Goal: Task Accomplishment & Management: Manage account settings

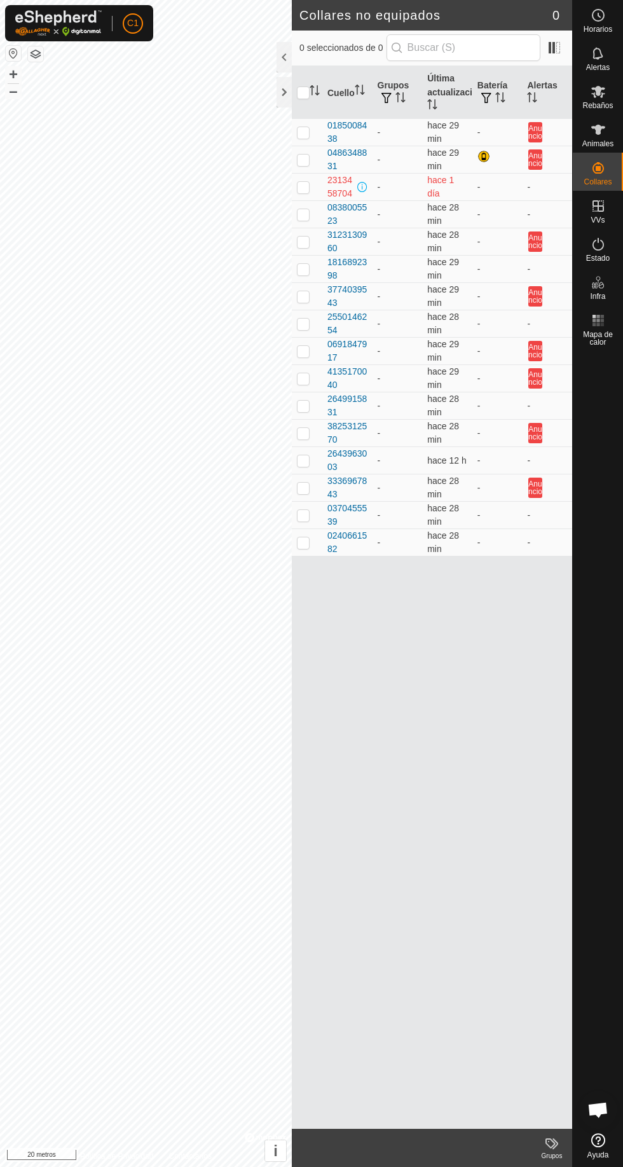
click at [456, 66] on th "Última actualización" at bounding box center [447, 92] width 50 height 53
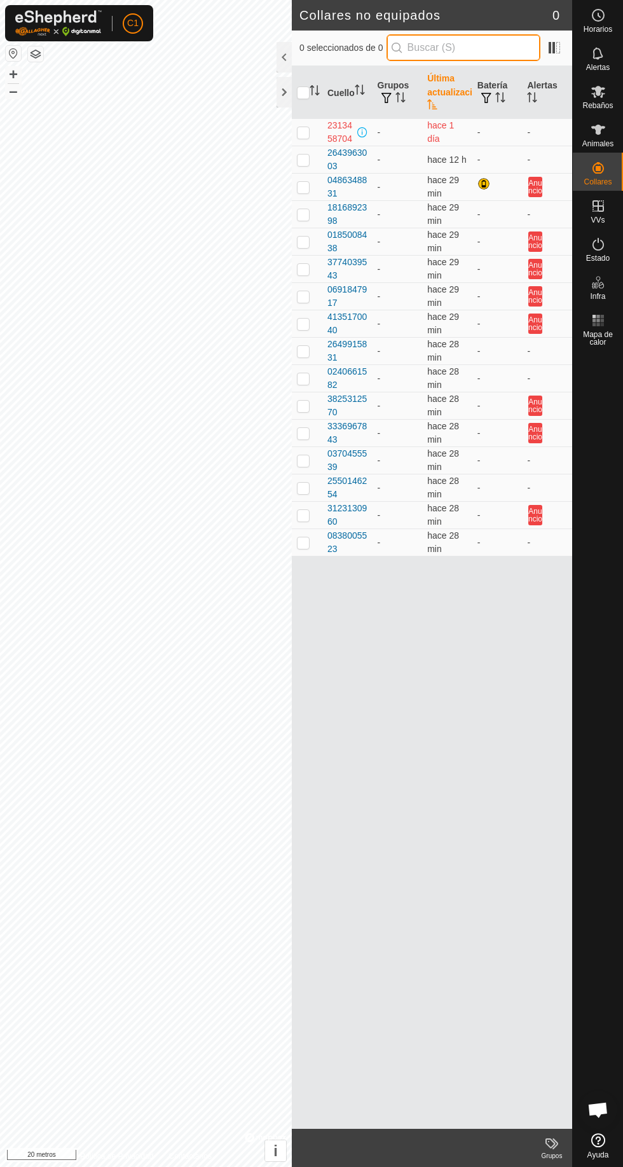
click at [485, 52] on input "text" at bounding box center [464, 47] width 154 height 27
click at [593, 126] on icon at bounding box center [598, 130] width 14 height 10
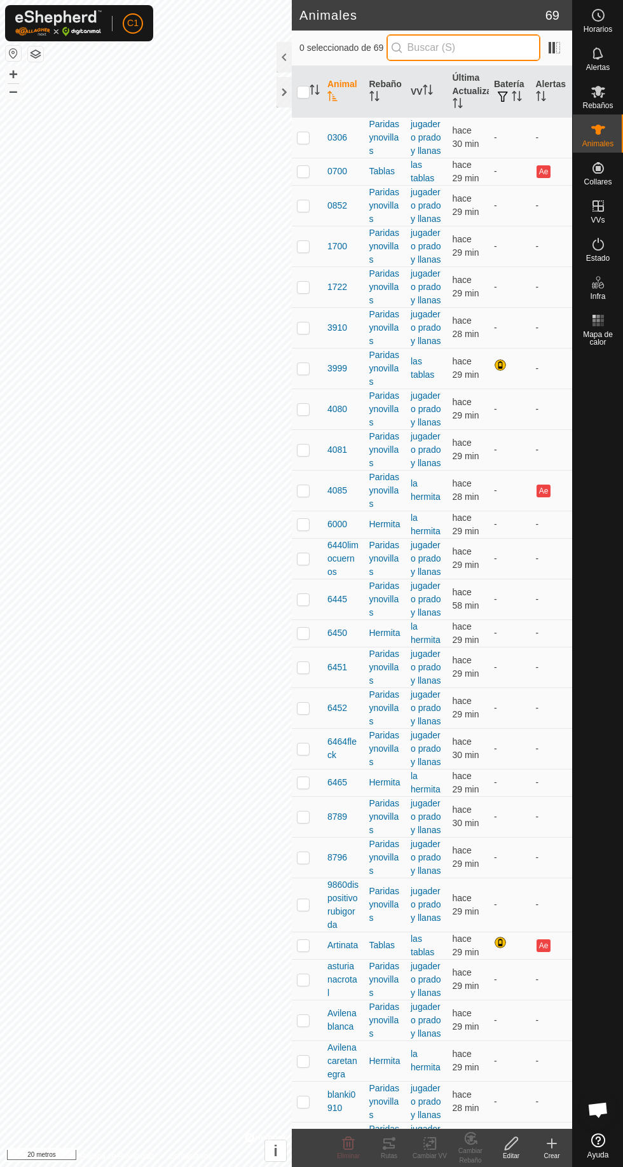
click at [473, 48] on input "text" at bounding box center [464, 47] width 154 height 27
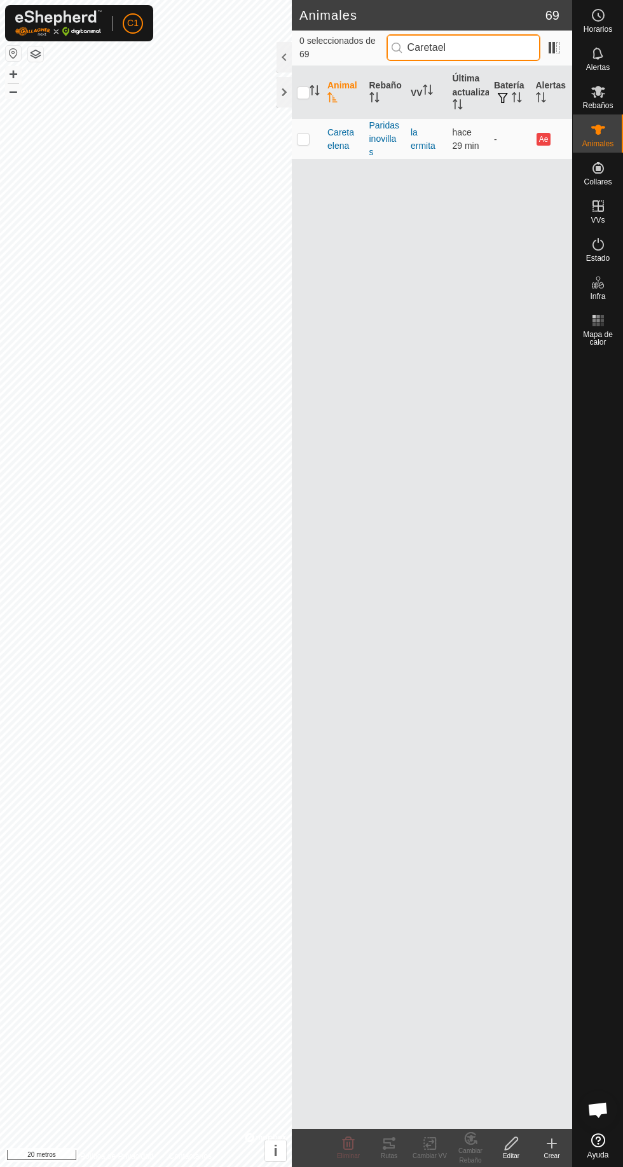
type input "Caretael"
click at [307, 136] on p-checkbox at bounding box center [303, 139] width 13 height 10
checkbox input "true"
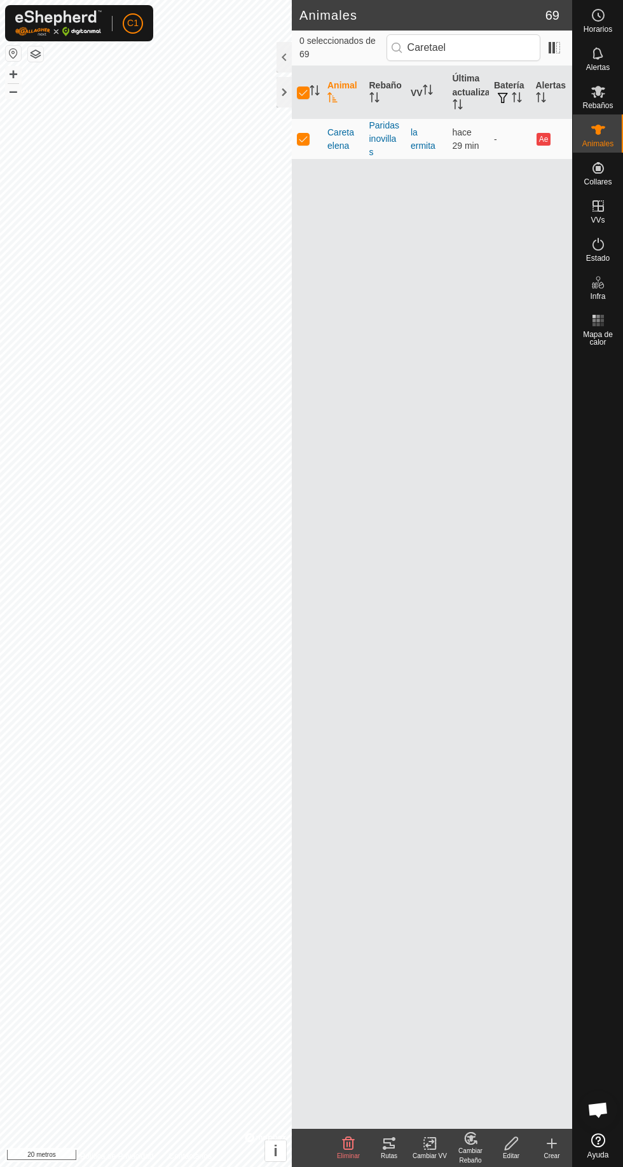
click at [393, 1138] on icon at bounding box center [388, 1143] width 11 height 10
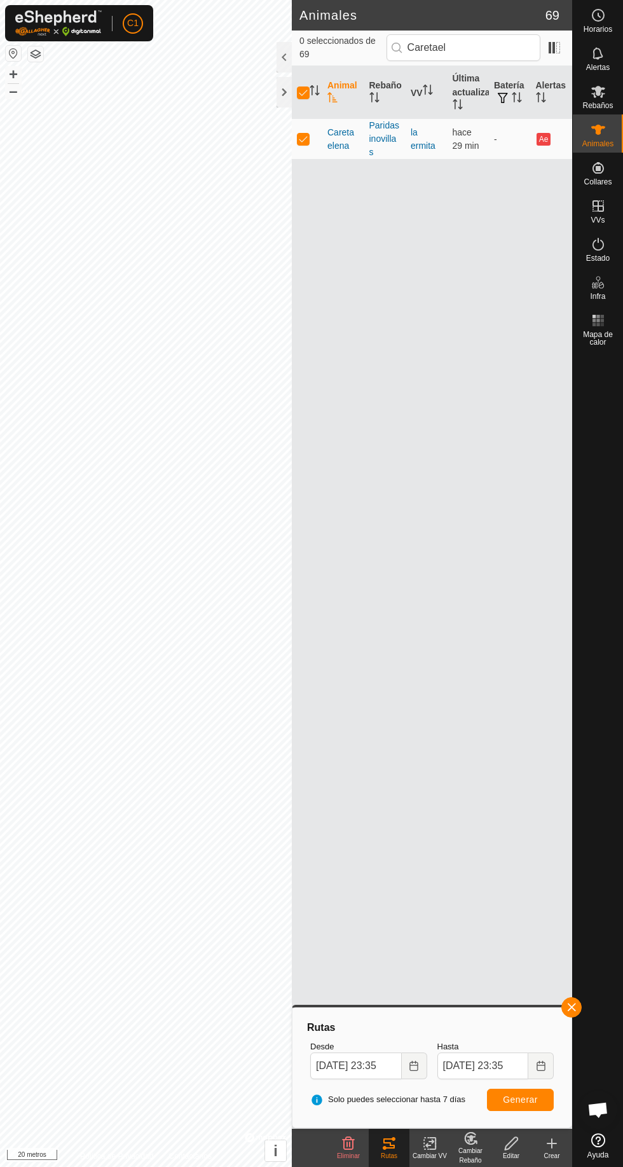
click at [475, 1142] on icon at bounding box center [470, 1138] width 11 height 11
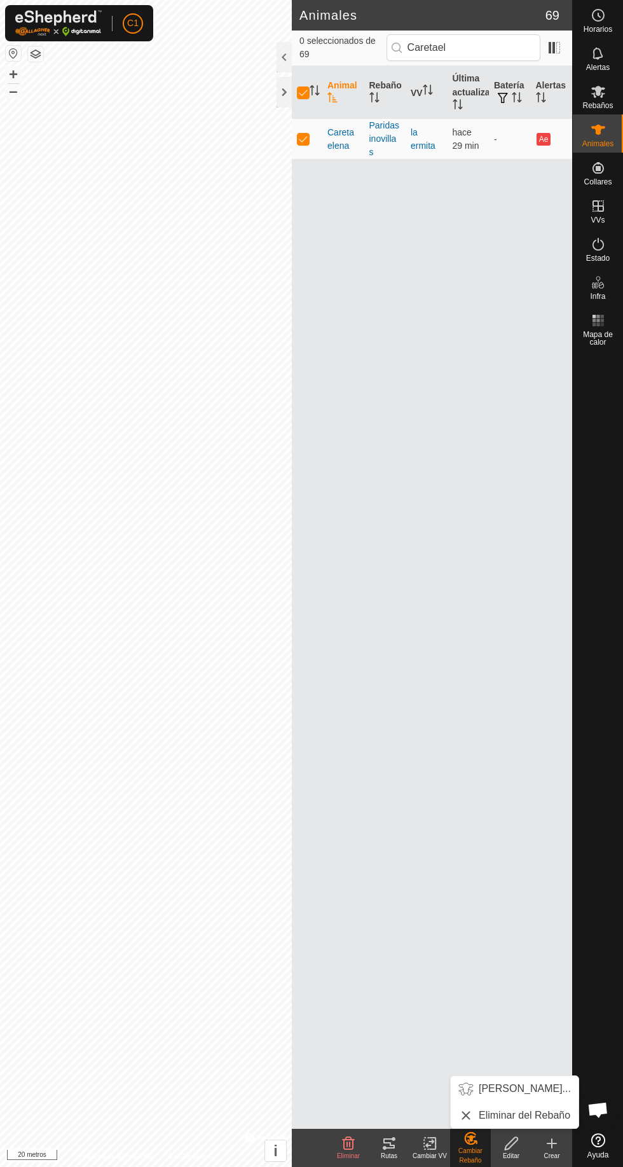
click at [533, 1087] on font "[PERSON_NAME]..." at bounding box center [525, 1088] width 92 height 11
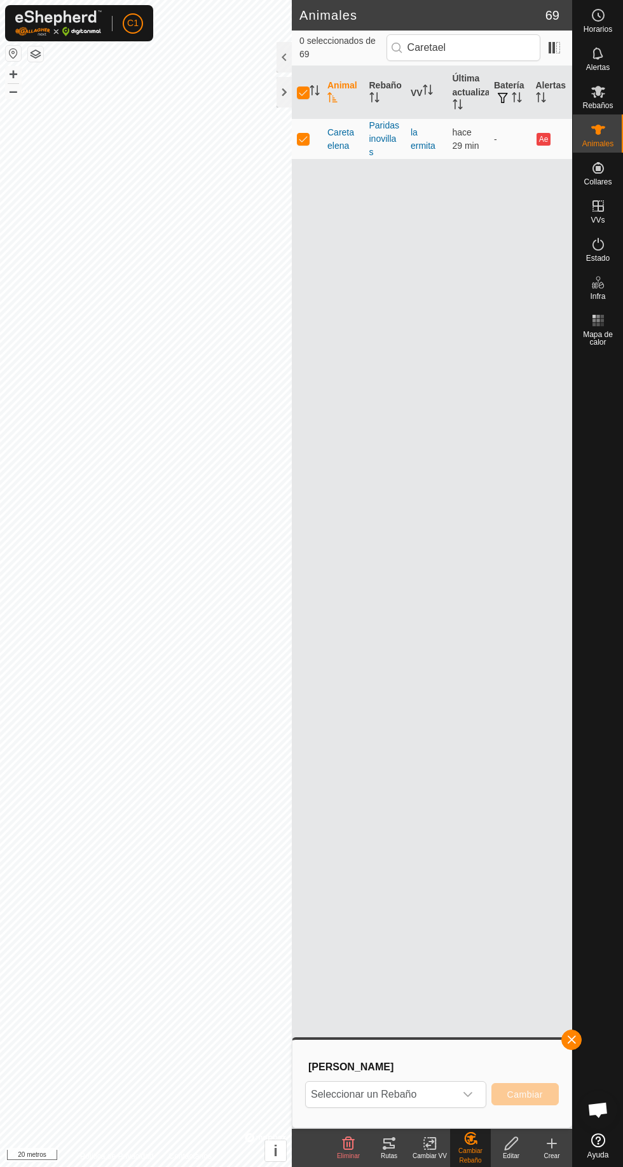
click at [446, 1101] on span "Seleccionar un Rebaño" at bounding box center [380, 1094] width 149 height 25
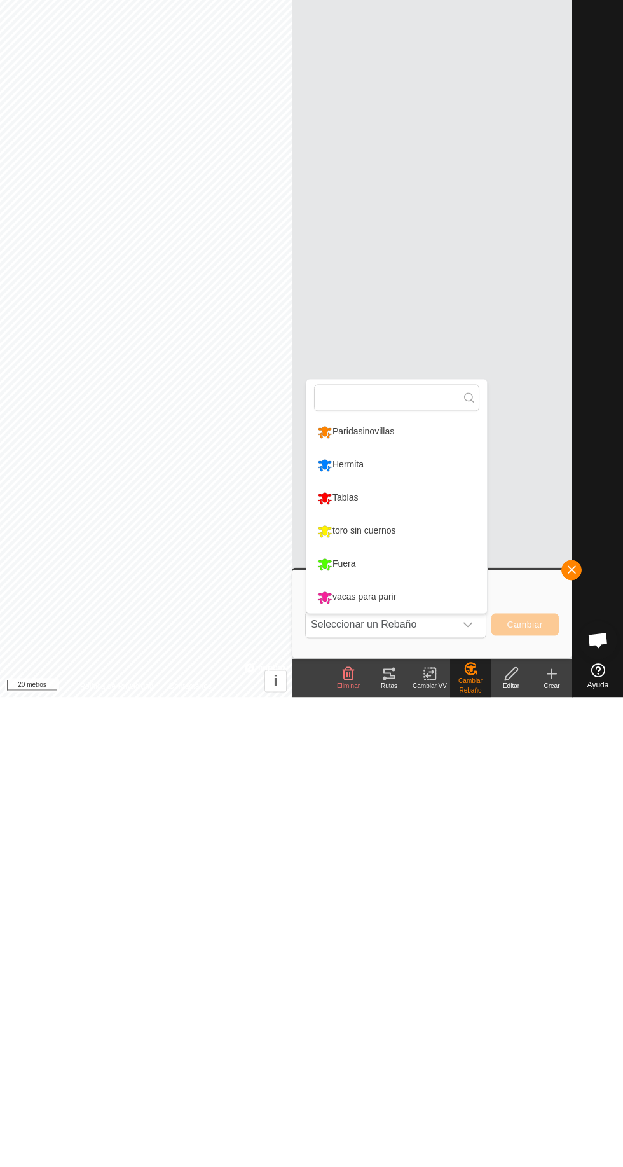
click at [418, 903] on li "Paridasinovillas" at bounding box center [397, 902] width 181 height 32
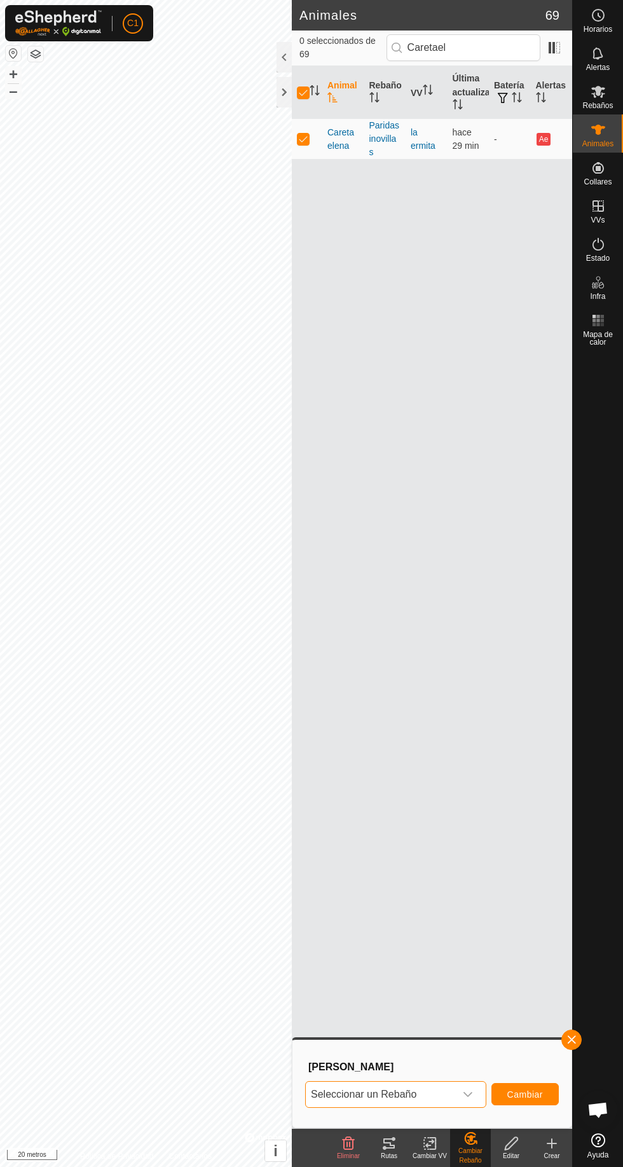
click at [473, 1094] on icon "disparador desplegable" at bounding box center [468, 1094] width 10 height 10
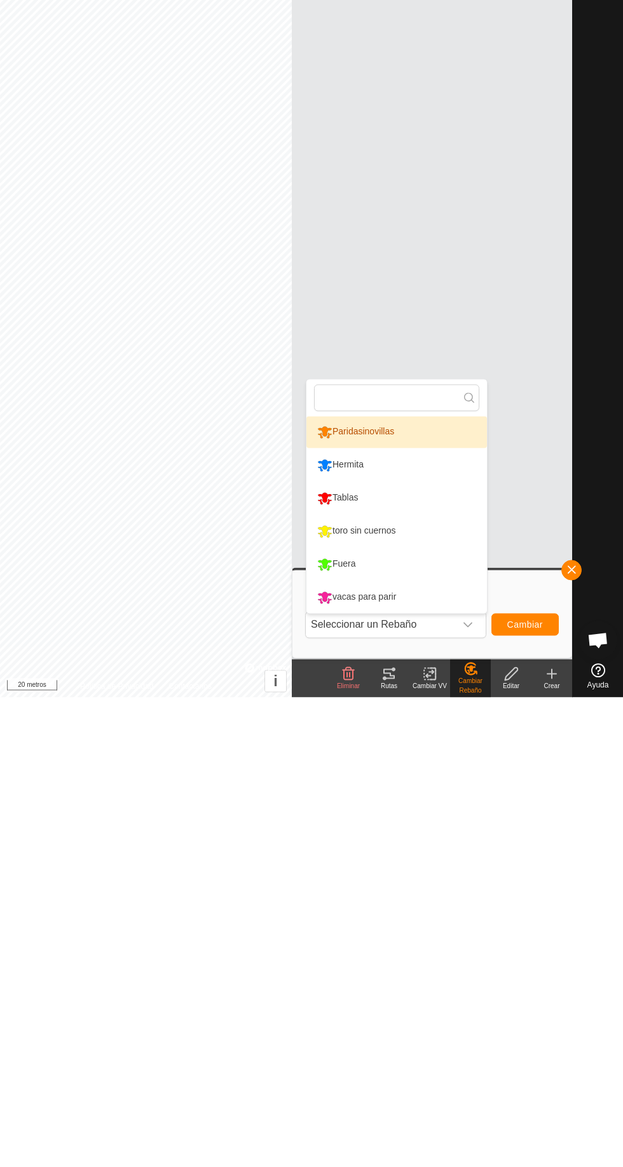
click at [415, 895] on li "Paridasinovillas" at bounding box center [397, 902] width 181 height 32
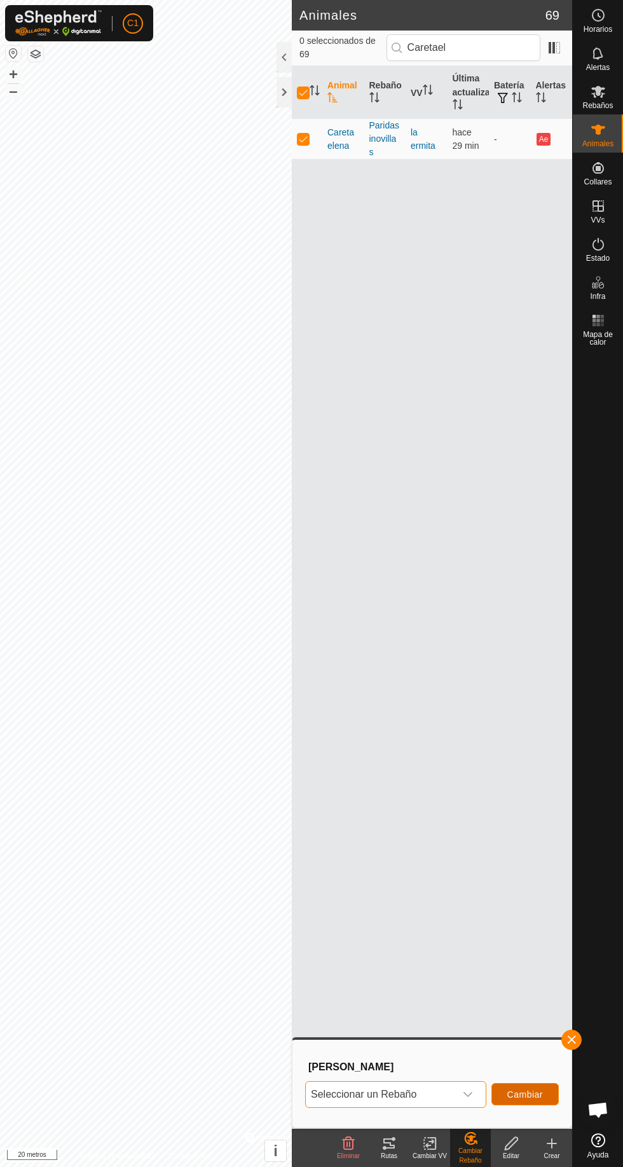
click at [539, 1100] on button "Cambiar" at bounding box center [525, 1094] width 67 height 22
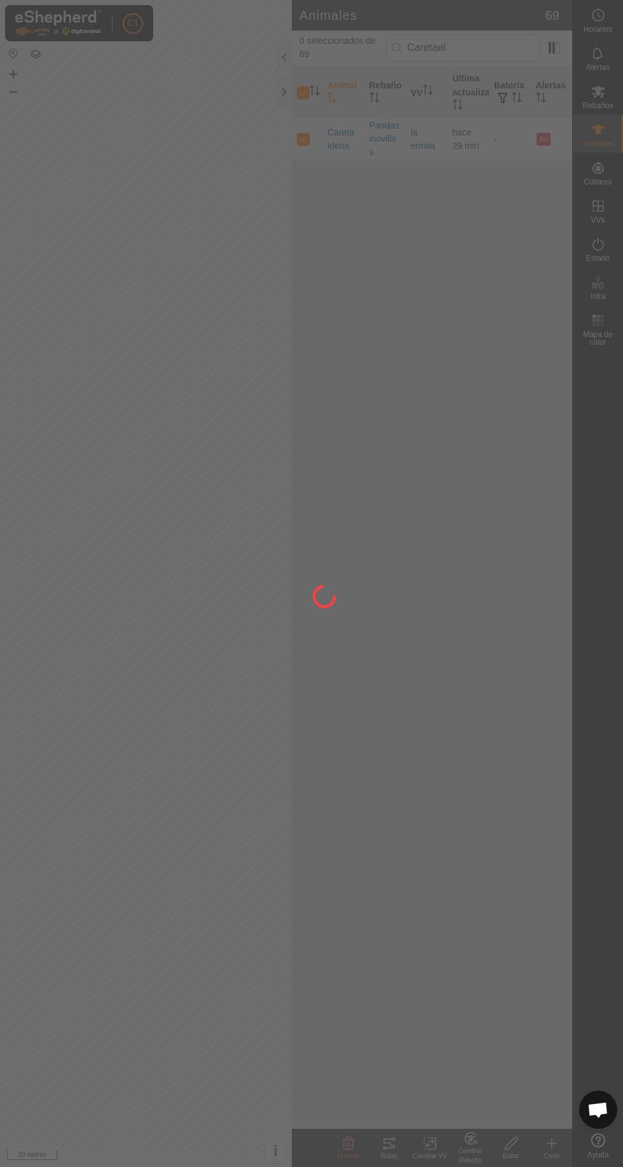
checkbox input "false"
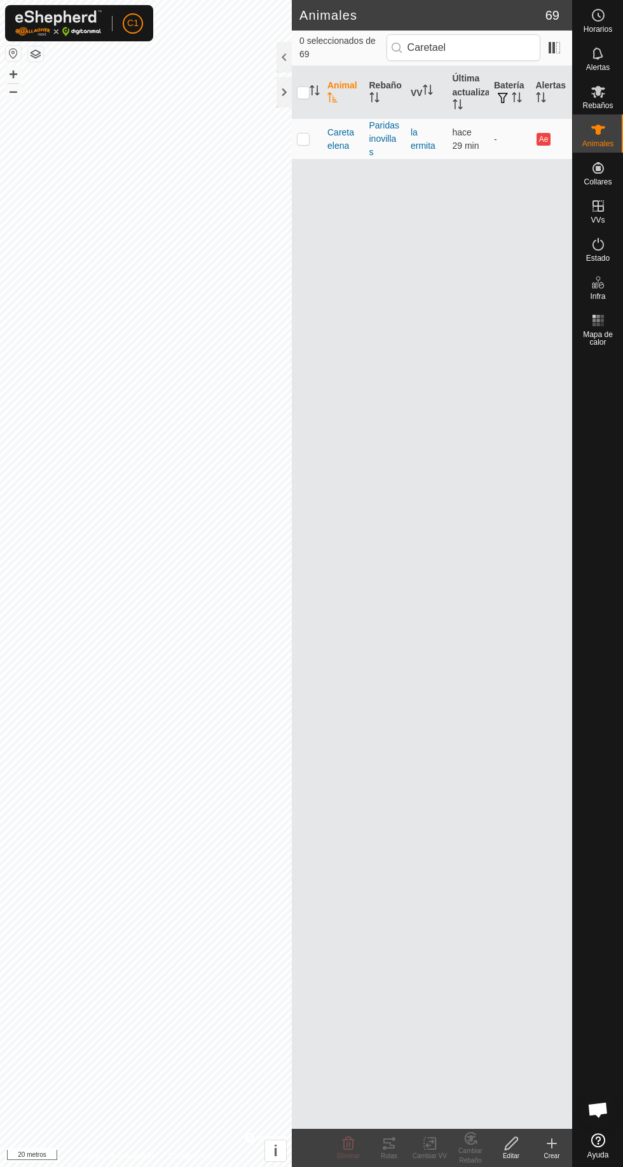
click at [389, 1143] on icon at bounding box center [388, 1143] width 11 height 10
click at [303, 138] on p-checkbox at bounding box center [303, 139] width 13 height 10
checkbox input "true"
click at [431, 1154] on font "Cambiar VV" at bounding box center [430, 1155] width 34 height 7
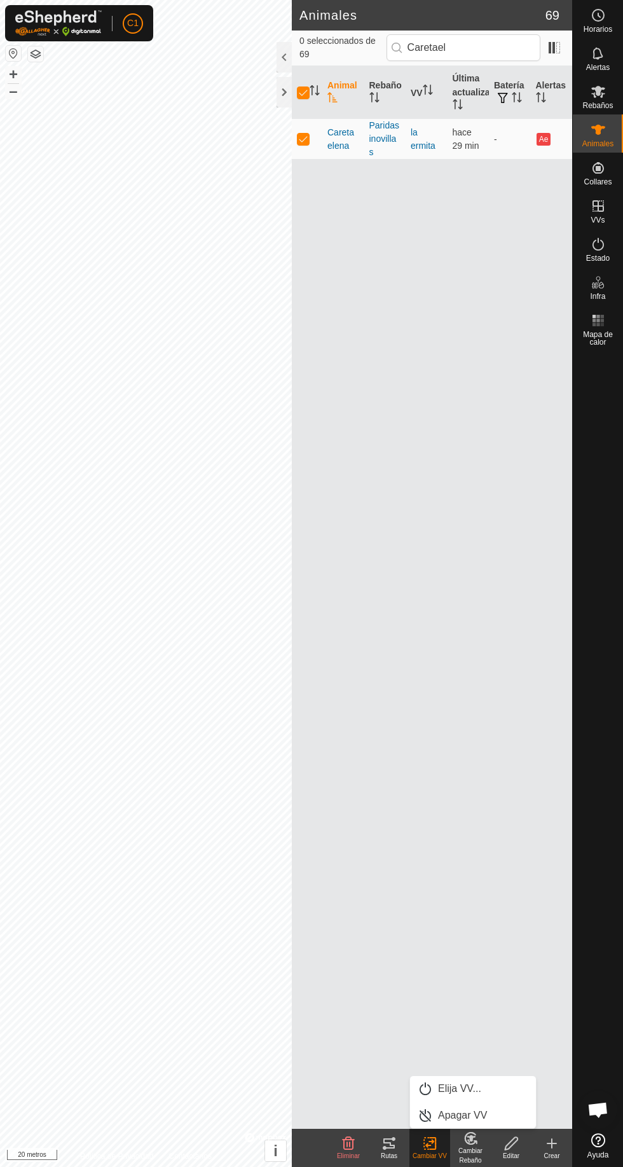
click at [491, 1090] on link "Elija VV..." at bounding box center [473, 1088] width 126 height 25
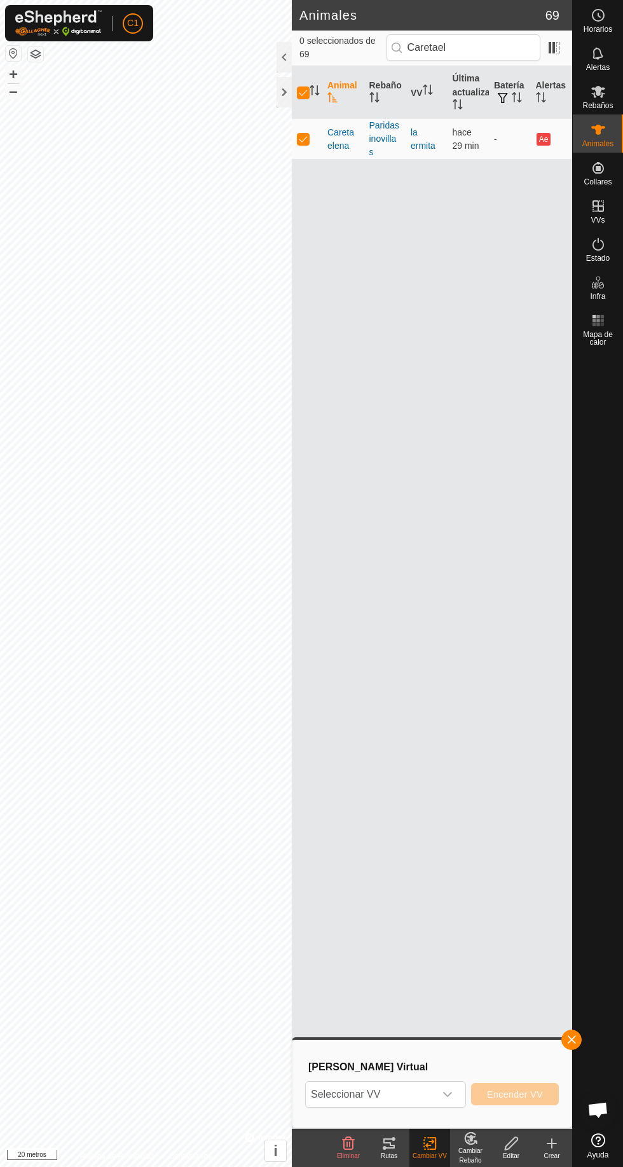
click at [429, 1100] on span "Seleccionar VV" at bounding box center [370, 1094] width 129 height 25
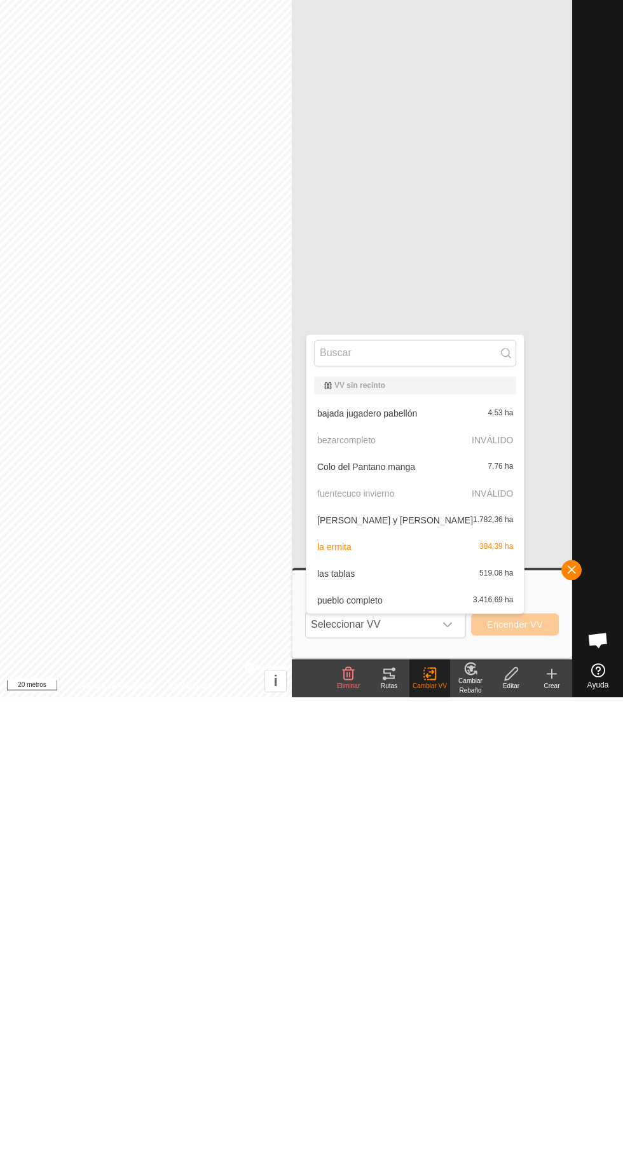
click at [410, 883] on font "bajada jugadero pabellón" at bounding box center [367, 883] width 100 height 10
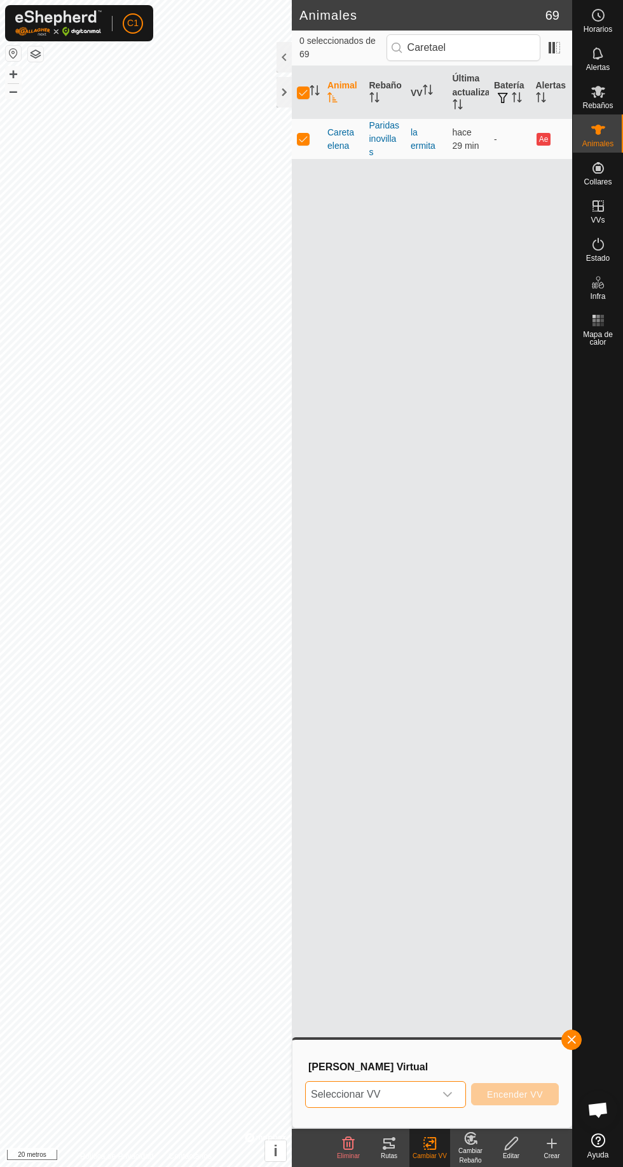
click at [284, 58] on div at bounding box center [284, 57] width 15 height 31
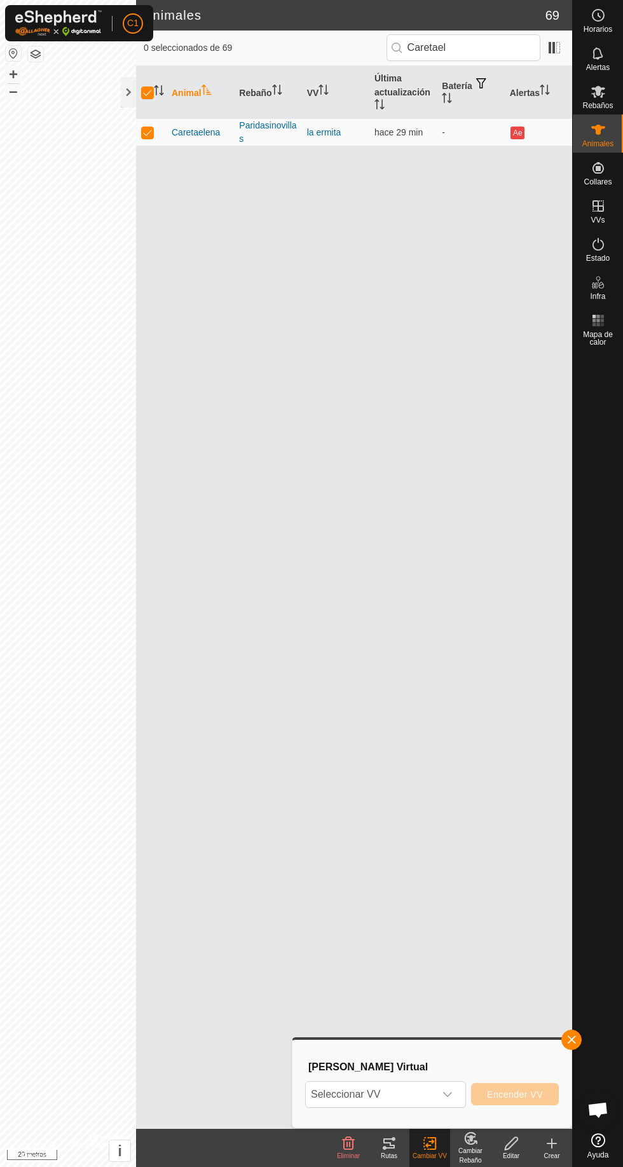
click at [460, 1100] on div "disparador desplegable" at bounding box center [447, 1094] width 25 height 25
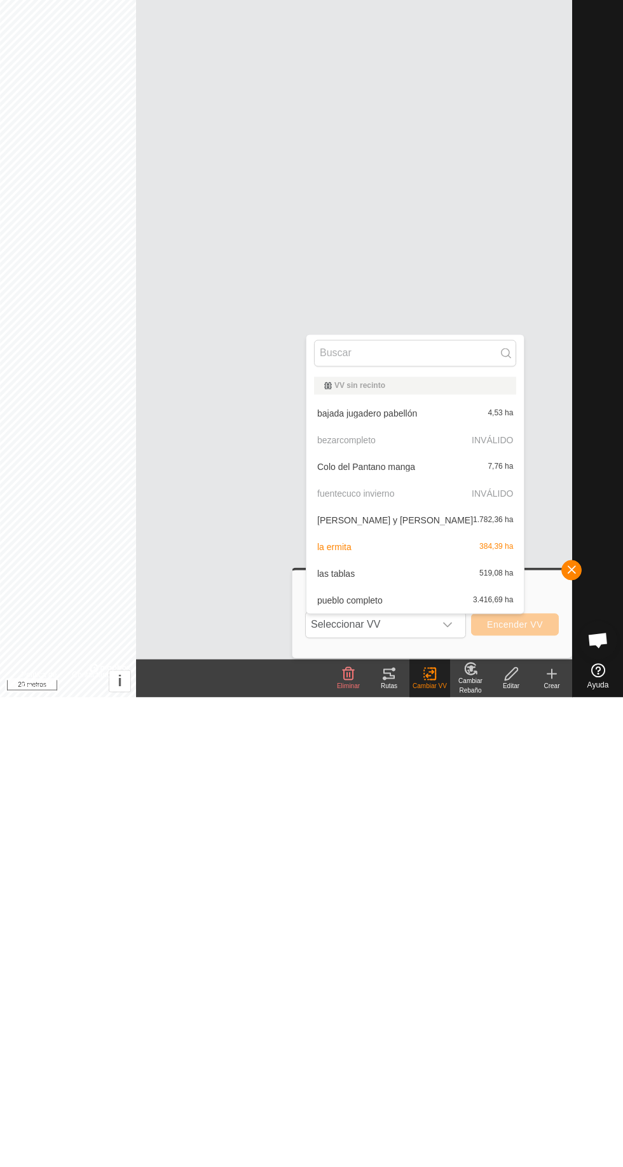
click at [406, 884] on font "bajada jugadero pabellón" at bounding box center [367, 883] width 100 height 10
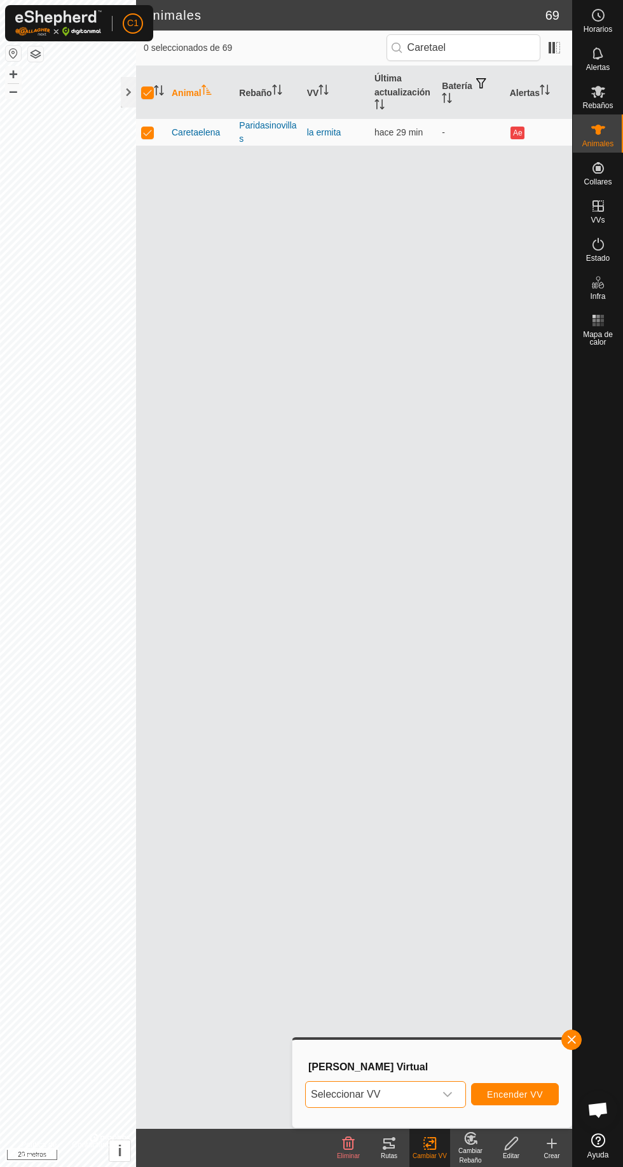
click at [450, 1094] on icon "disparador desplegable" at bounding box center [448, 1094] width 10 height 10
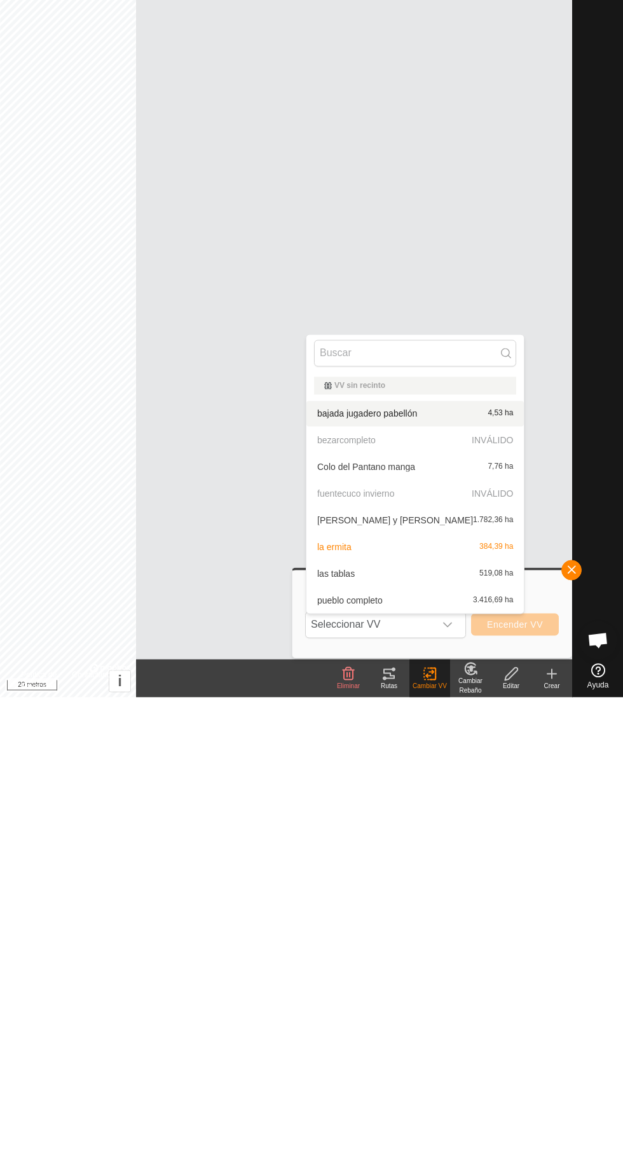
click at [473, 988] on font "1.782,36 ha" at bounding box center [493, 989] width 40 height 9
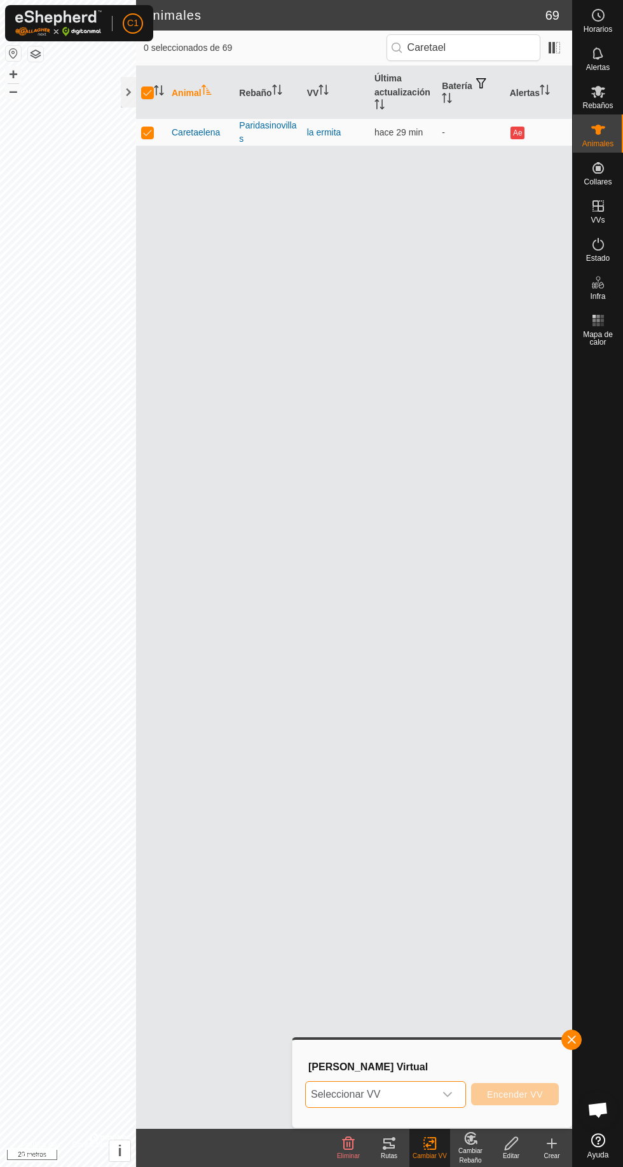
click at [450, 1094] on icon "disparador desplegable" at bounding box center [448, 1094] width 10 height 10
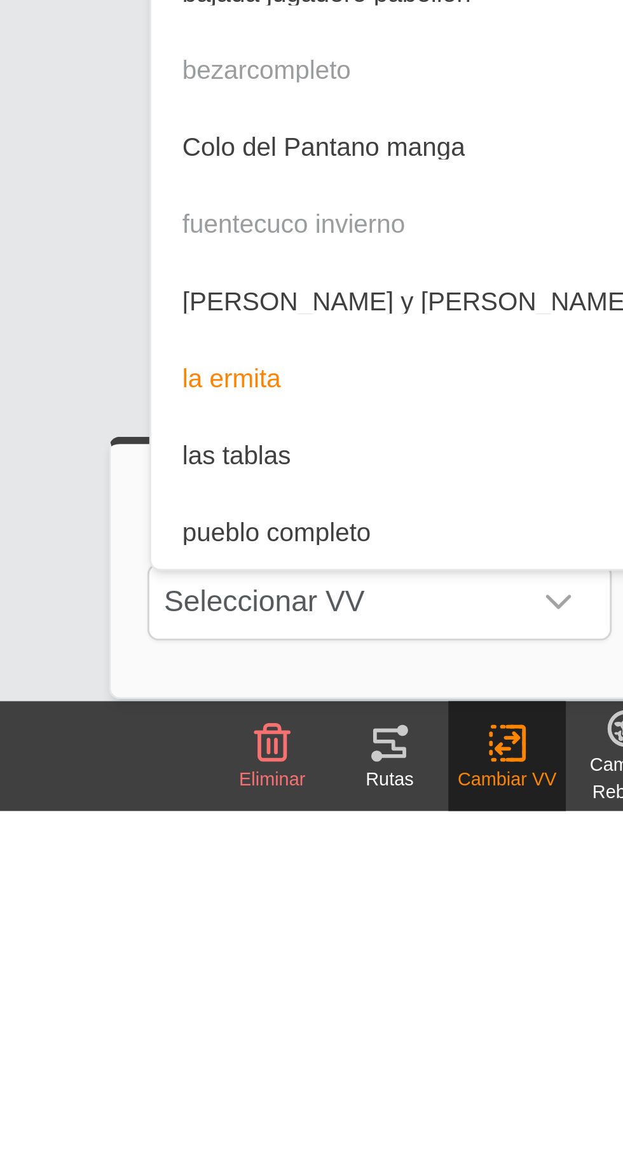
click at [392, 990] on font "Jugadero Prado y Llanas" at bounding box center [395, 990] width 156 height 10
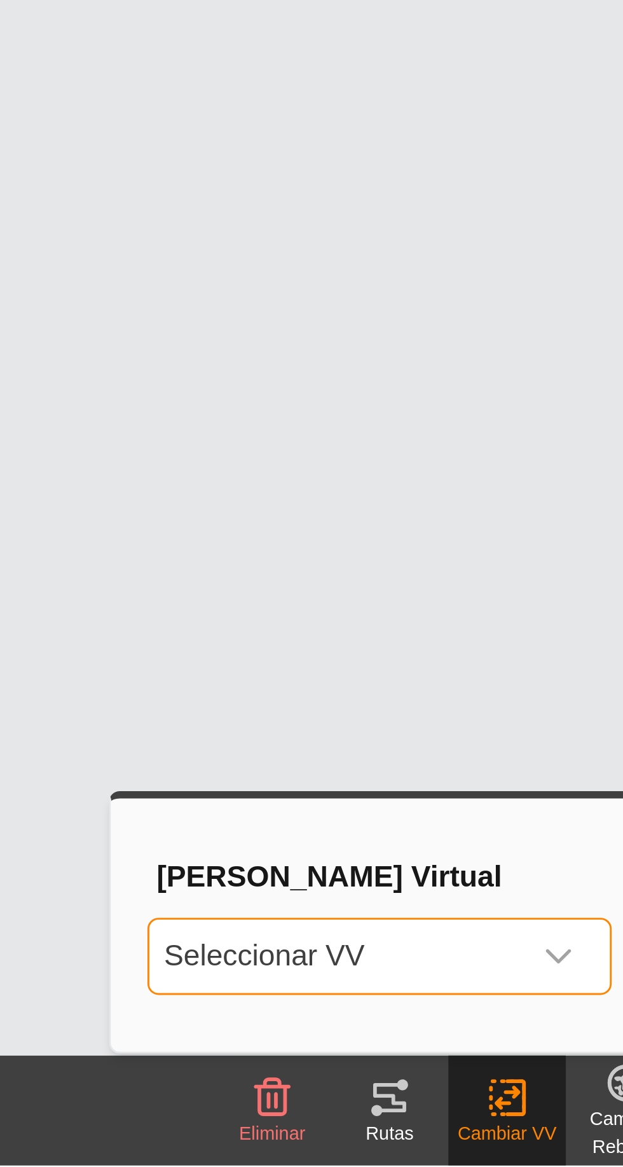
click at [450, 1098] on icon "disparador desplegable" at bounding box center [448, 1094] width 10 height 10
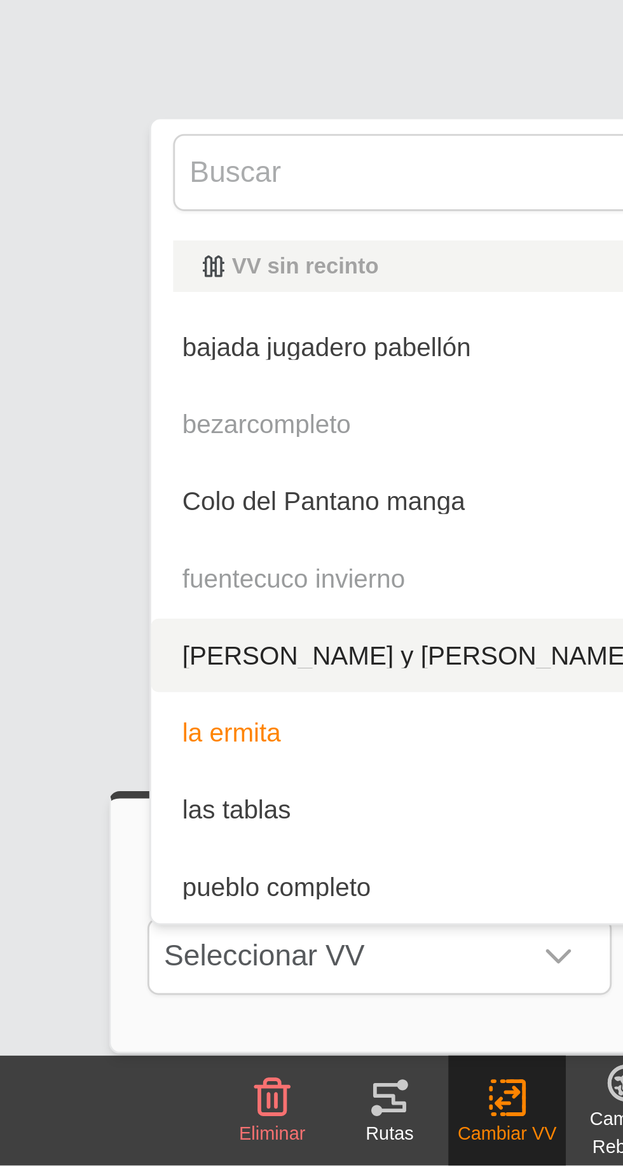
click at [399, 881] on font "bajada jugadero pabellón" at bounding box center [367, 883] width 100 height 10
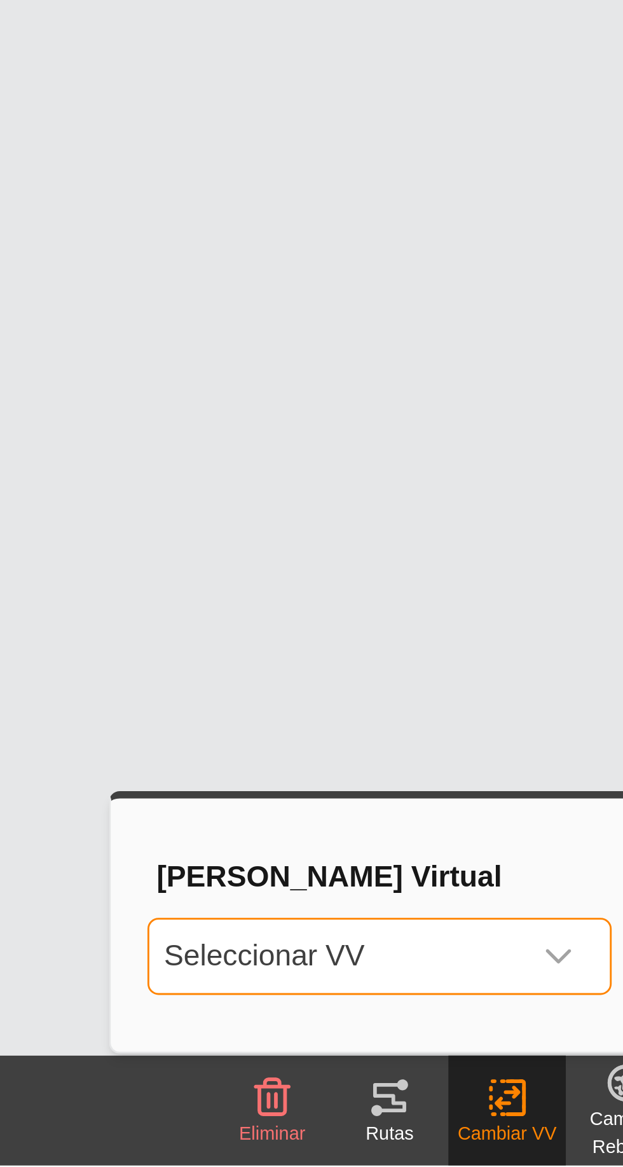
click at [453, 1098] on icon "disparador desplegable" at bounding box center [448, 1094] width 10 height 10
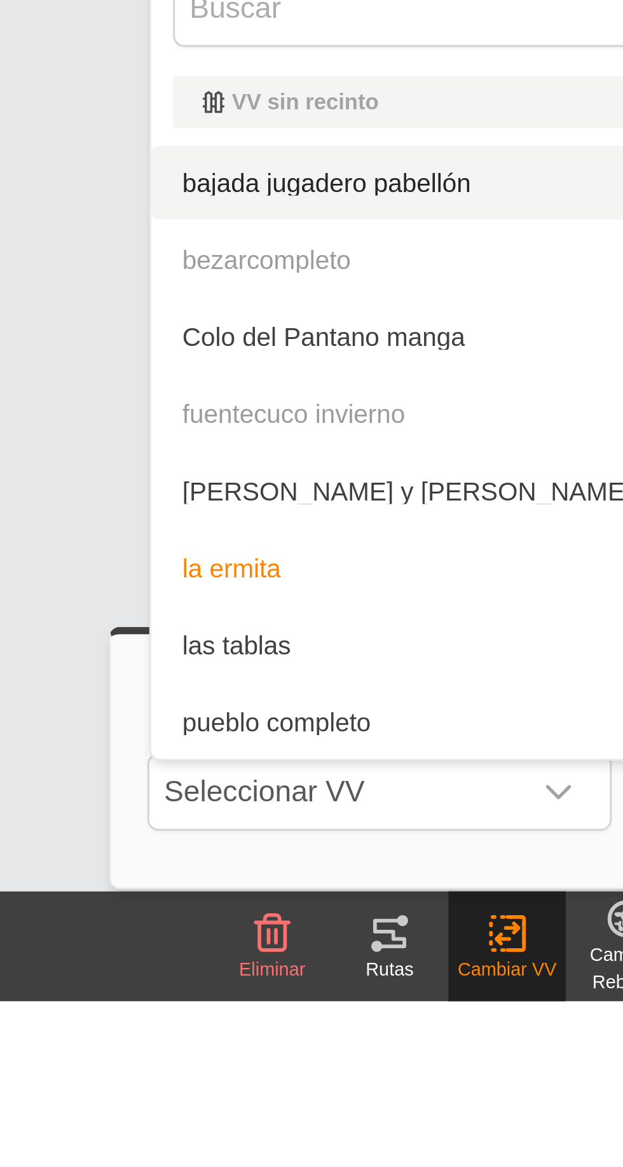
click at [384, 991] on font "Jugadero Prado y Llanas" at bounding box center [395, 990] width 156 height 10
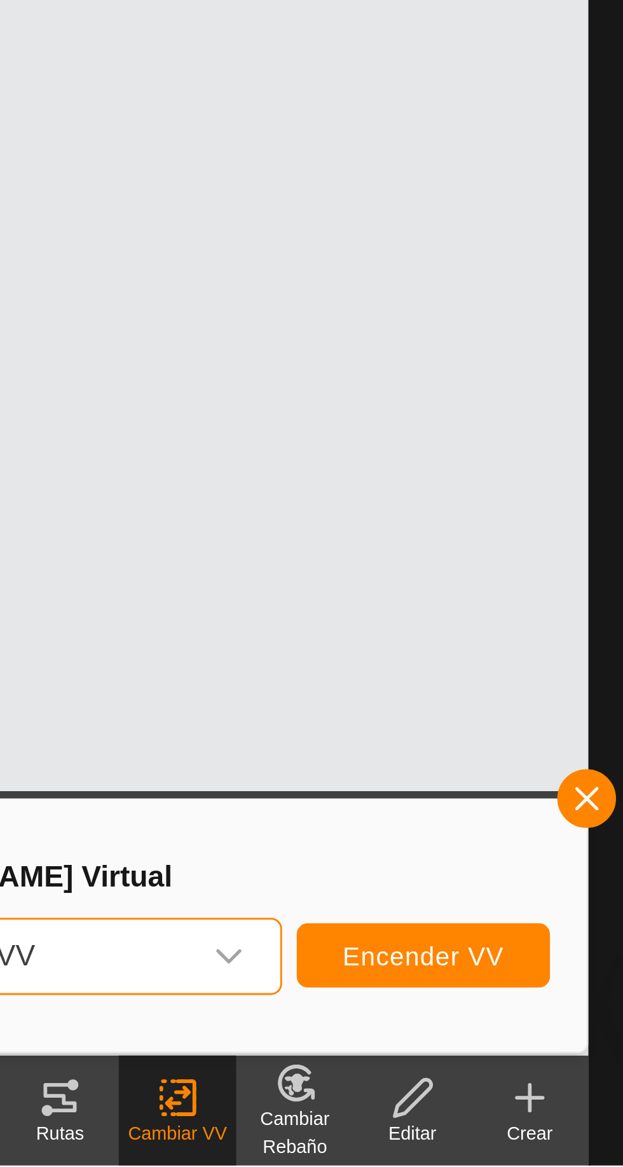
click at [516, 1150] on icon at bounding box center [512, 1143] width 16 height 15
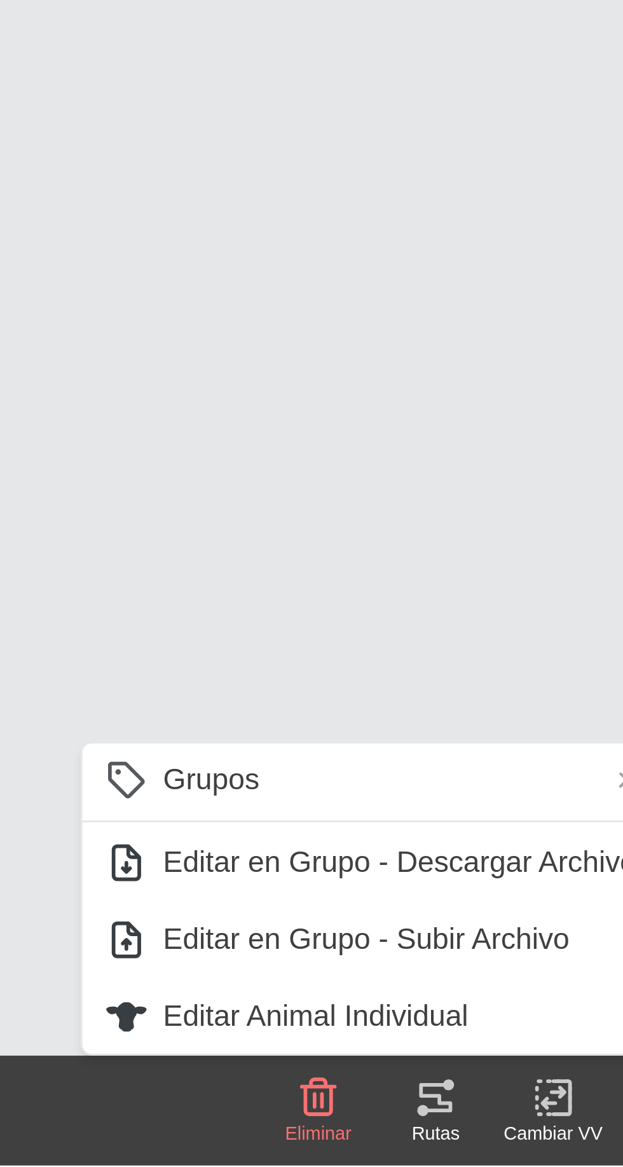
click at [434, 963] on div "Animal Rebaño VV Última actualización Batería Alertas Caretaelena Paridasinovil…" at bounding box center [354, 597] width 436 height 1063
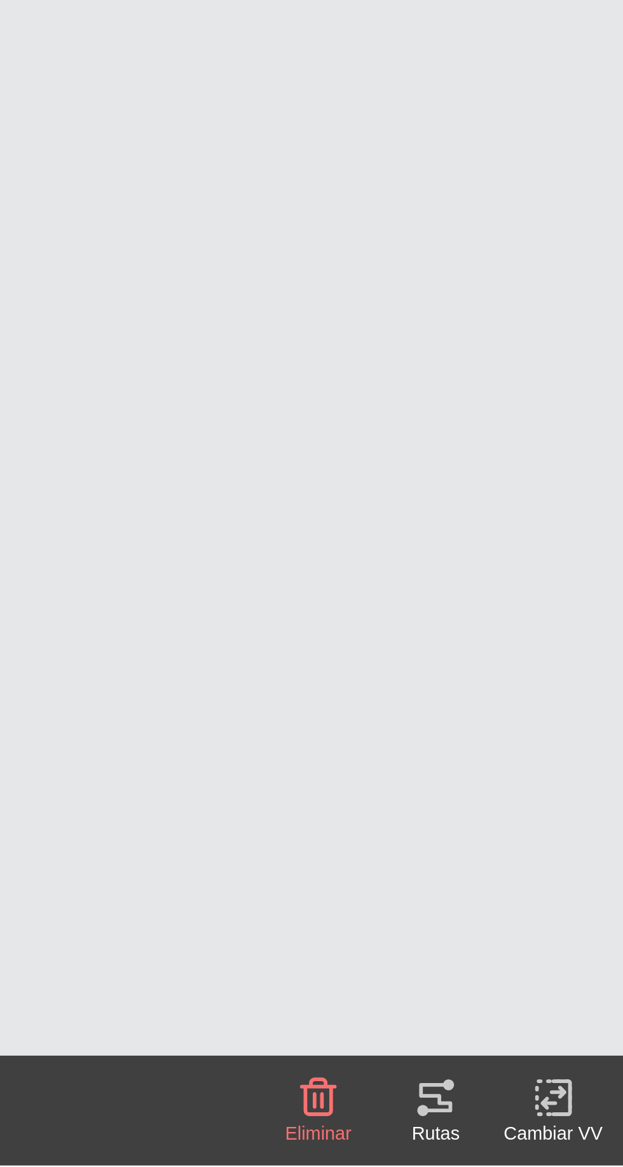
click at [389, 1143] on icon at bounding box center [388, 1143] width 11 height 10
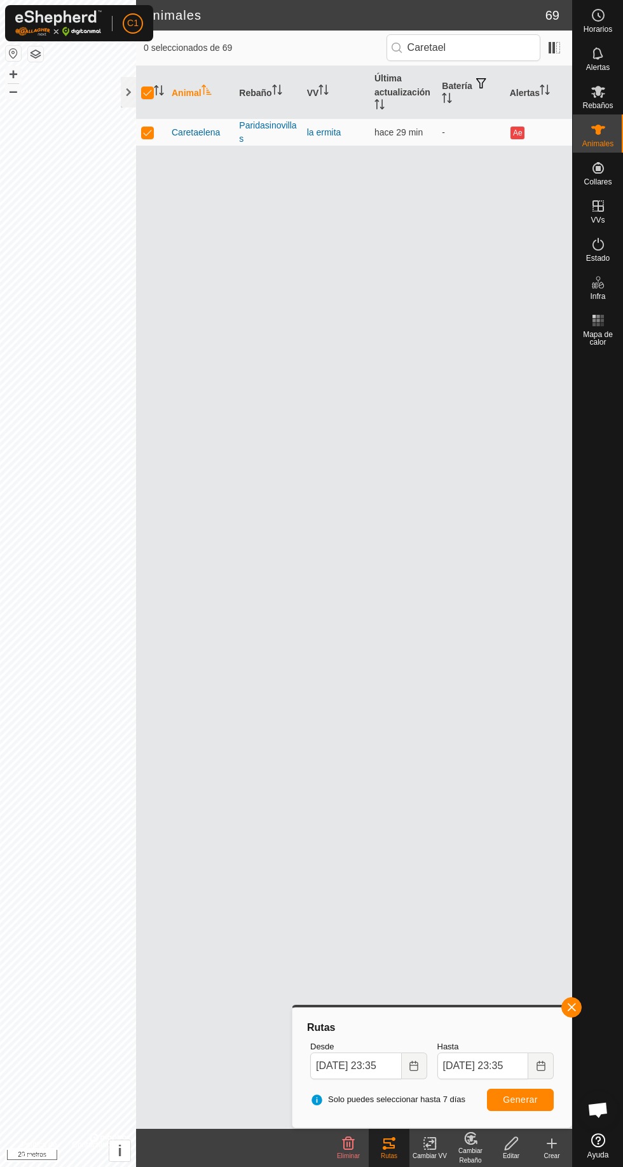
click at [128, 92] on div at bounding box center [128, 92] width 15 height 31
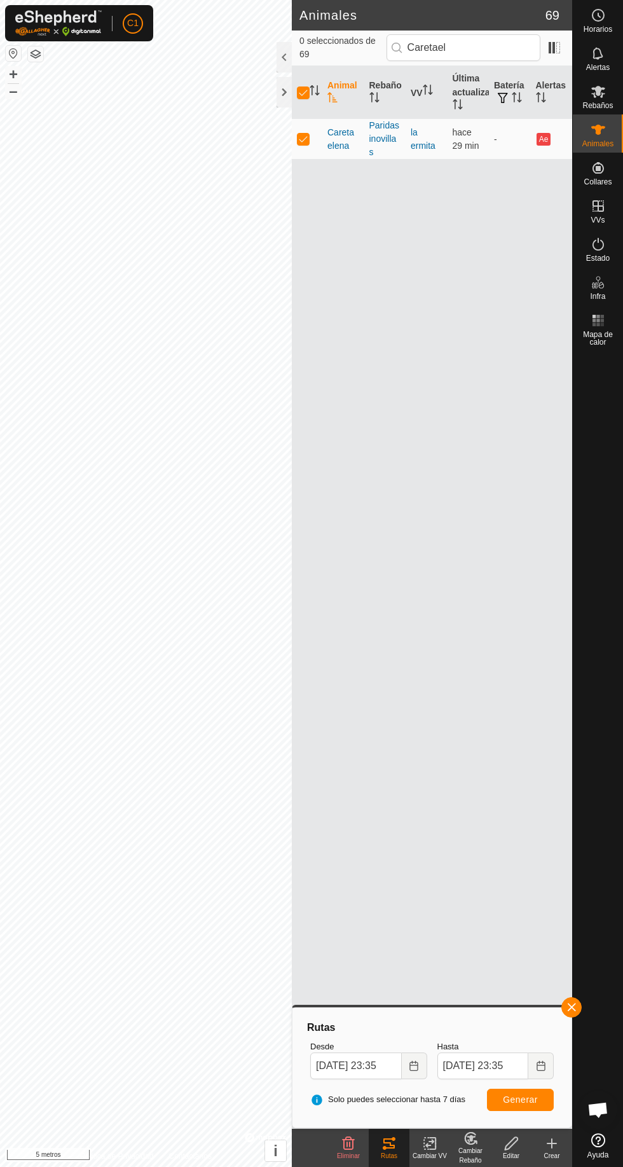
click at [278, 95] on div at bounding box center [284, 92] width 15 height 31
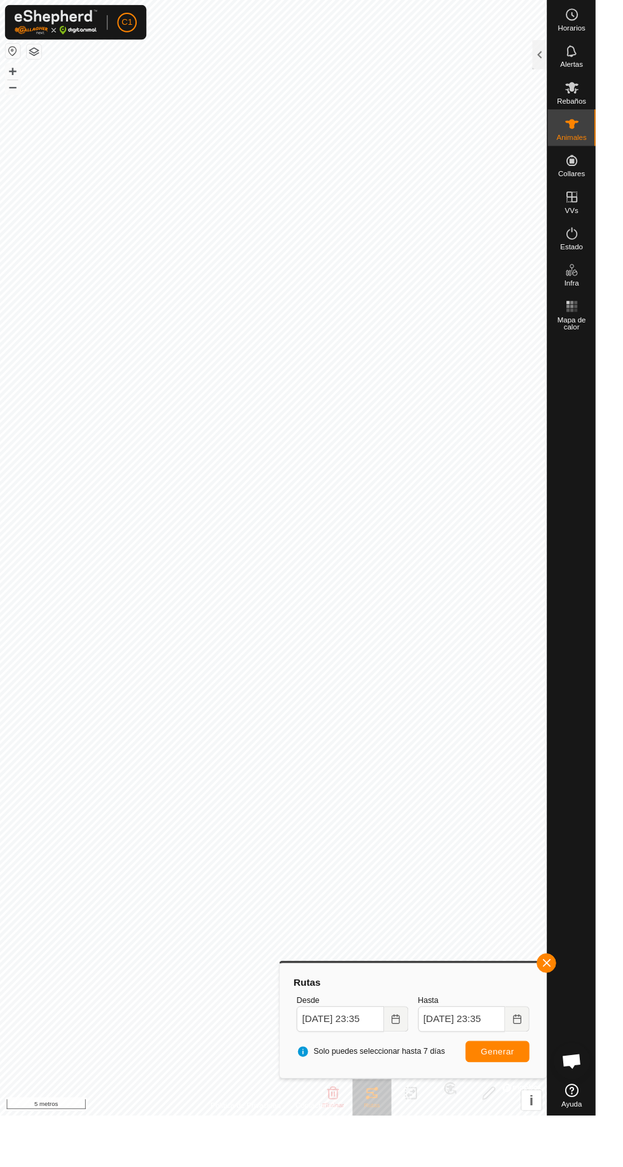
click at [572, 1007] on span "button" at bounding box center [572, 1007] width 10 height 10
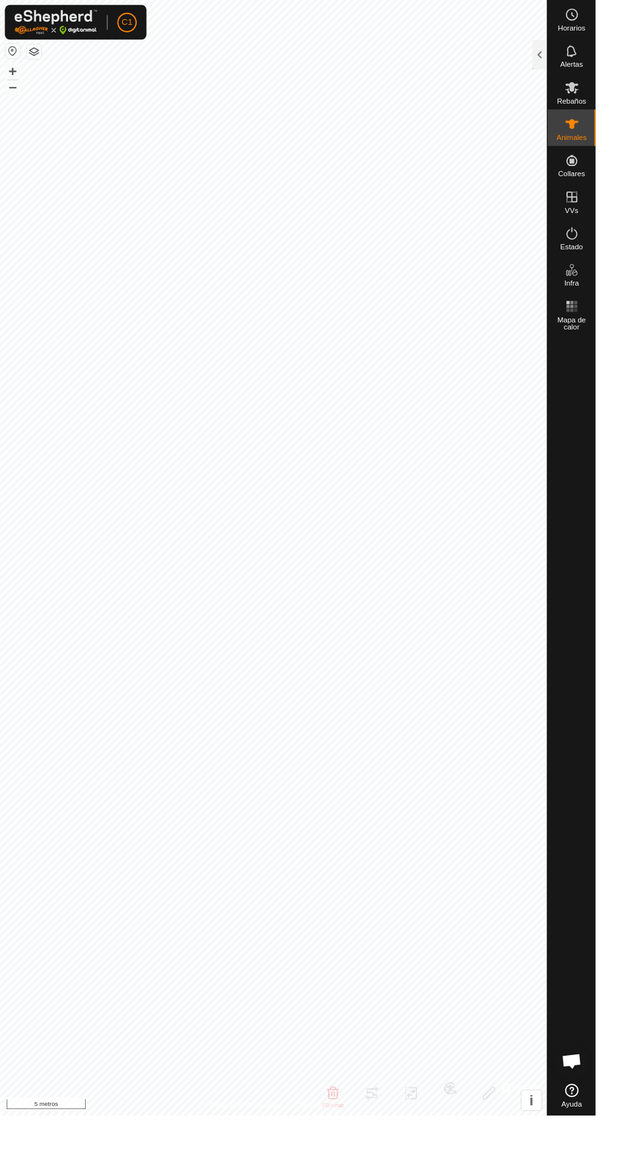
click at [581, 1012] on div at bounding box center [598, 739] width 50 height 777
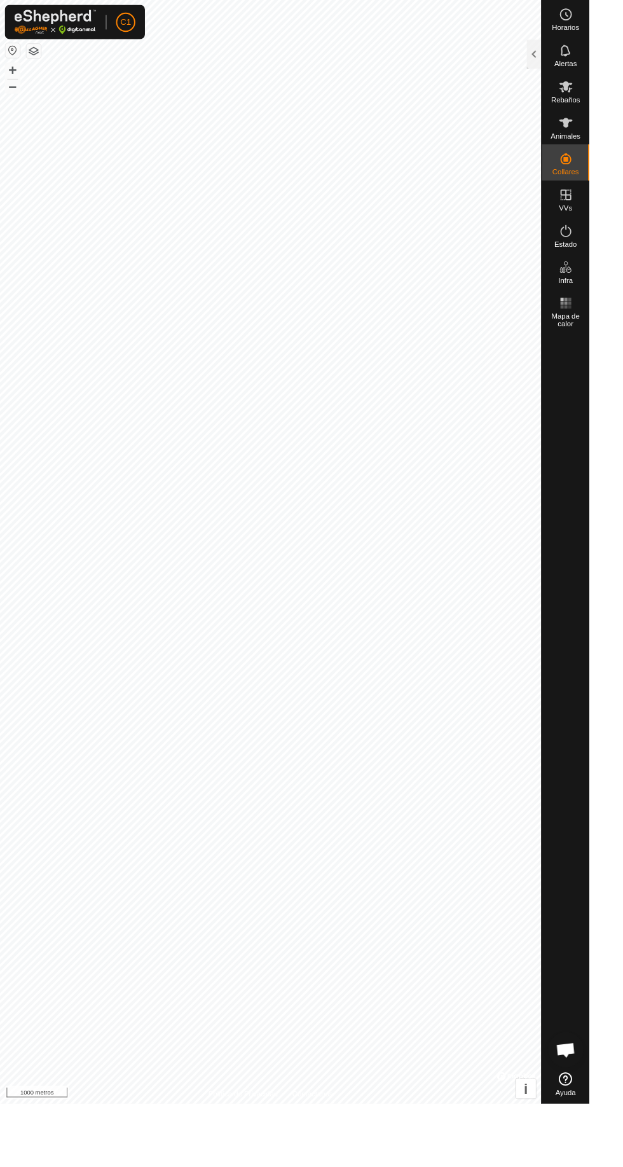
click at [597, 70] on font "Alertas" at bounding box center [598, 67] width 24 height 9
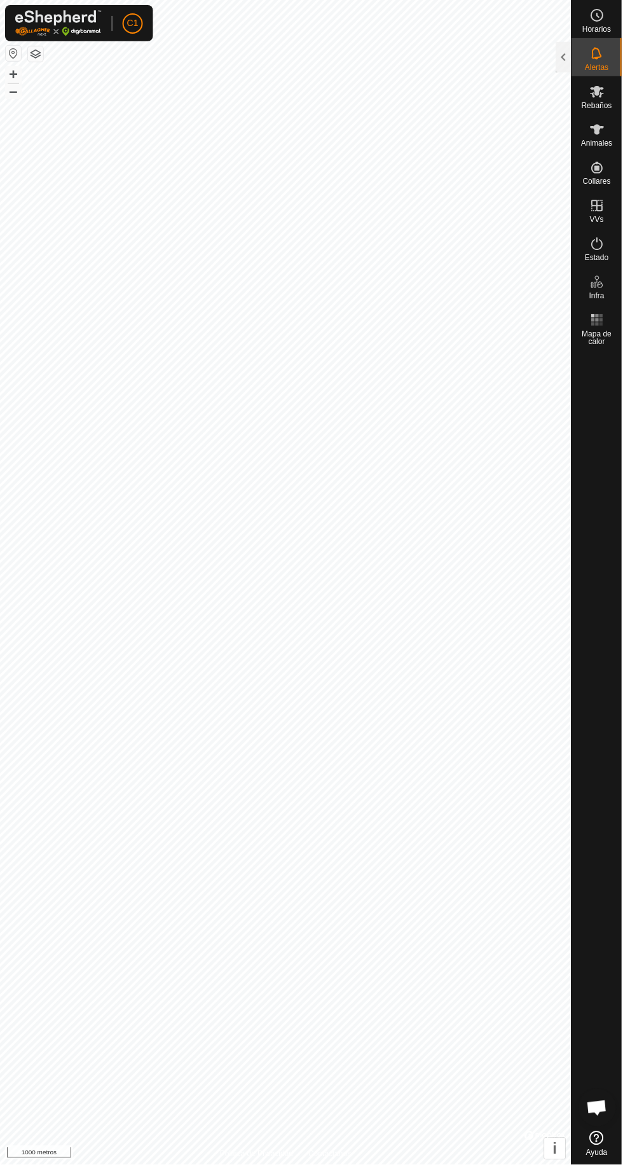
click at [597, 67] on font "Alertas" at bounding box center [598, 67] width 24 height 9
click at [601, 69] on font "Alertas" at bounding box center [598, 67] width 24 height 9
click at [608, 59] on es-notification-svg-icon at bounding box center [598, 53] width 23 height 20
click at [609, 19] on div "Horarios" at bounding box center [598, 19] width 50 height 38
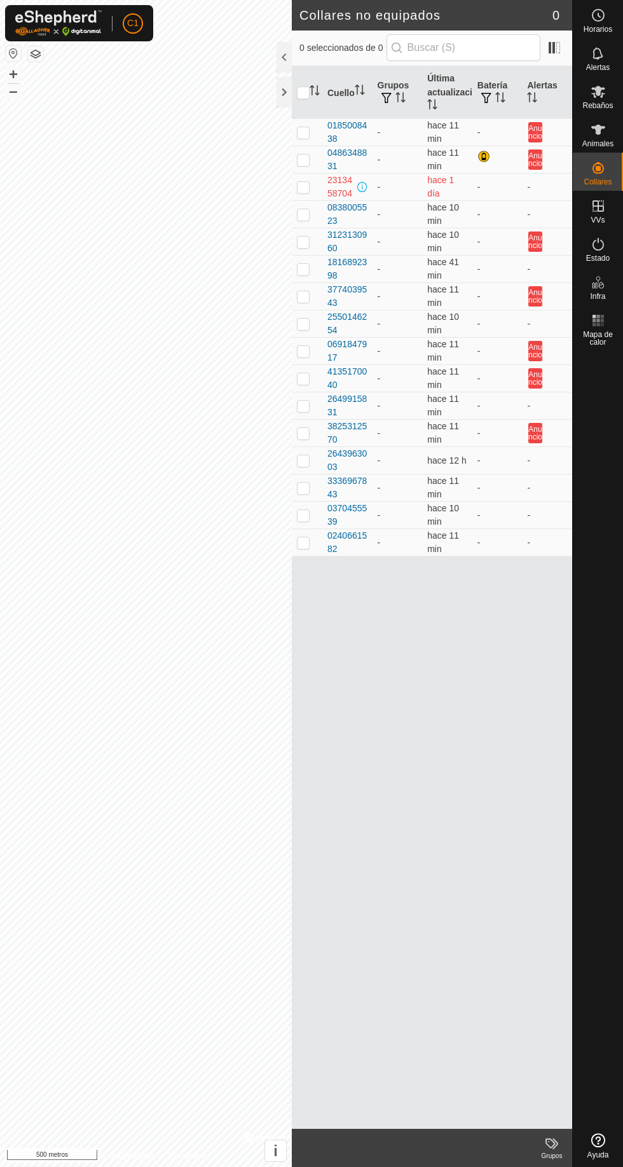
click at [608, 138] on es-animals-svg-icon at bounding box center [598, 130] width 23 height 20
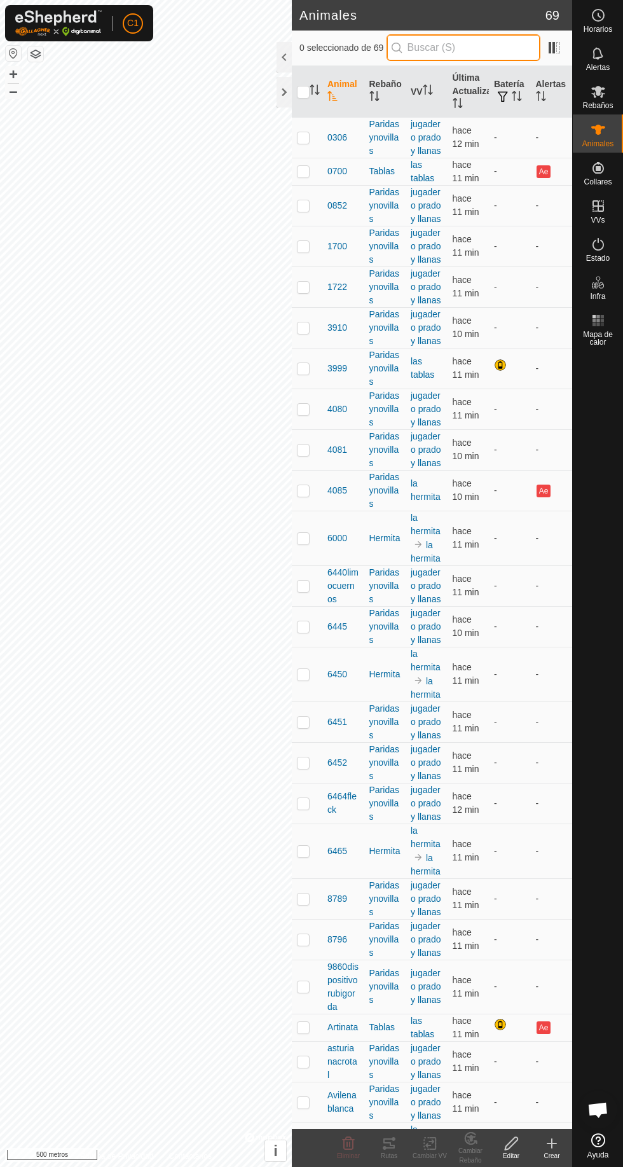
click at [459, 43] on input "text" at bounding box center [464, 47] width 154 height 27
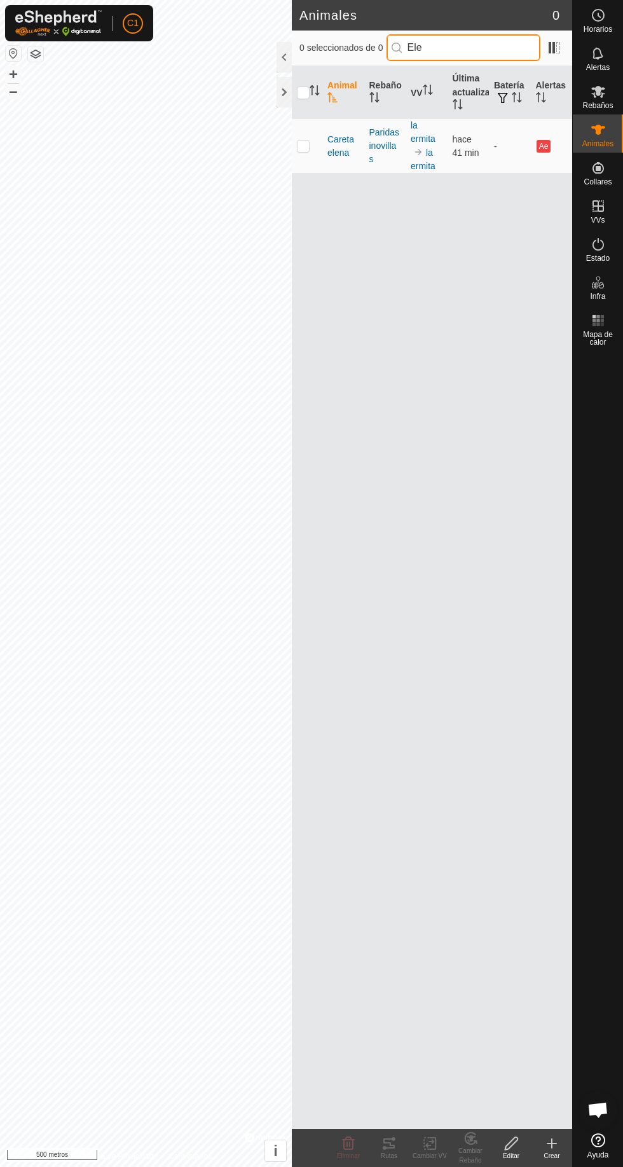
type input "Ele"
click at [302, 145] on p-checkbox at bounding box center [303, 146] width 13 height 10
checkbox input "true"
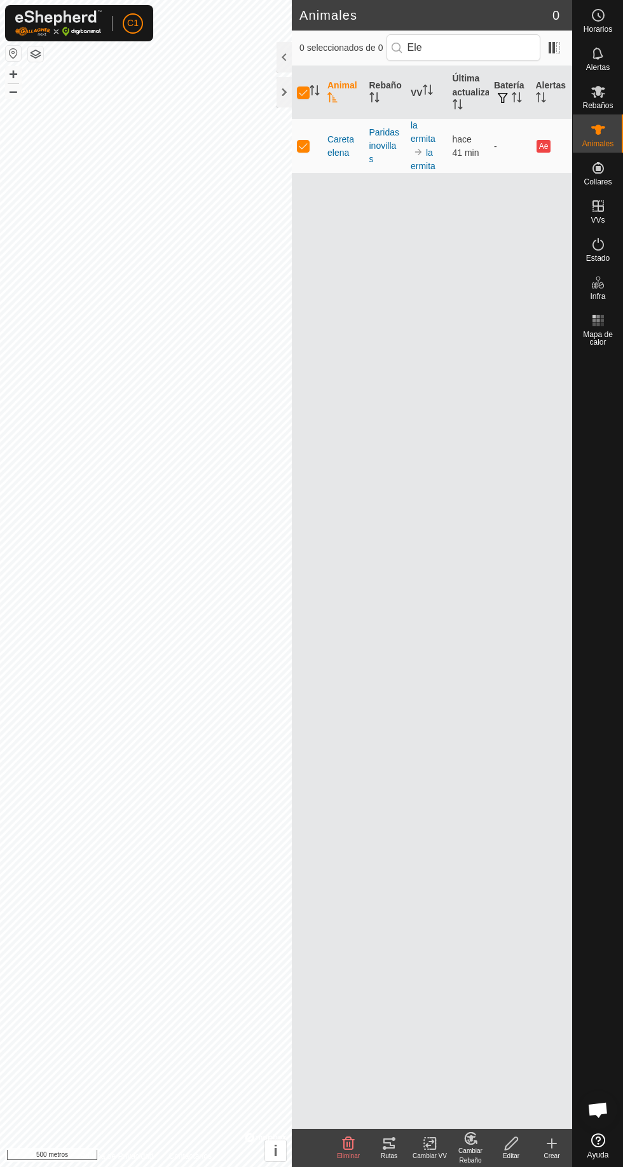
click at [298, 149] on p-checkbox at bounding box center [303, 146] width 13 height 10
checkbox input "false"
click at [308, 141] on p-checkbox at bounding box center [303, 146] width 13 height 10
checkbox input "true"
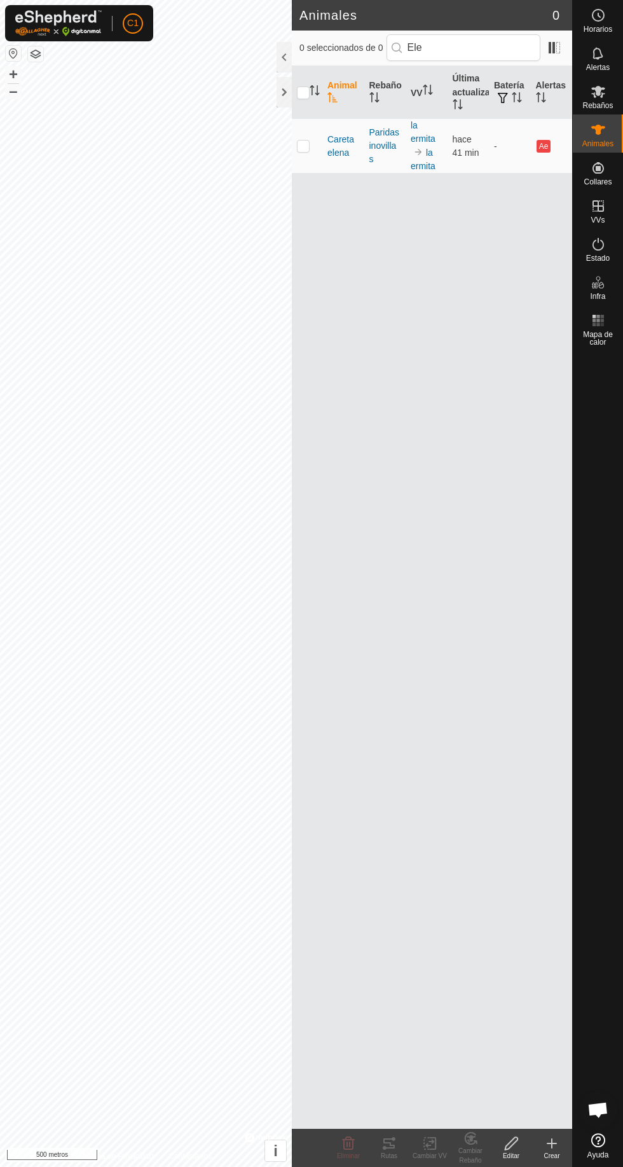
checkbox input "true"
click at [489, 1136] on change-mob-svg-icon at bounding box center [470, 1138] width 41 height 15
click at [551, 1084] on link "[PERSON_NAME]..." at bounding box center [515, 1088] width 128 height 25
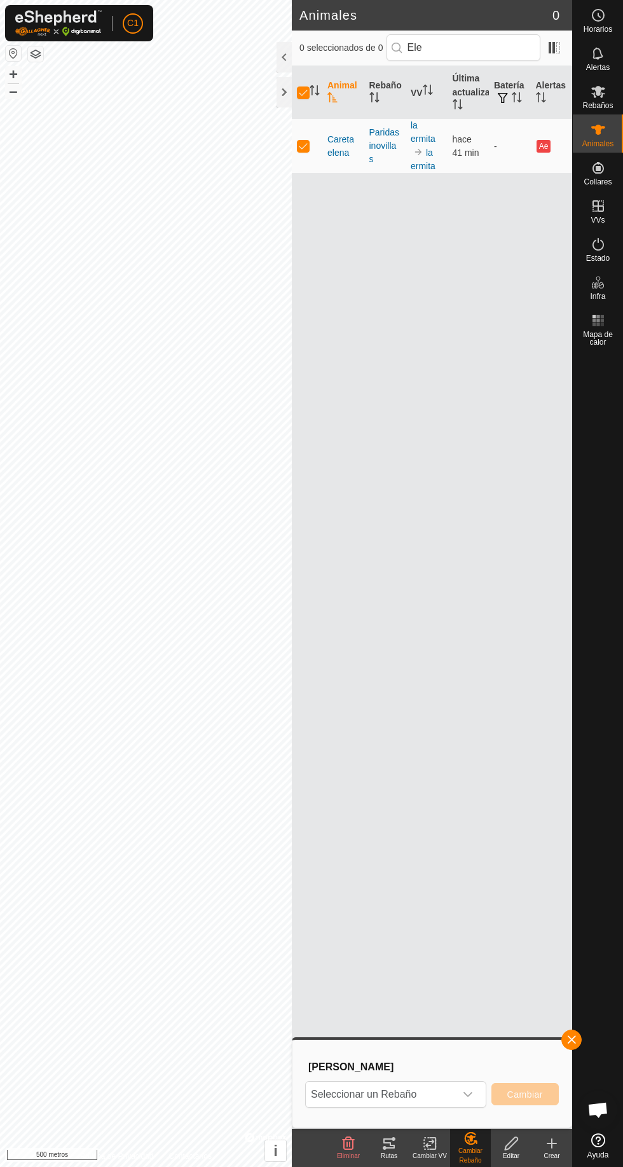
click at [455, 1093] on span "Seleccionar un Rebaño" at bounding box center [380, 1094] width 149 height 25
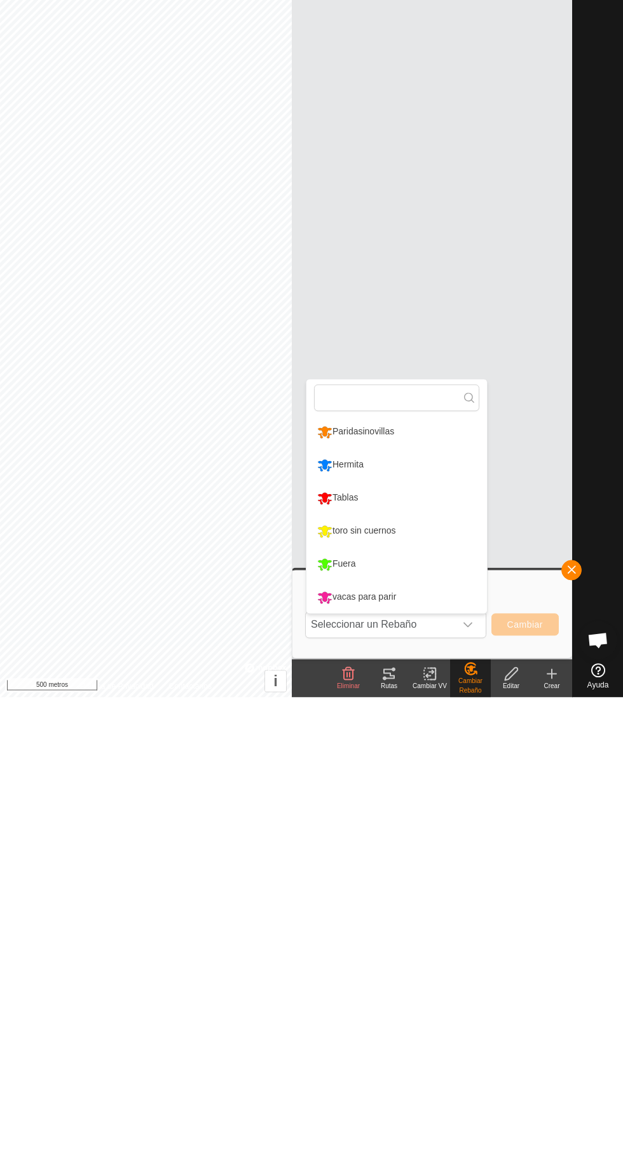
click at [418, 891] on li "Paridasinovillas" at bounding box center [397, 902] width 181 height 32
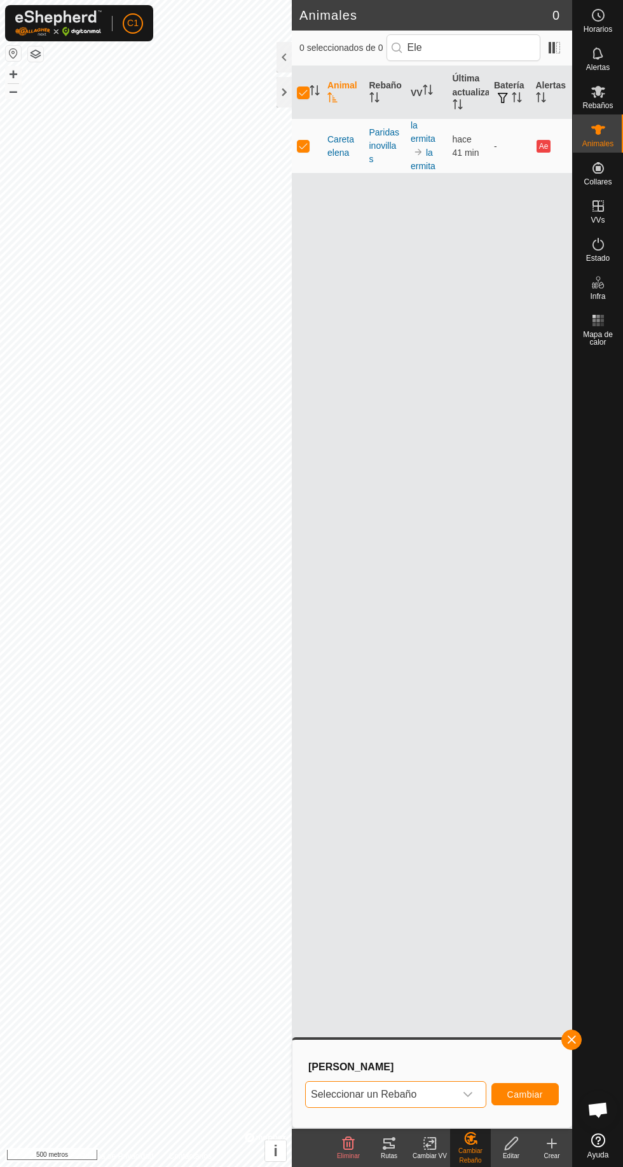
click at [456, 1096] on div "disparador desplegable" at bounding box center [467, 1094] width 25 height 25
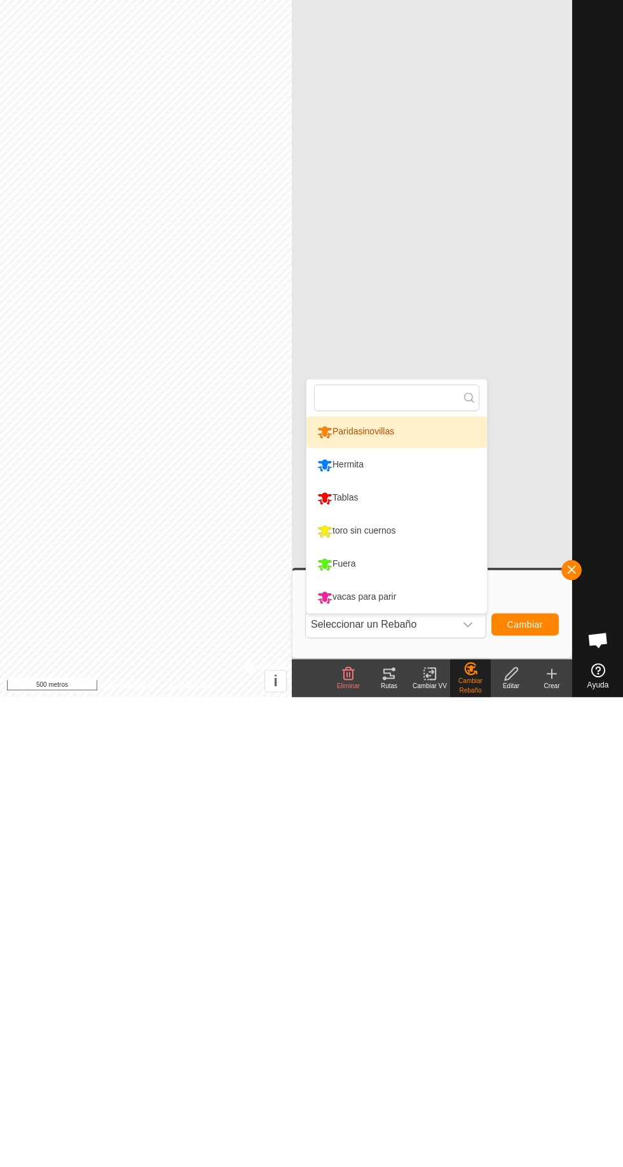
click at [401, 965] on li "Tablas" at bounding box center [397, 968] width 181 height 32
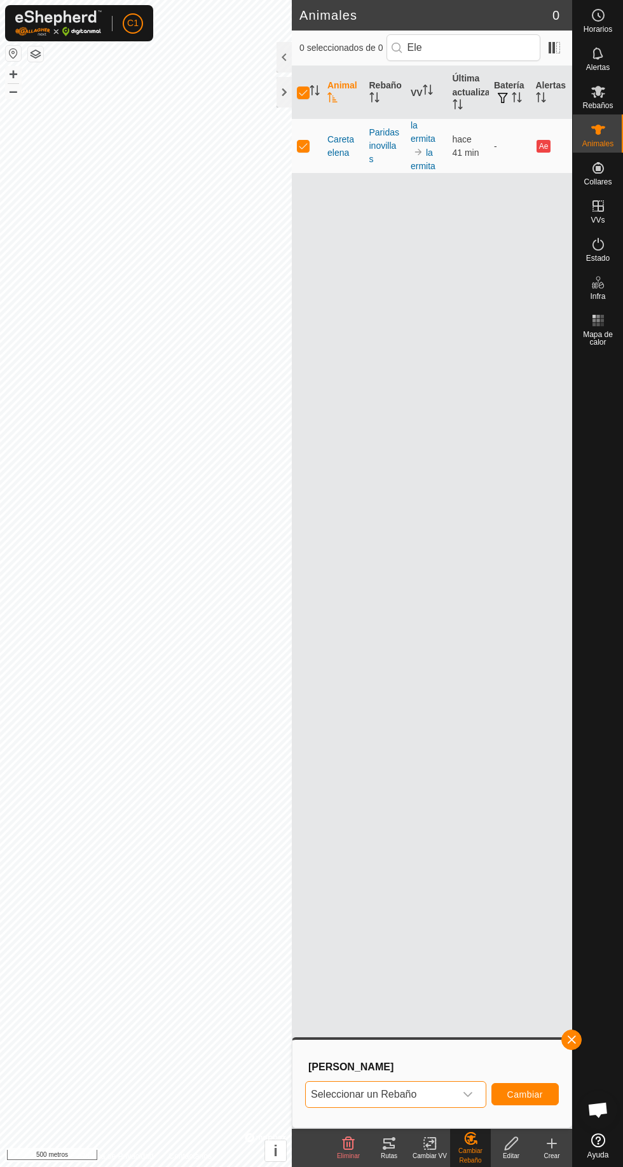
click at [450, 1094] on span "Seleccionar un Rebaño" at bounding box center [380, 1094] width 149 height 25
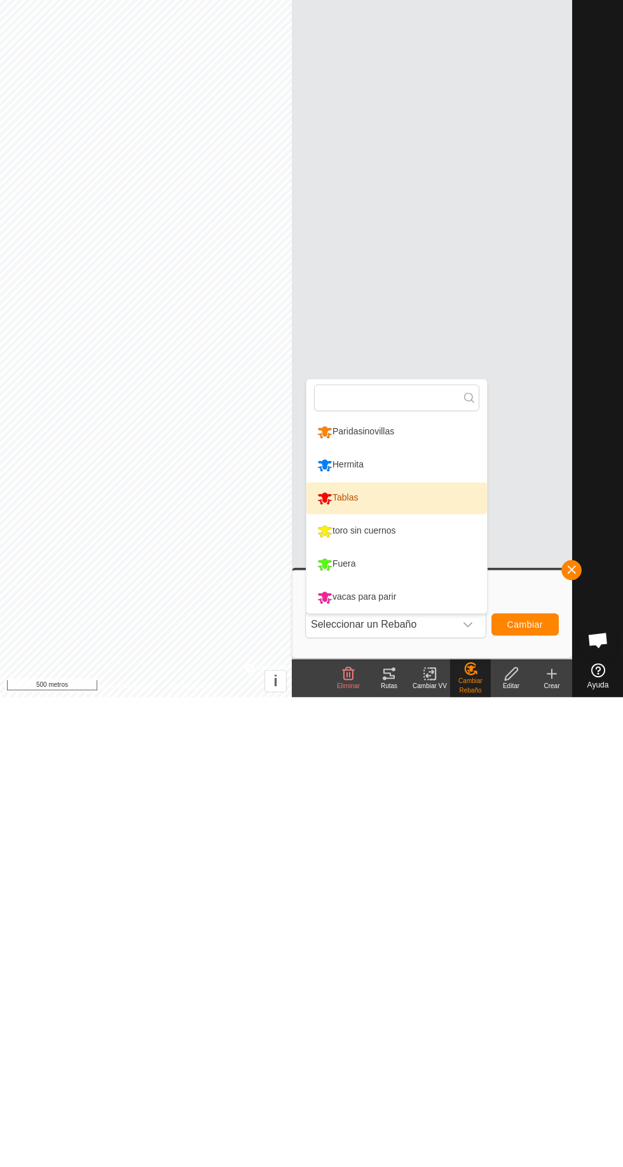
click at [384, 900] on font "Paridasinovillas" at bounding box center [364, 901] width 62 height 10
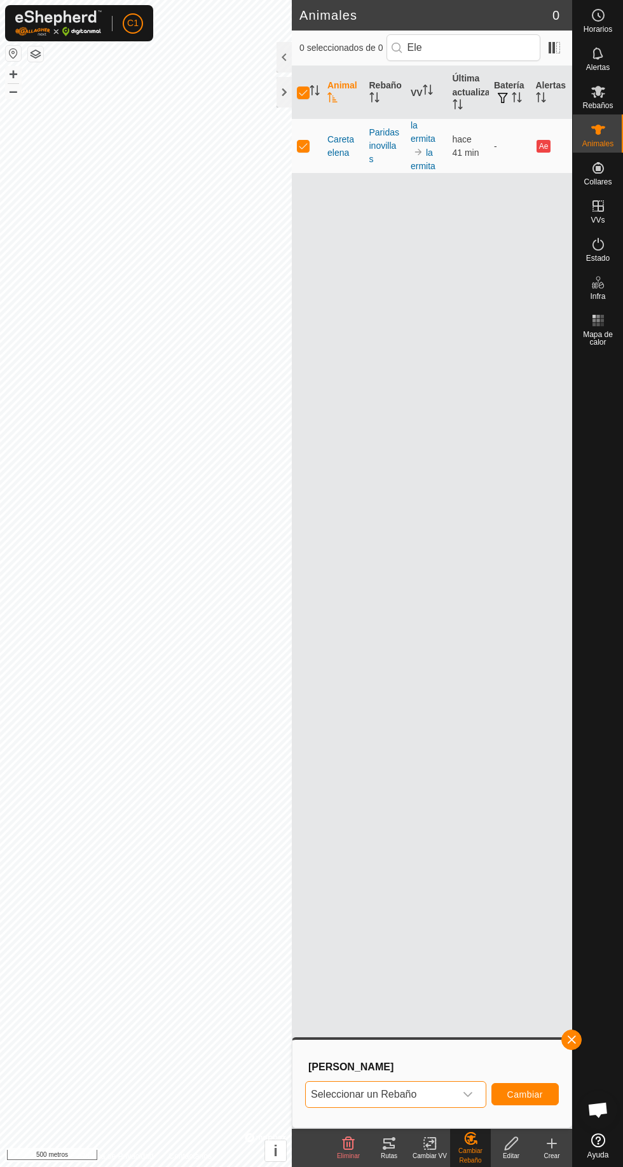
click at [434, 1139] on icon at bounding box center [430, 1143] width 16 height 15
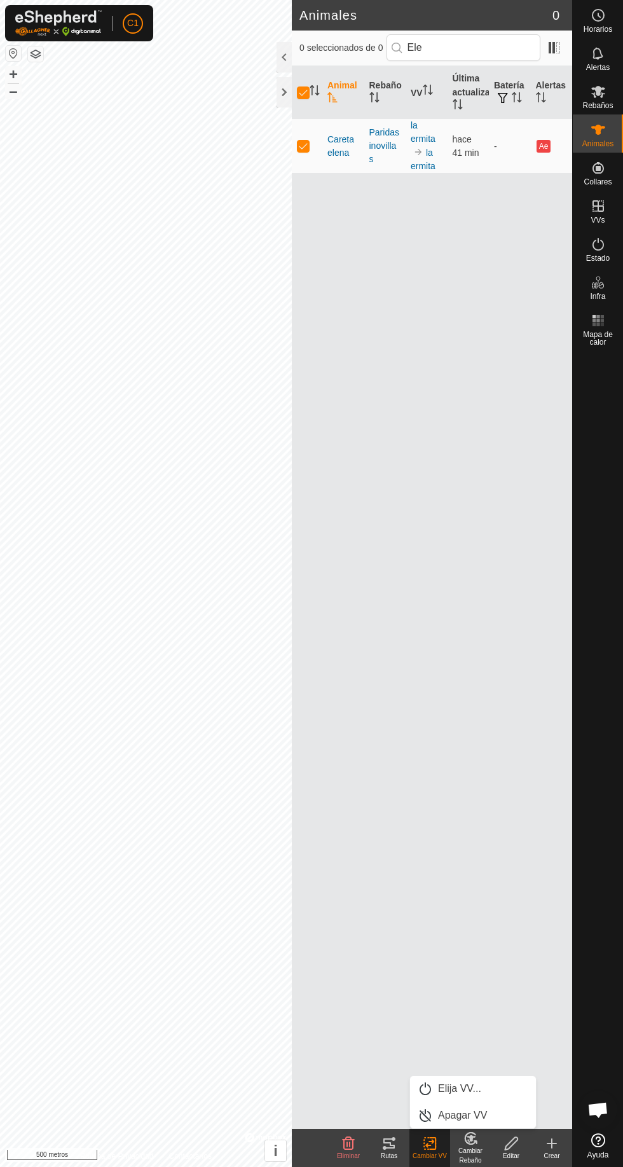
click at [497, 1097] on link "Elija VV..." at bounding box center [473, 1088] width 126 height 25
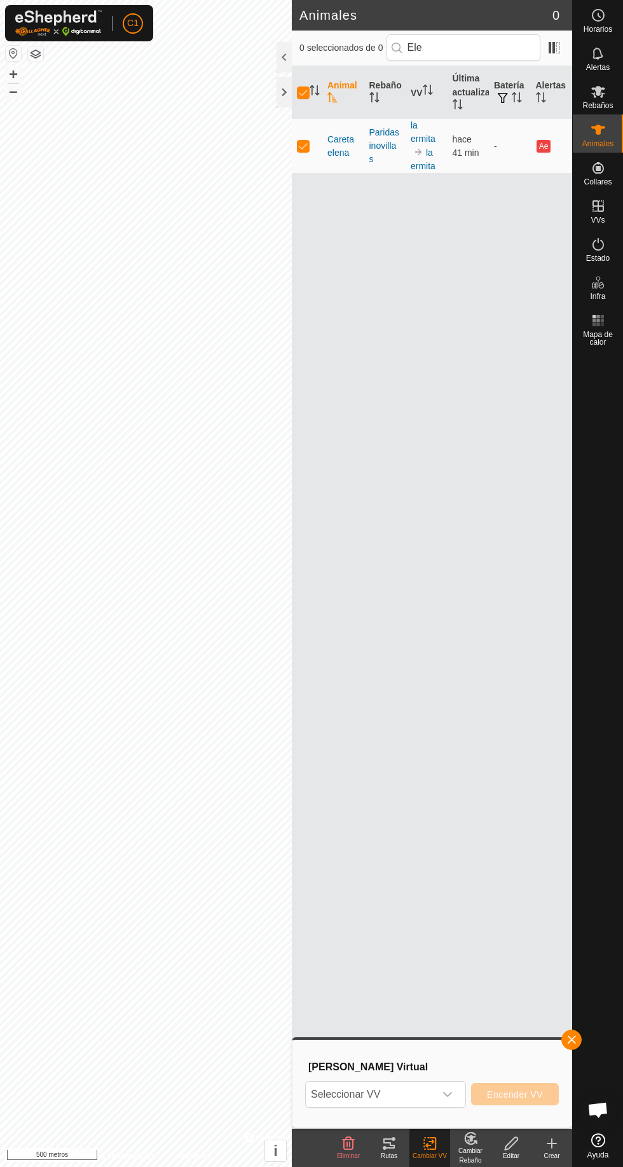
click at [434, 1100] on span "Seleccionar VV" at bounding box center [370, 1094] width 129 height 25
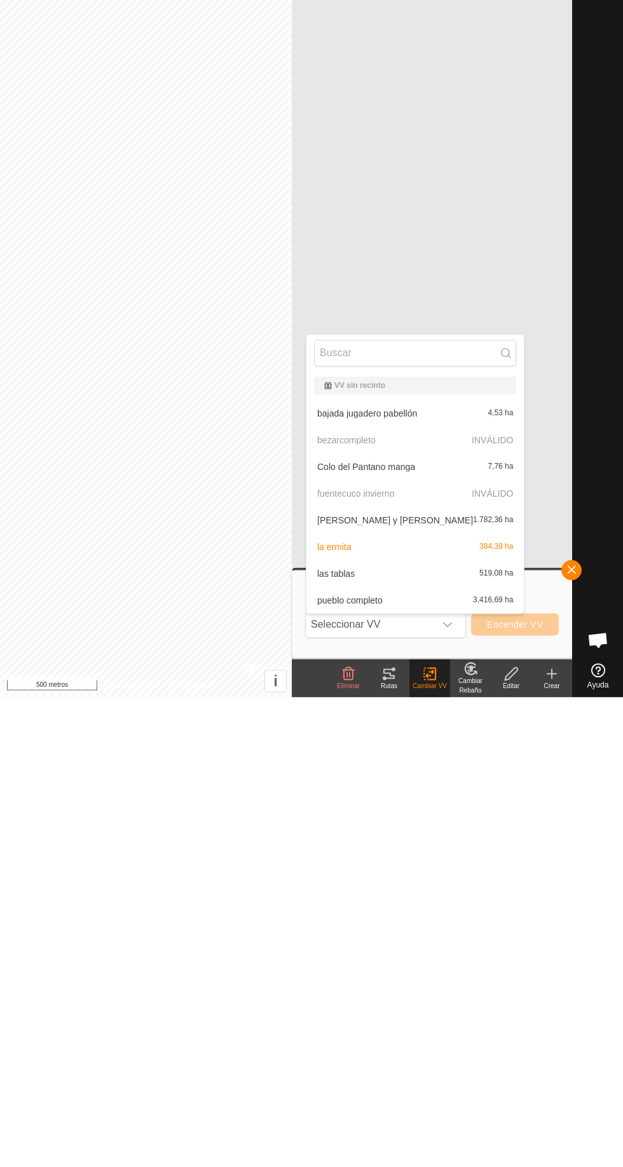
click at [408, 885] on font "bajada jugadero pabellón" at bounding box center [367, 883] width 100 height 10
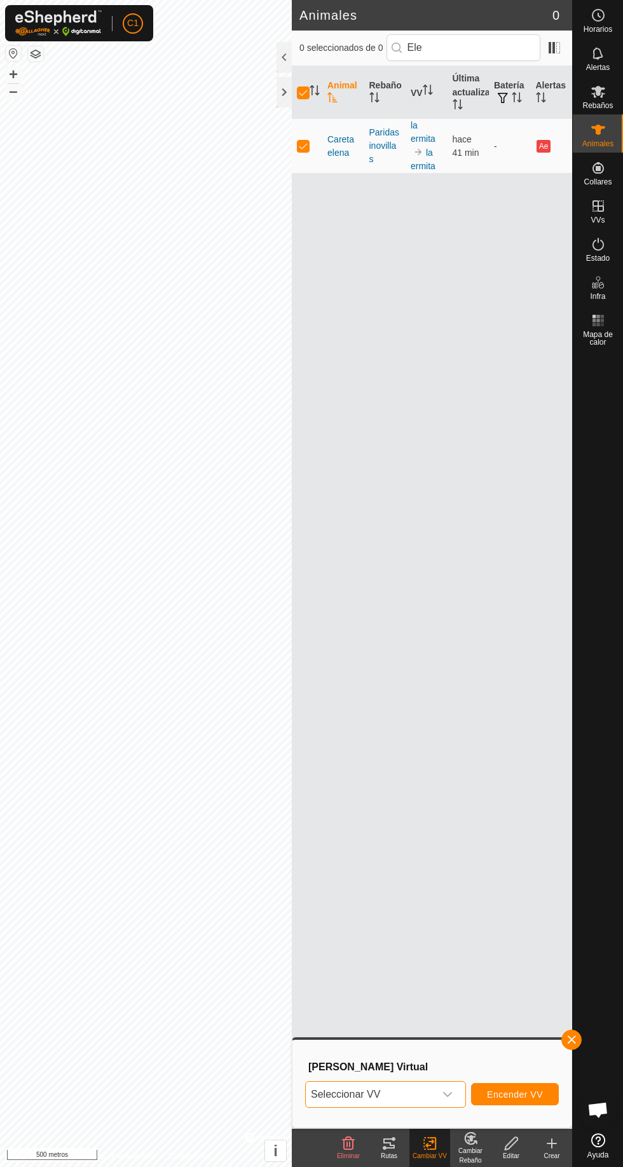
click at [456, 1103] on div "disparador desplegable" at bounding box center [447, 1094] width 25 height 25
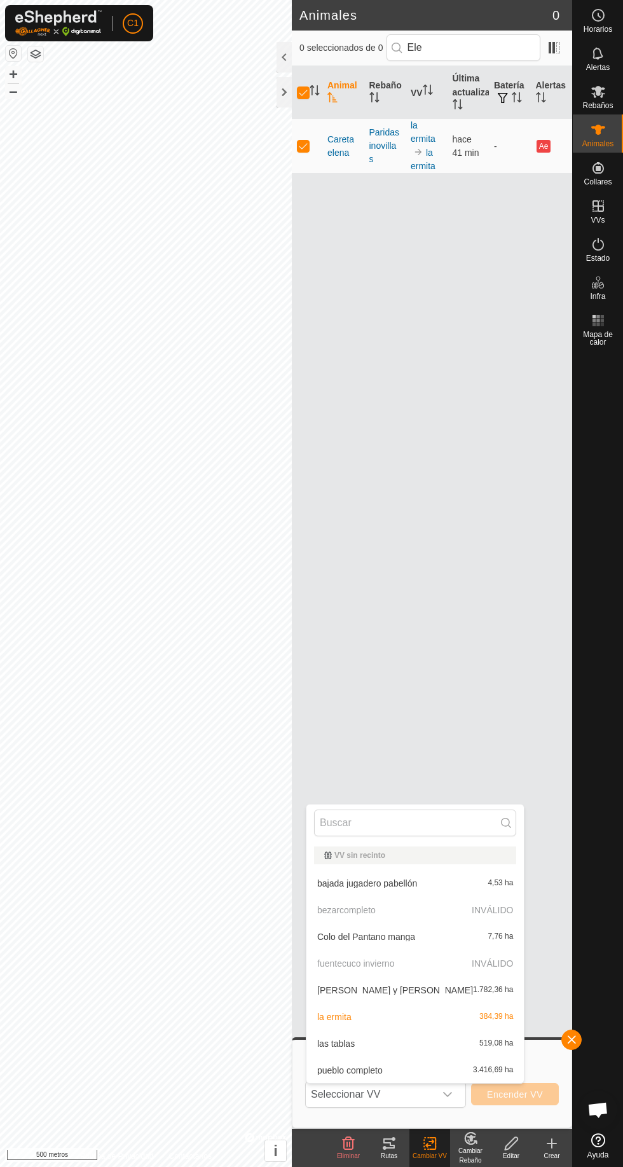
click at [429, 1148] on icon at bounding box center [430, 1143] width 16 height 15
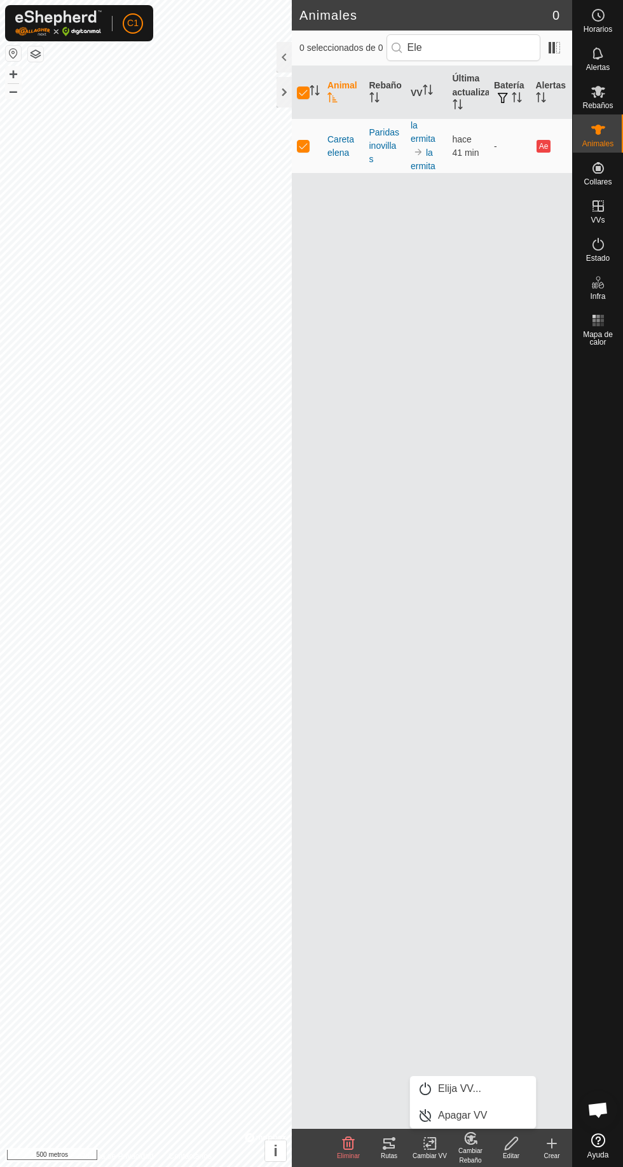
click at [495, 1079] on link "Elija VV..." at bounding box center [473, 1088] width 126 height 25
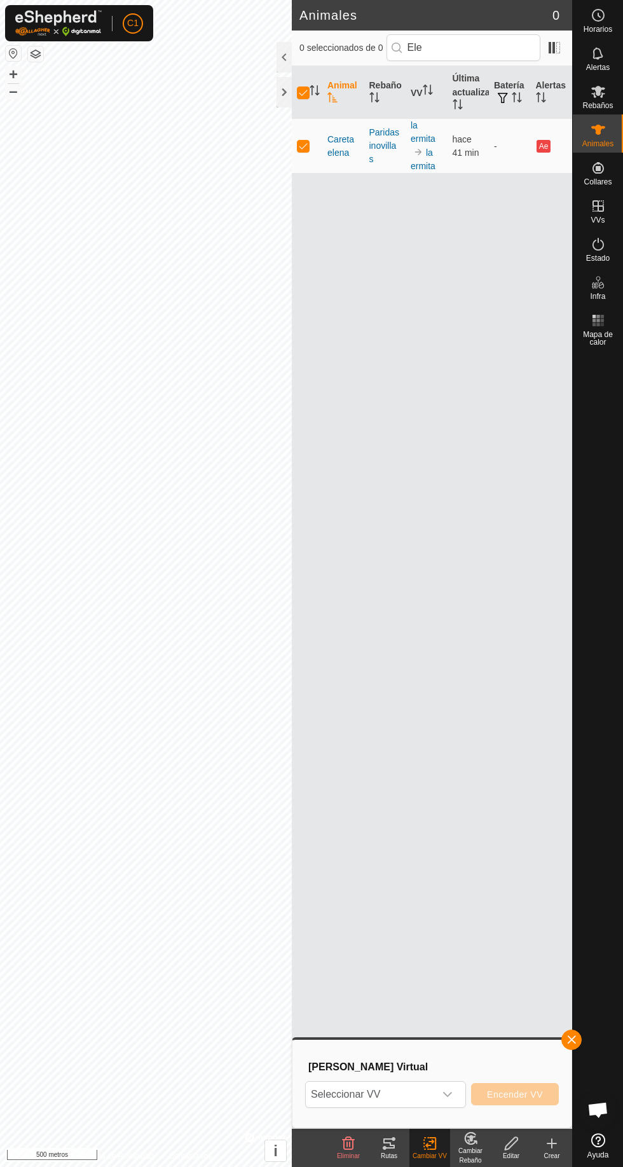
click at [433, 1090] on span "Seleccionar VV" at bounding box center [370, 1094] width 129 height 25
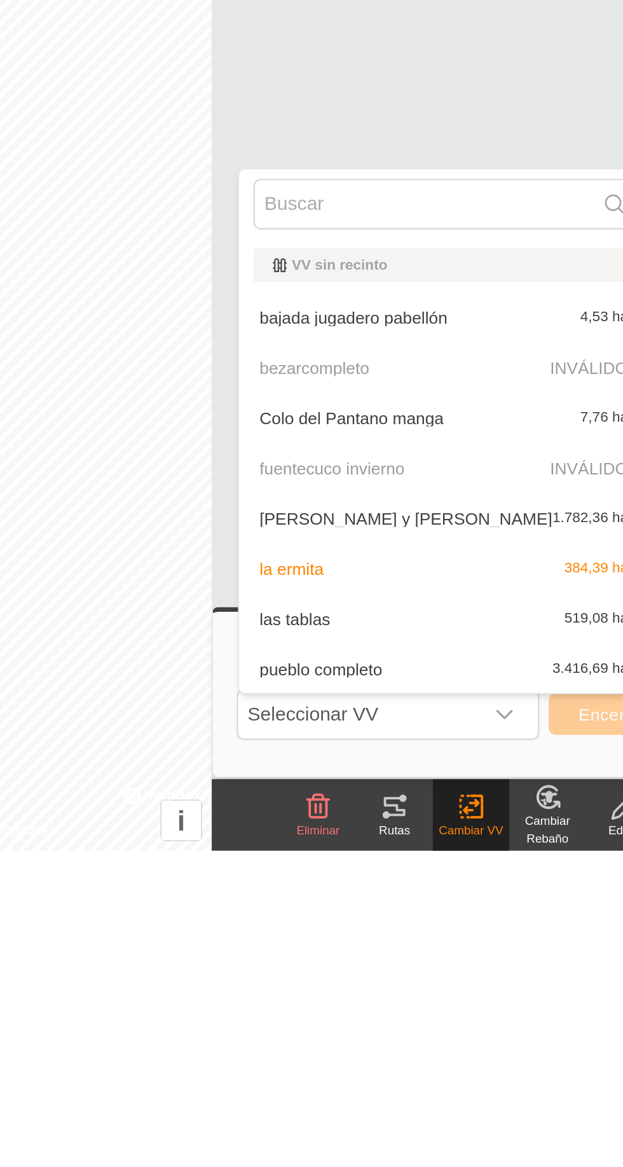
click at [385, 839] on div at bounding box center [415, 822] width 217 height 37
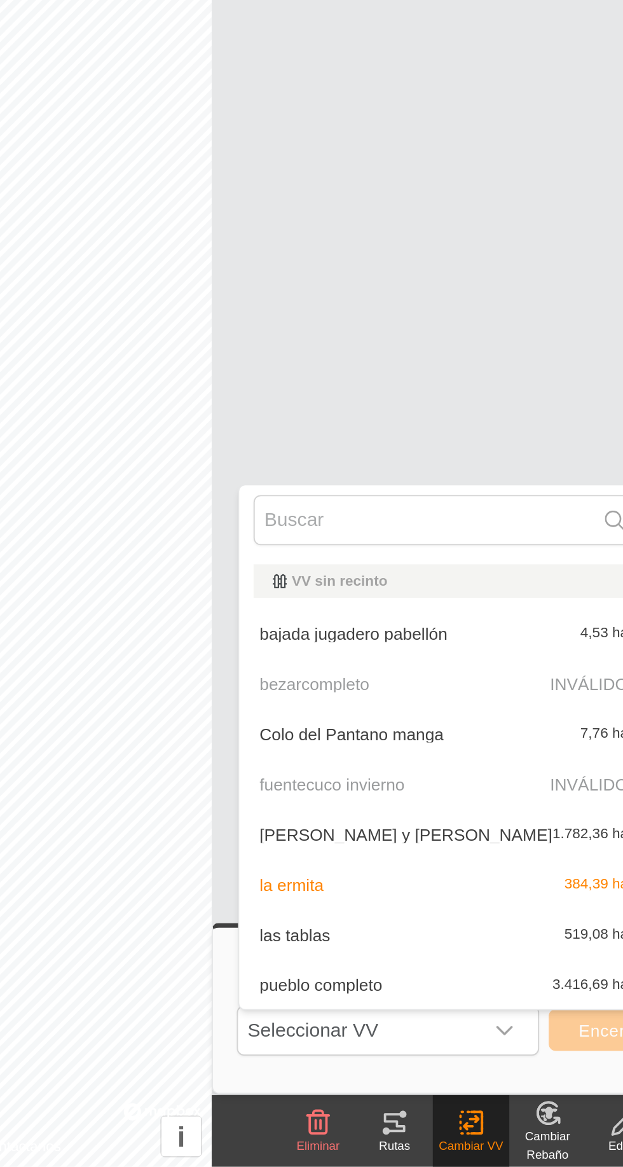
click at [387, 990] on font "Jugadero Prado y Llanas" at bounding box center [395, 990] width 156 height 10
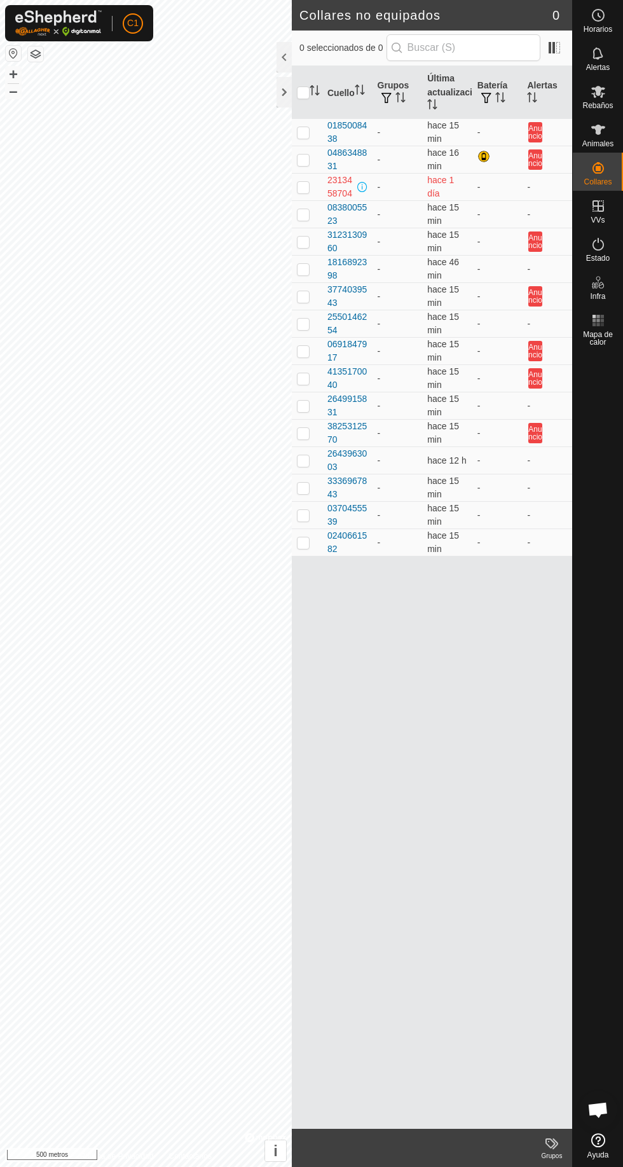
click at [615, 125] on div "Animales" at bounding box center [598, 133] width 50 height 38
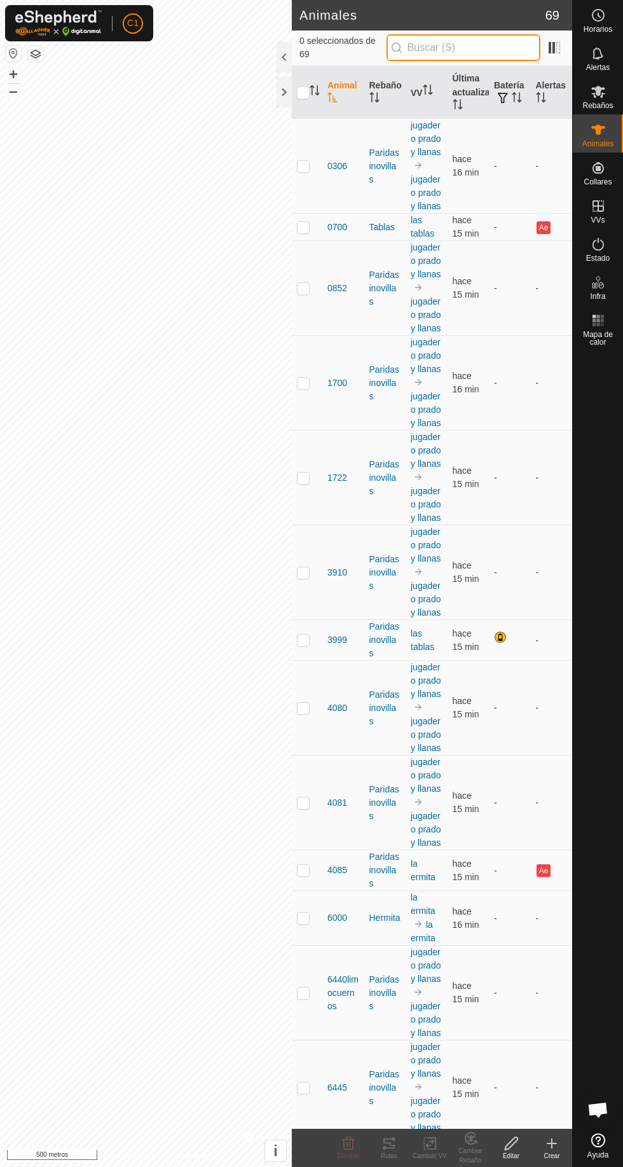
click at [483, 47] on input "text" at bounding box center [464, 47] width 154 height 27
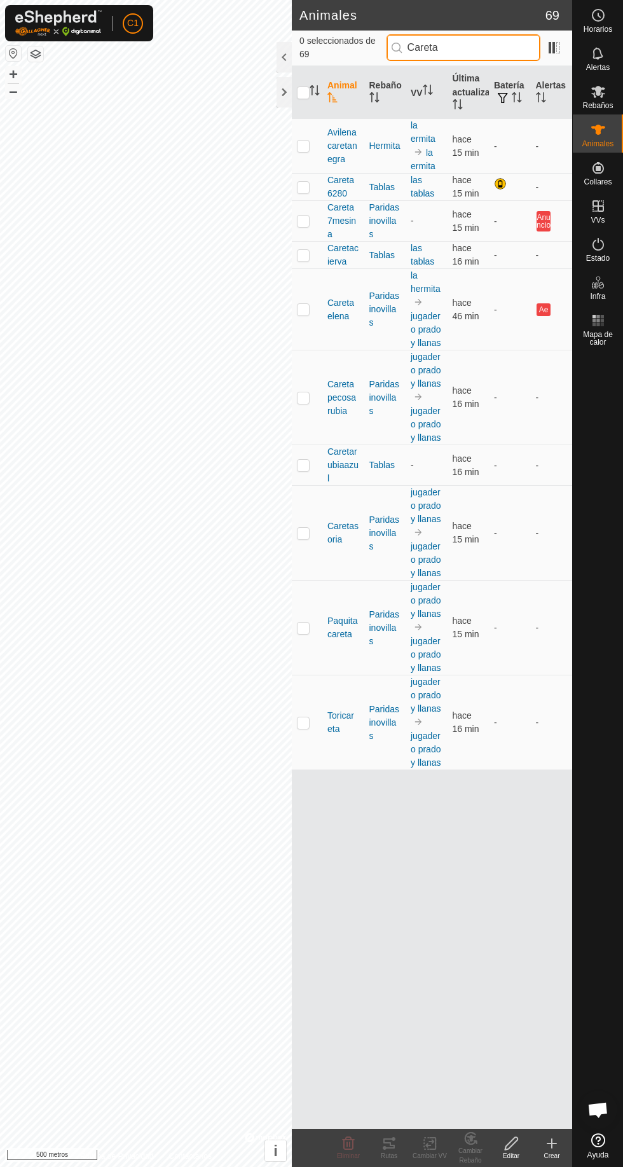
type input "Careta"
click at [300, 312] on p-checkbox at bounding box center [303, 309] width 13 height 10
checkbox input "true"
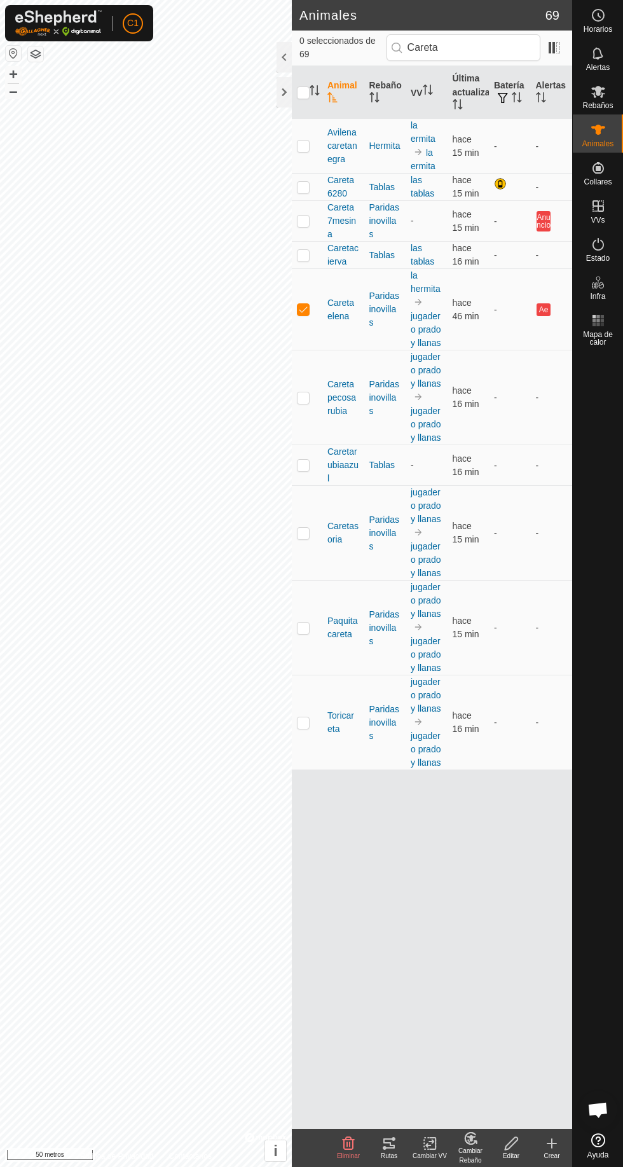
click at [430, 1151] on div "Cambiar VV" at bounding box center [430, 1156] width 41 height 10
click at [500, 1079] on link "Elija VV..." at bounding box center [473, 1088] width 126 height 25
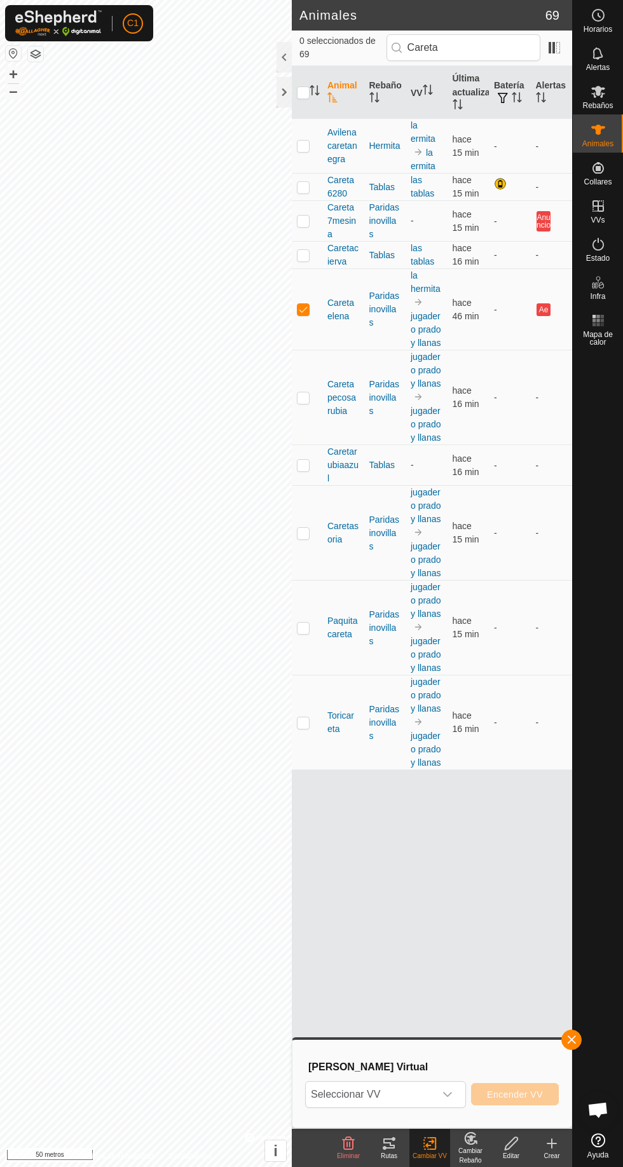
click at [450, 1094] on icon "disparador desplegable" at bounding box center [448, 1094] width 10 height 10
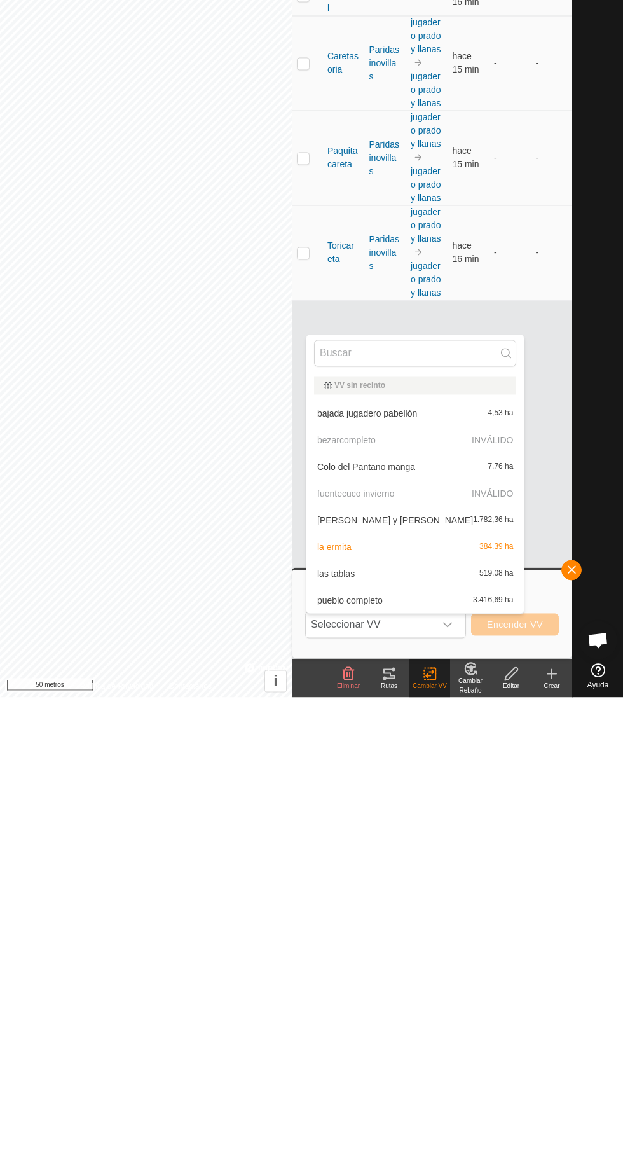
click at [403, 989] on font "[PERSON_NAME] y [PERSON_NAME]" at bounding box center [395, 990] width 156 height 10
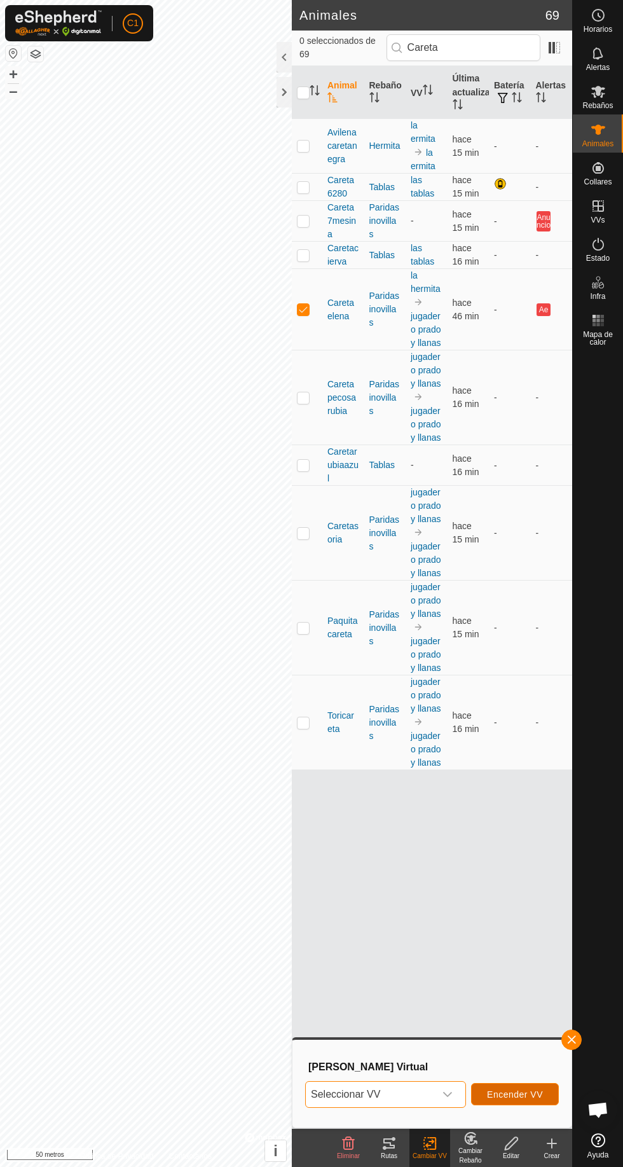
click at [513, 1091] on font "Encender VV" at bounding box center [515, 1094] width 56 height 10
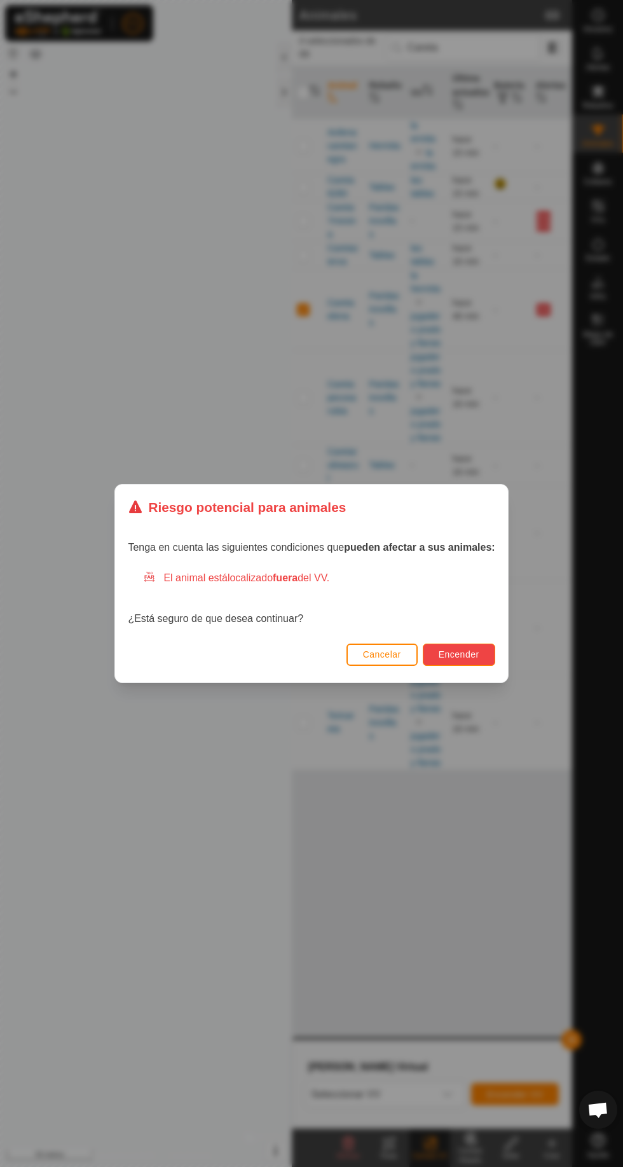
click at [471, 647] on button "Encender" at bounding box center [459, 655] width 72 height 22
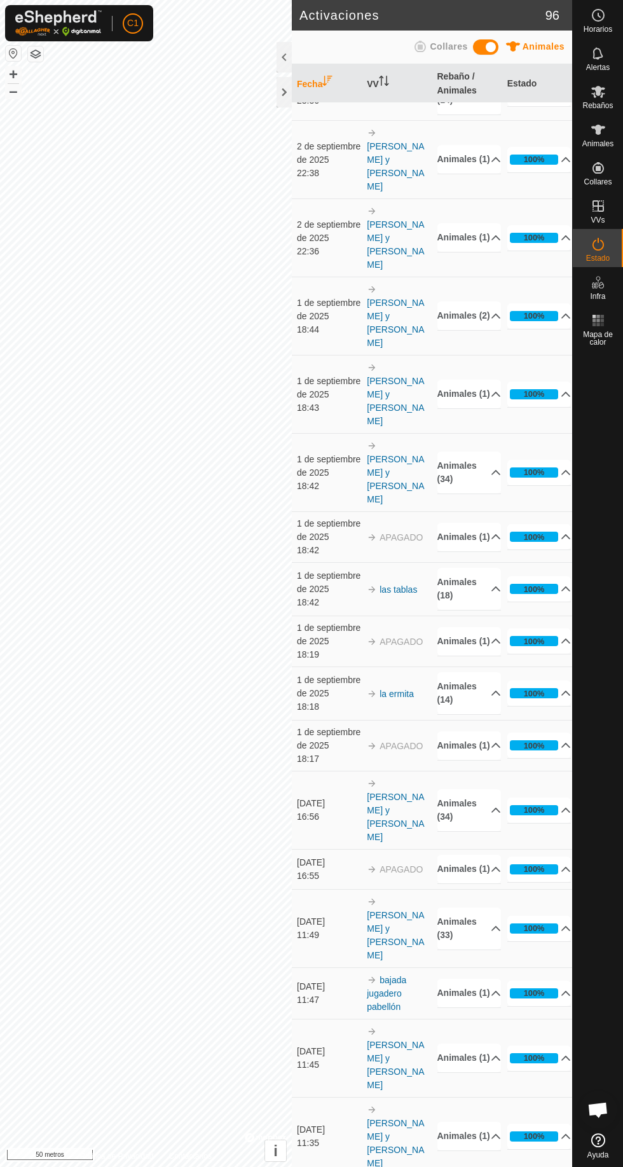
scroll to position [193, 0]
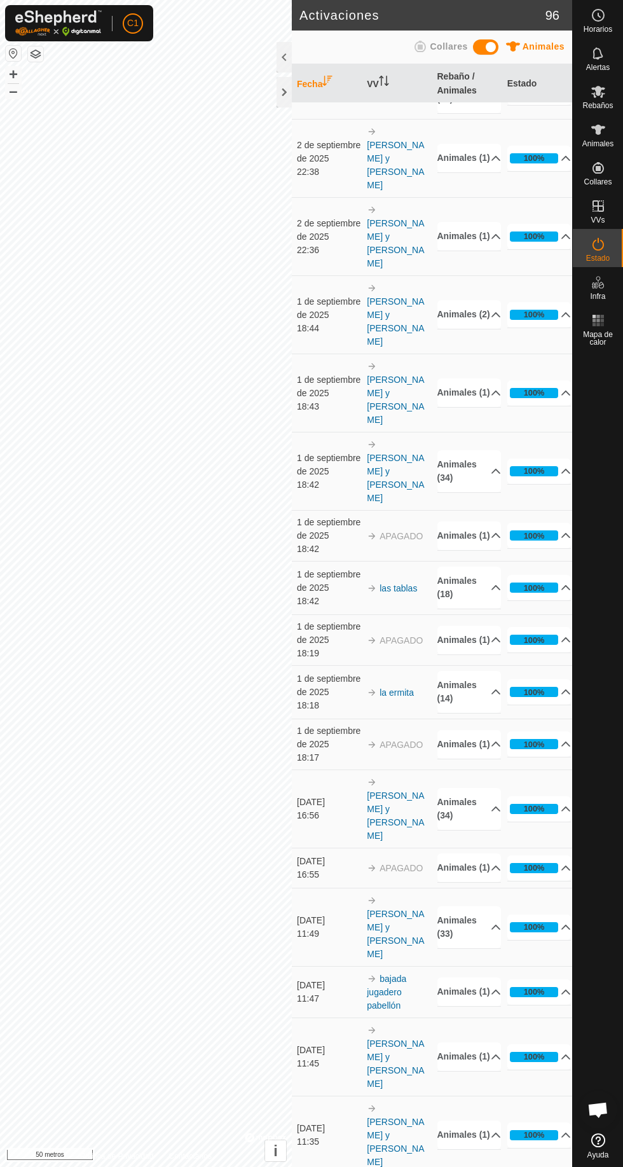
click at [336, 620] on div "1 de septiembre de 2025" at bounding box center [329, 633] width 64 height 27
click at [411, 719] on td "APAGADO" at bounding box center [397, 744] width 70 height 51
click at [491, 739] on icon at bounding box center [496, 744] width 10 height 10
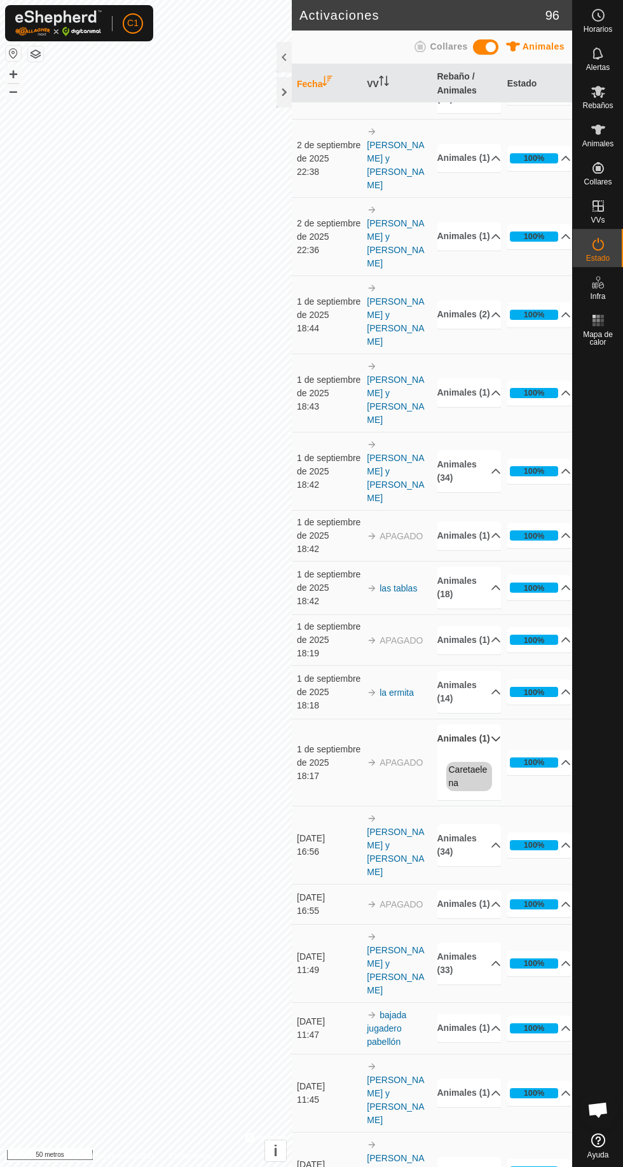
click at [402, 719] on td "APAGADO" at bounding box center [397, 762] width 70 height 87
click at [438, 521] on p-accordion-header "Animales (1)" at bounding box center [470, 535] width 64 height 29
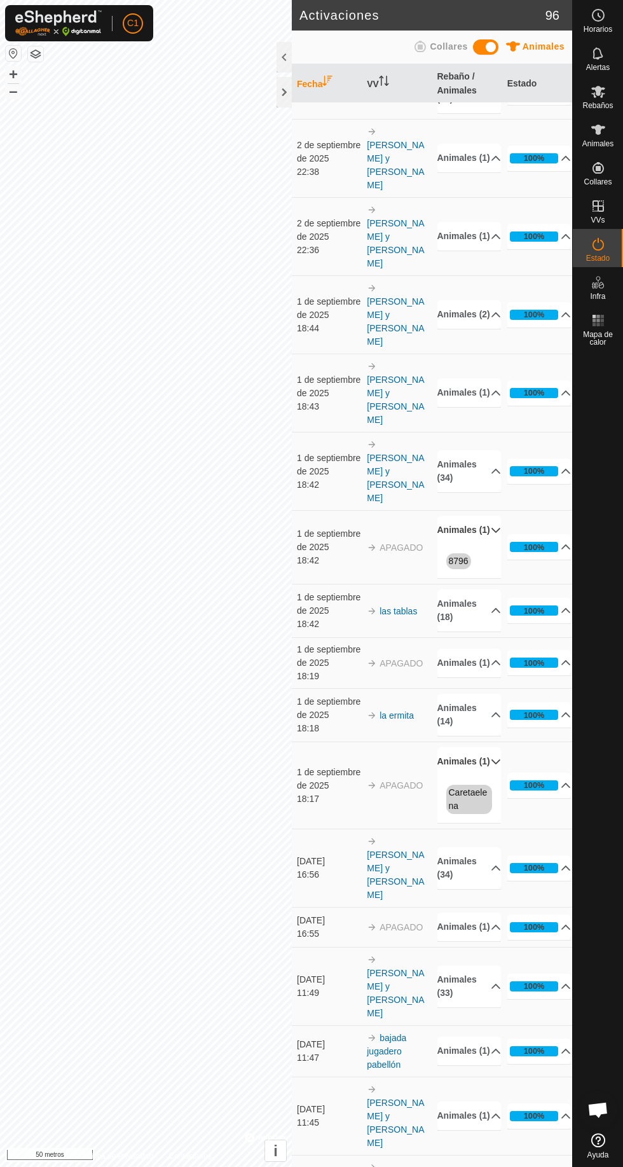
click at [491, 525] on icon at bounding box center [496, 530] width 10 height 10
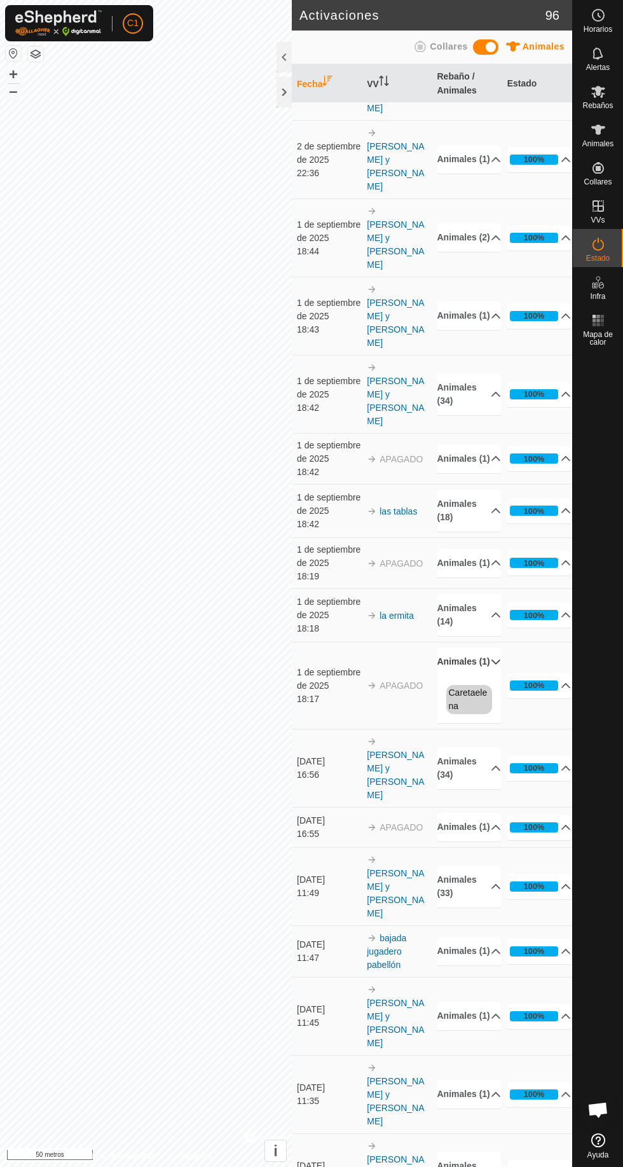
scroll to position [0, 0]
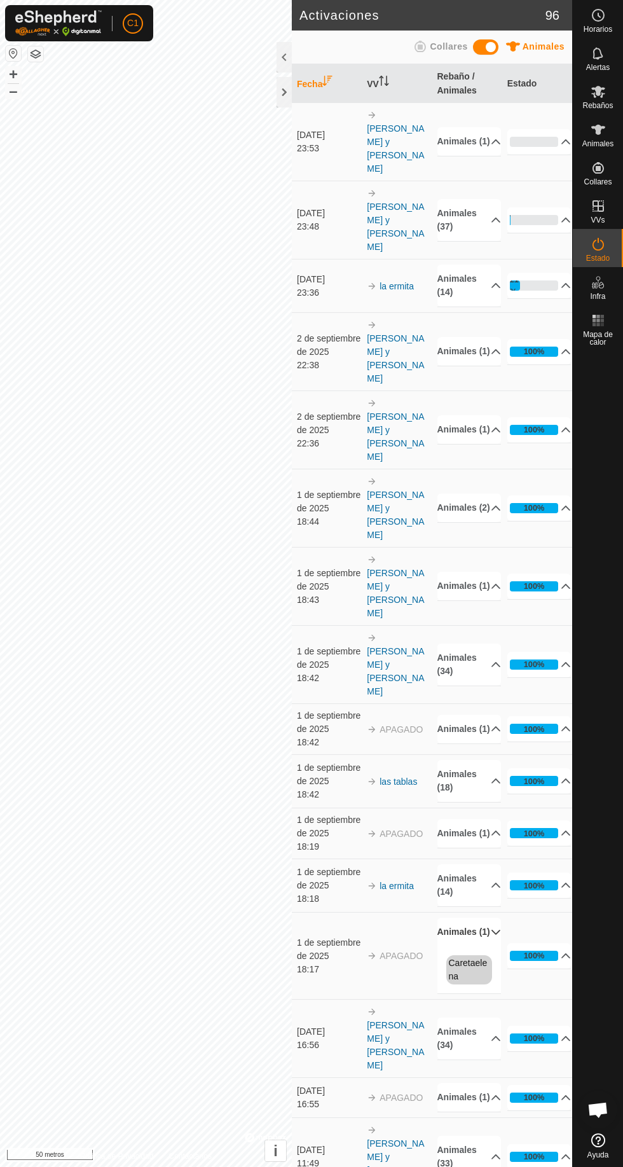
click at [380, 724] on font "APAGADO" at bounding box center [401, 729] width 43 height 10
click at [360, 736] on div "18:42" at bounding box center [329, 742] width 64 height 13
click at [491, 828] on icon at bounding box center [496, 833] width 10 height 10
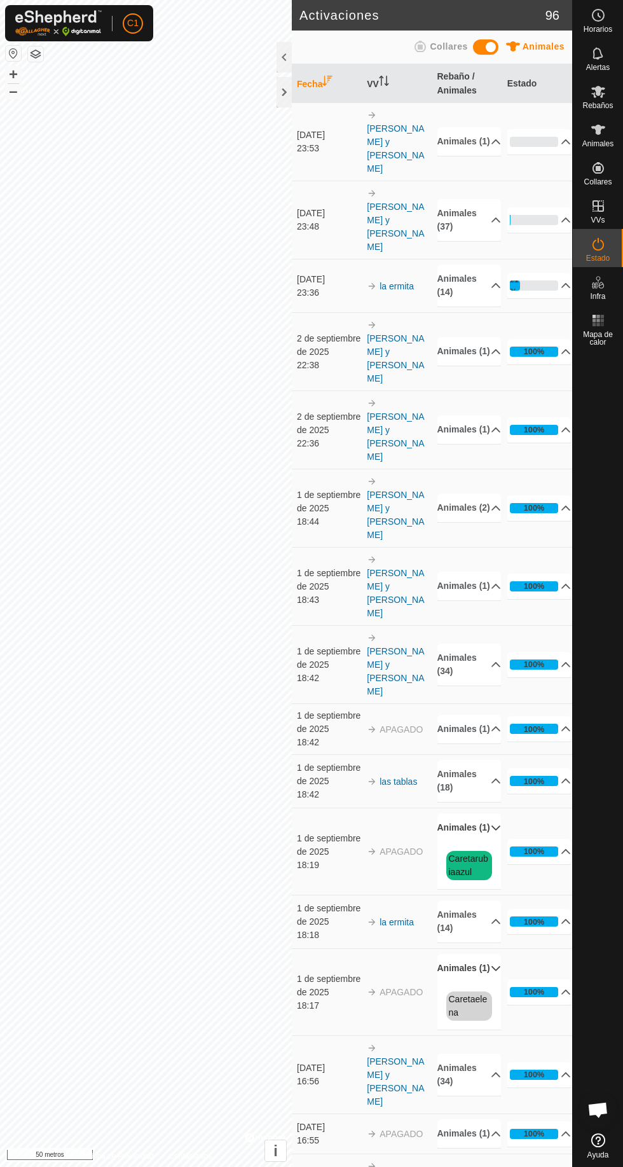
click at [491, 724] on icon at bounding box center [496, 729] width 10 height 10
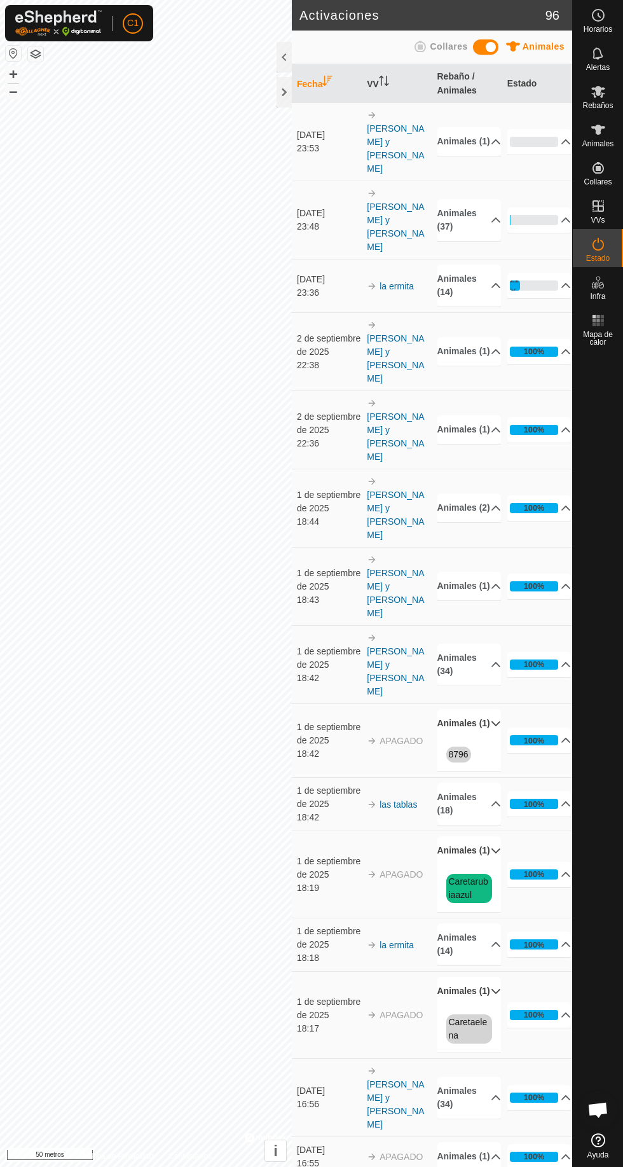
click at [480, 1017] on font "Caretaelena" at bounding box center [468, 1029] width 39 height 24
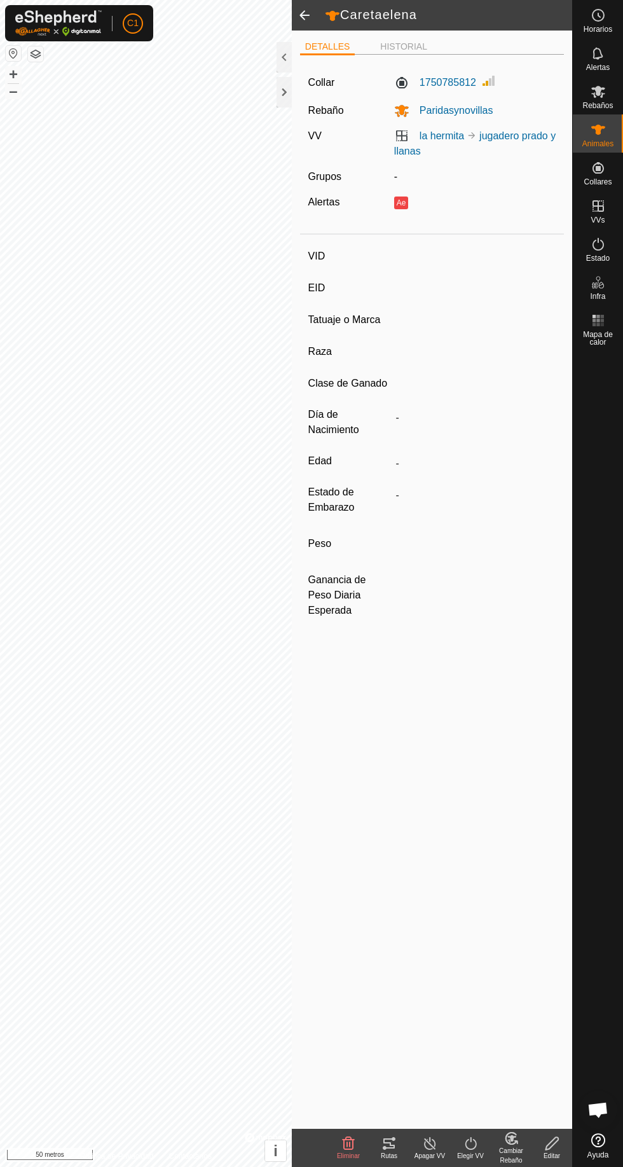
type input "Caretaelena"
type input "-"
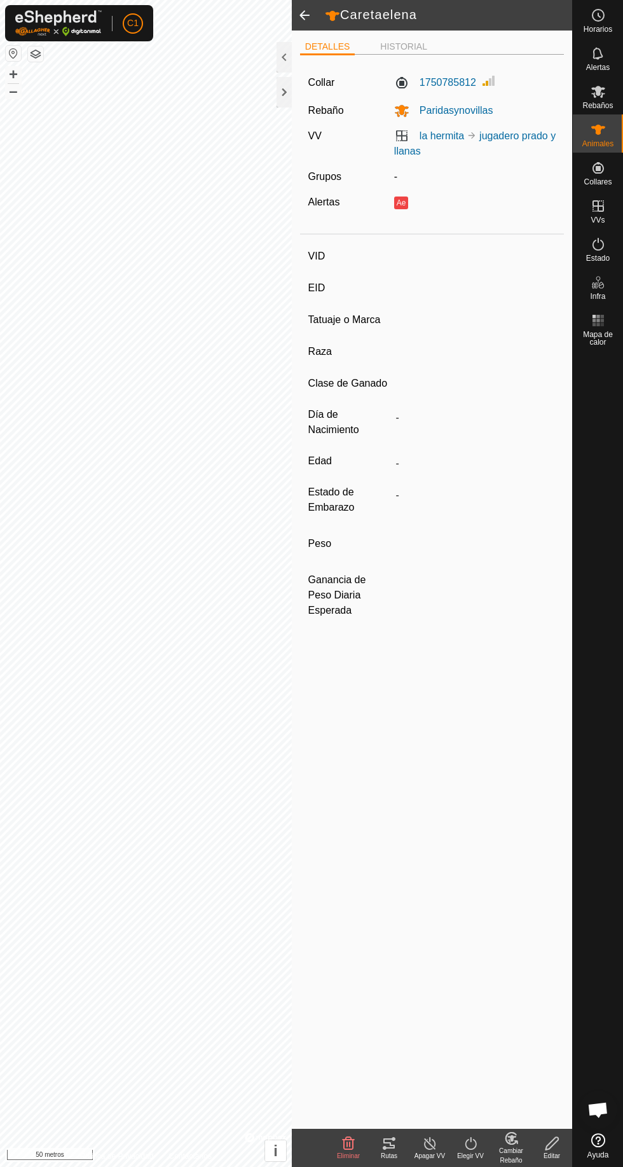
type input "0 kg"
type input "-"
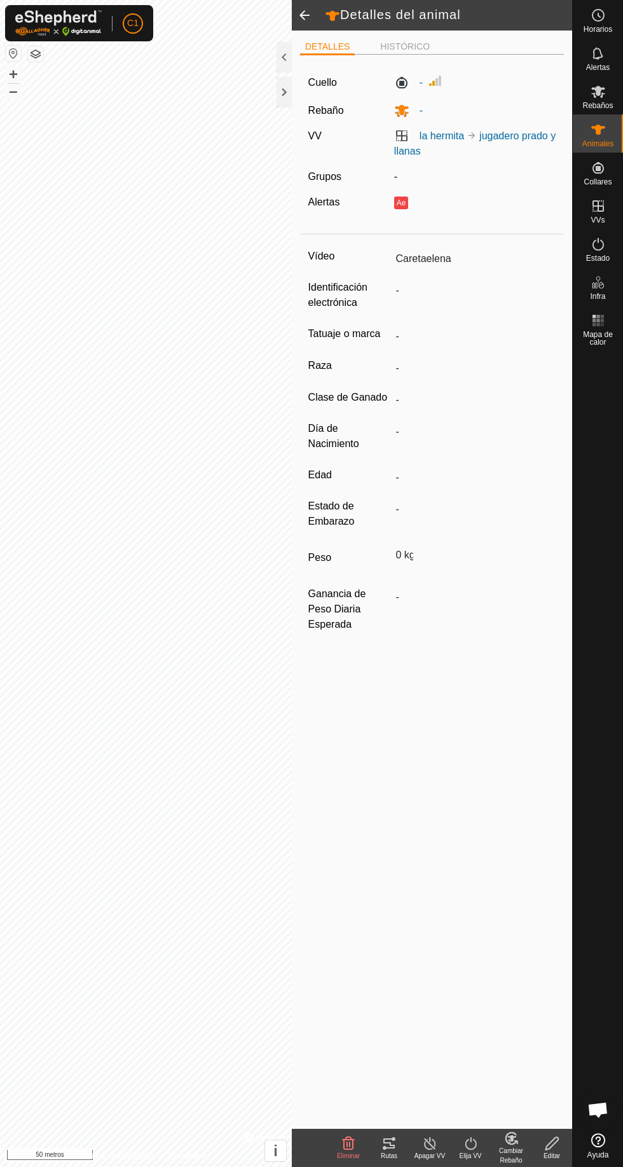
click at [308, 9] on span at bounding box center [304, 15] width 25 height 31
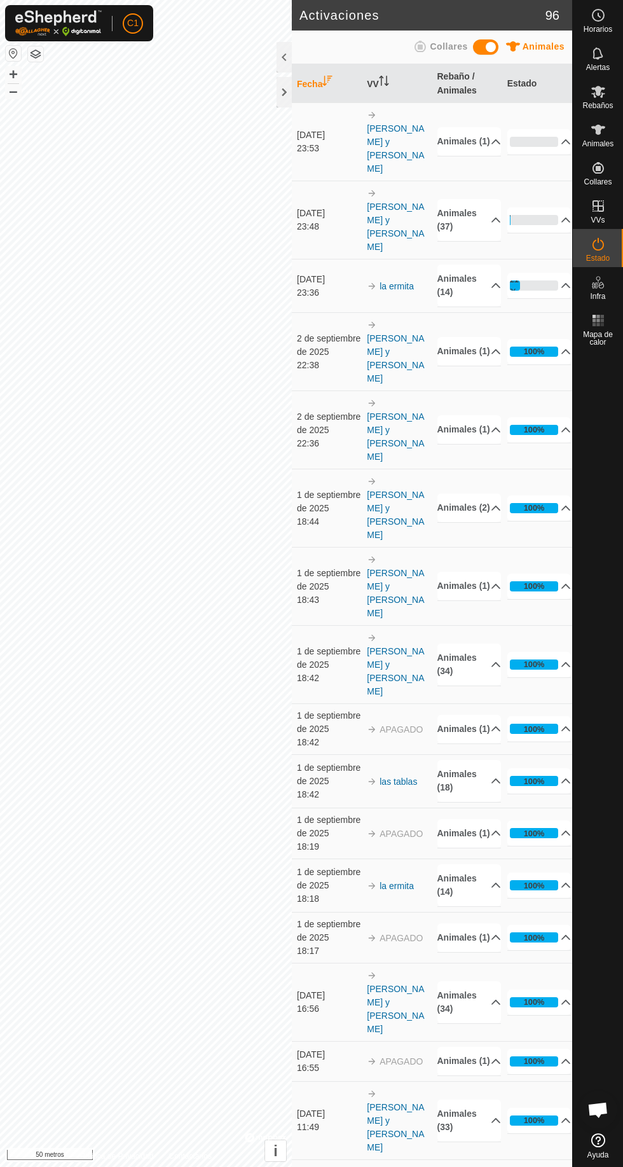
click at [477, 135] on font "Animales (1)" at bounding box center [464, 141] width 53 height 13
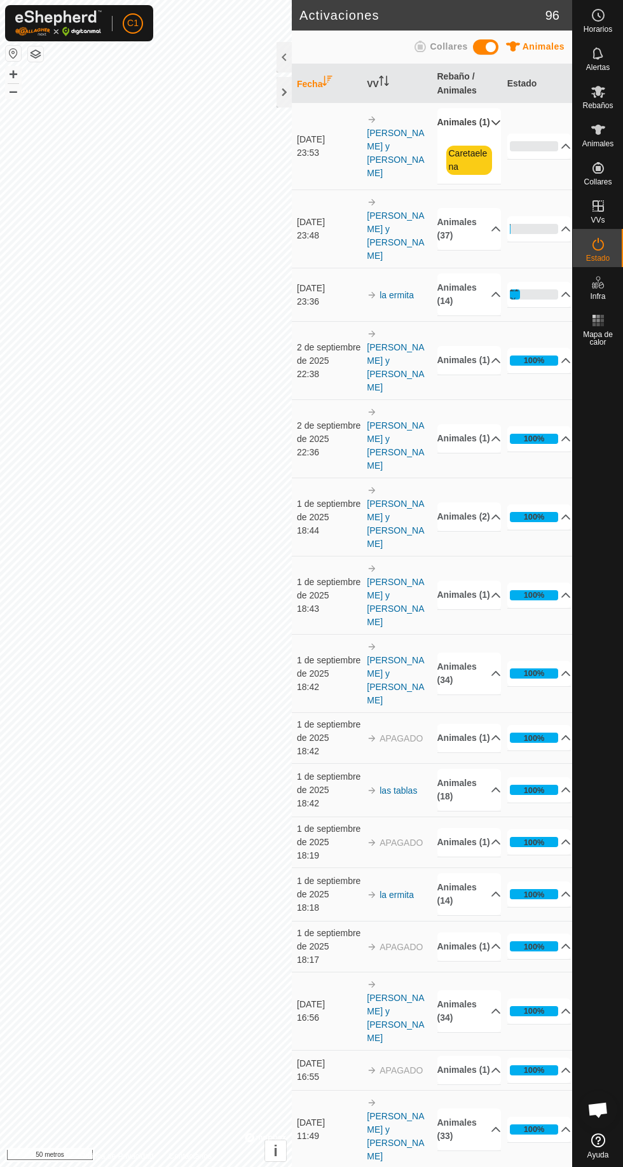
click at [471, 166] on font "Caretaelena" at bounding box center [468, 160] width 39 height 24
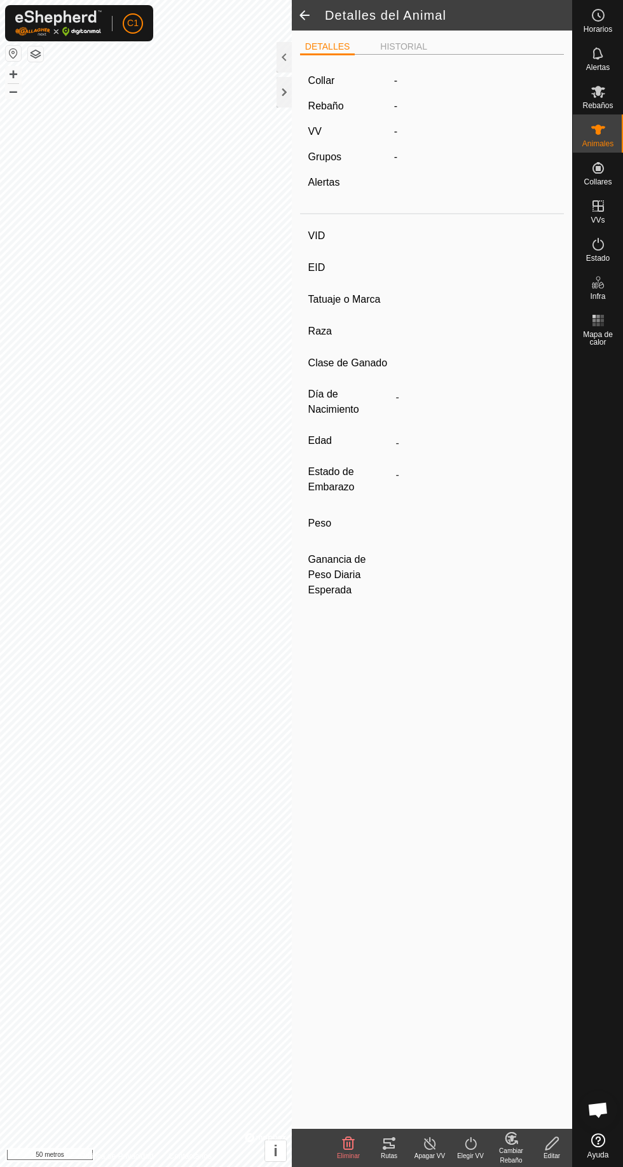
type input "Caretaelena"
type input "-"
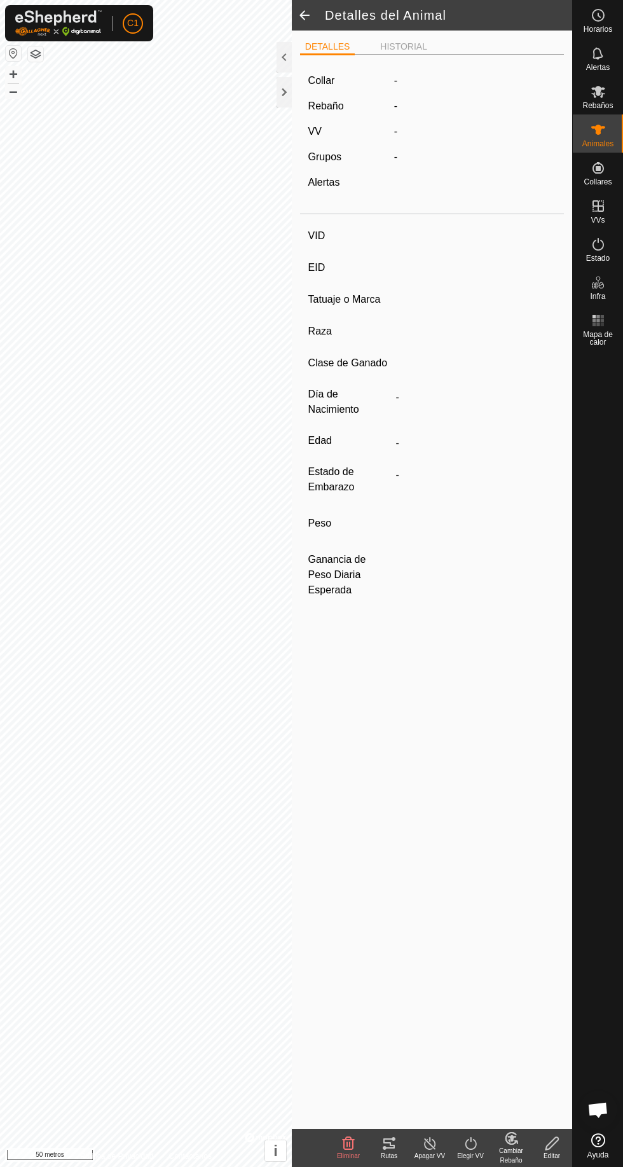
type input "0 kg"
type input "-"
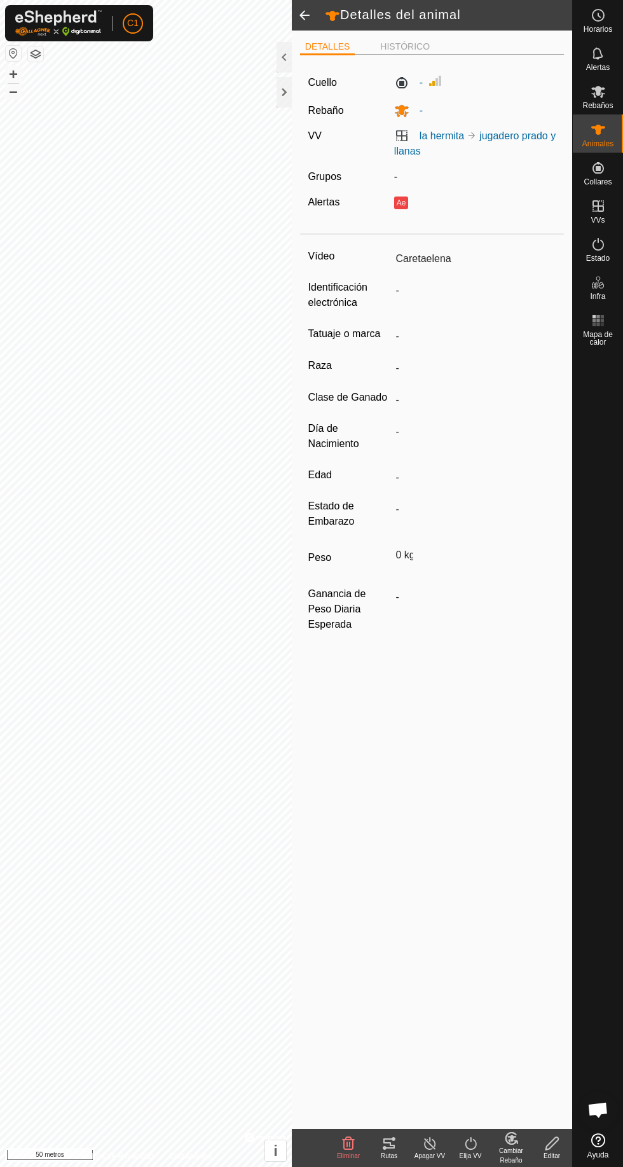
click at [462, 136] on font "la hermita" at bounding box center [442, 135] width 45 height 11
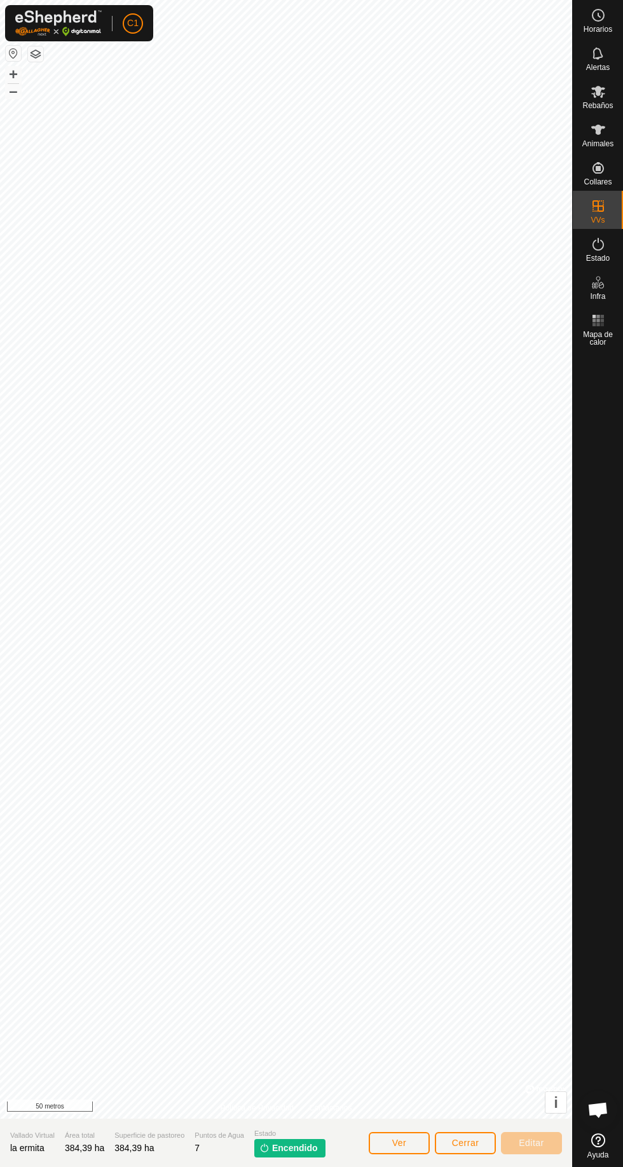
click at [303, 1153] on font "Encendido" at bounding box center [295, 1148] width 46 height 10
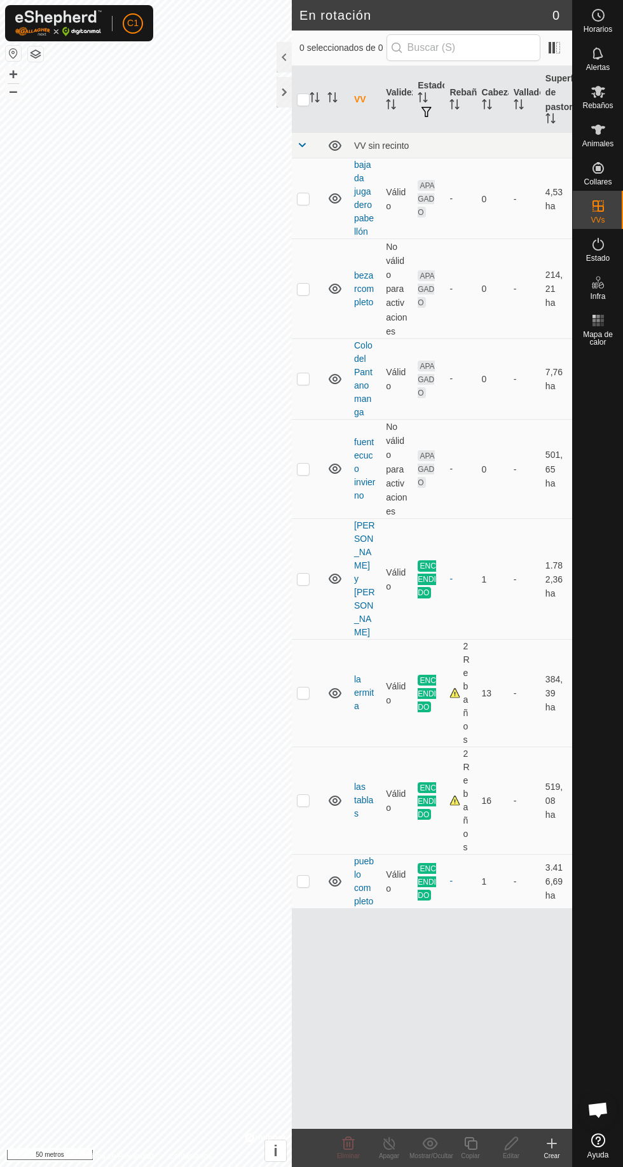
click at [291, 56] on div at bounding box center [284, 57] width 15 height 31
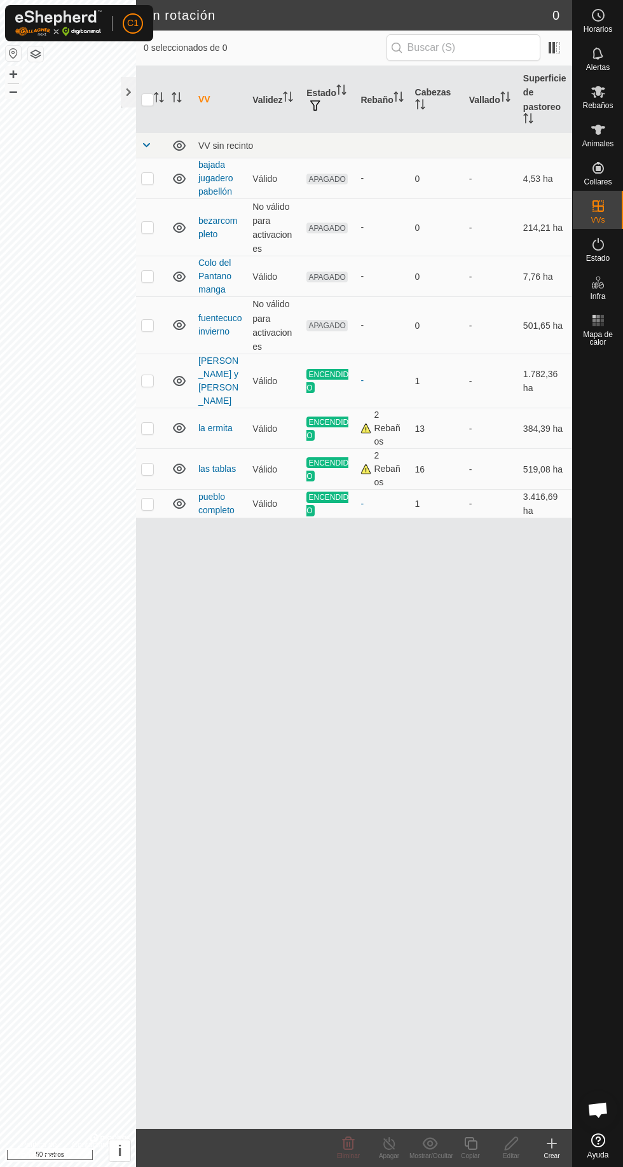
click at [591, 135] on icon at bounding box center [598, 129] width 15 height 15
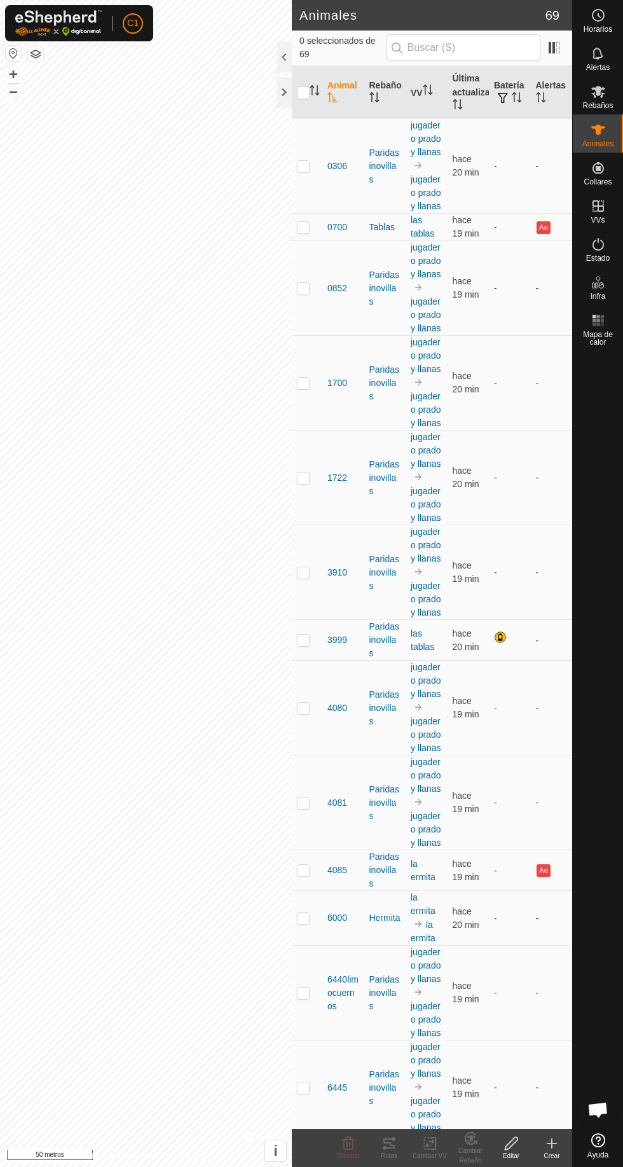
click at [598, 244] on icon at bounding box center [598, 244] width 15 height 15
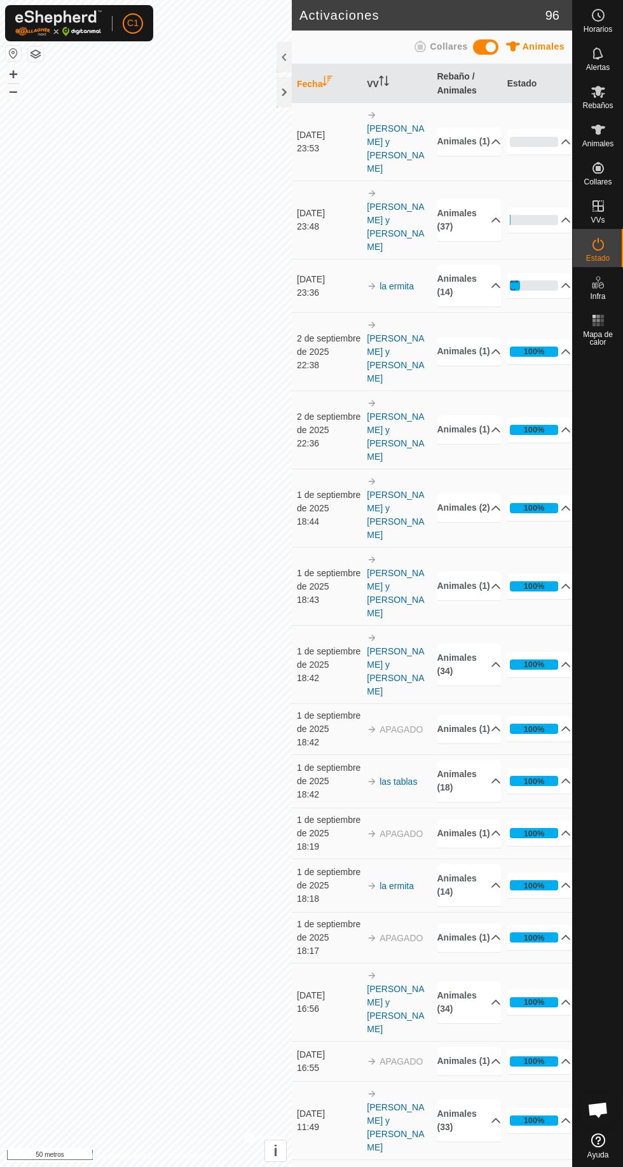
click at [408, 130] on font "Jugadero Prado y Llanas" at bounding box center [395, 148] width 57 height 50
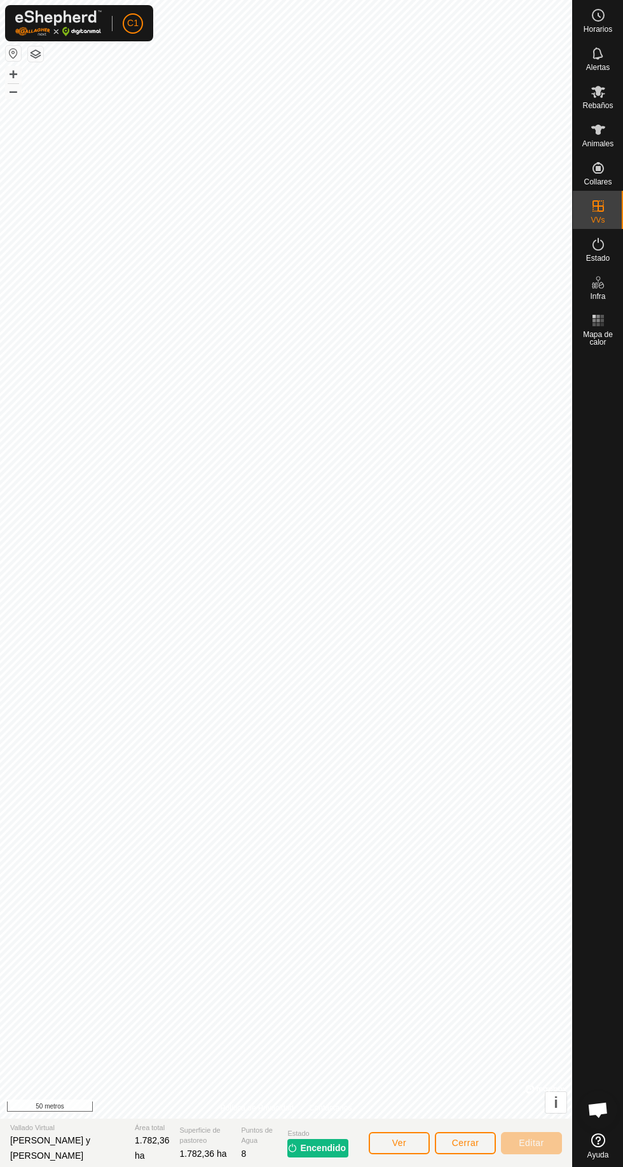
click at [595, 125] on icon at bounding box center [598, 129] width 15 height 15
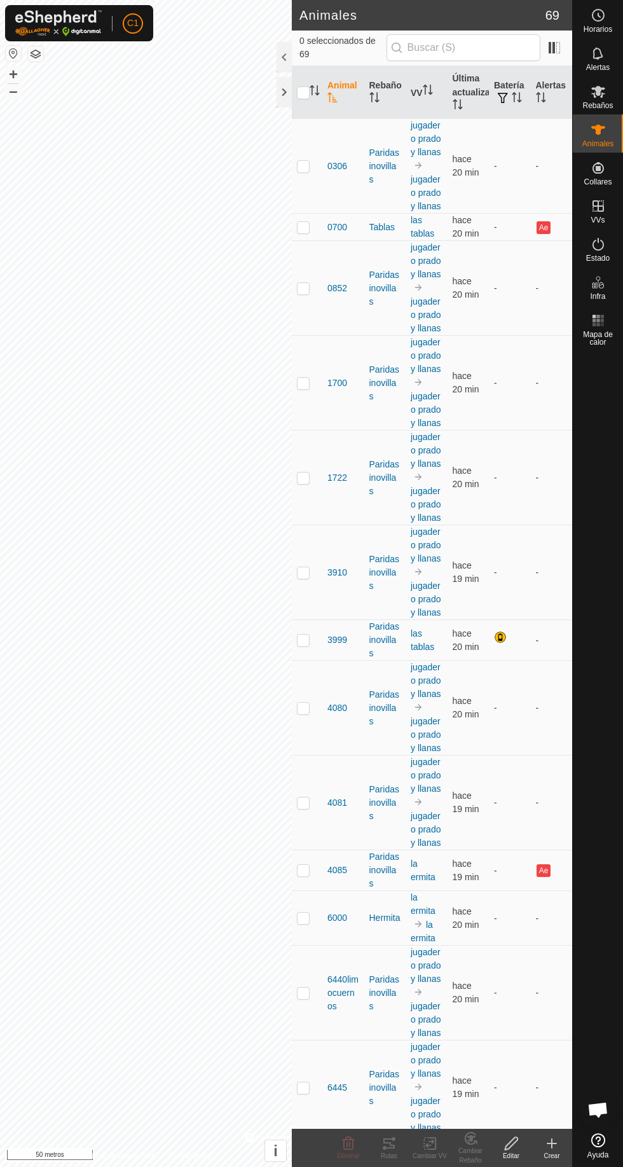
click at [597, 95] on icon at bounding box center [598, 92] width 14 height 12
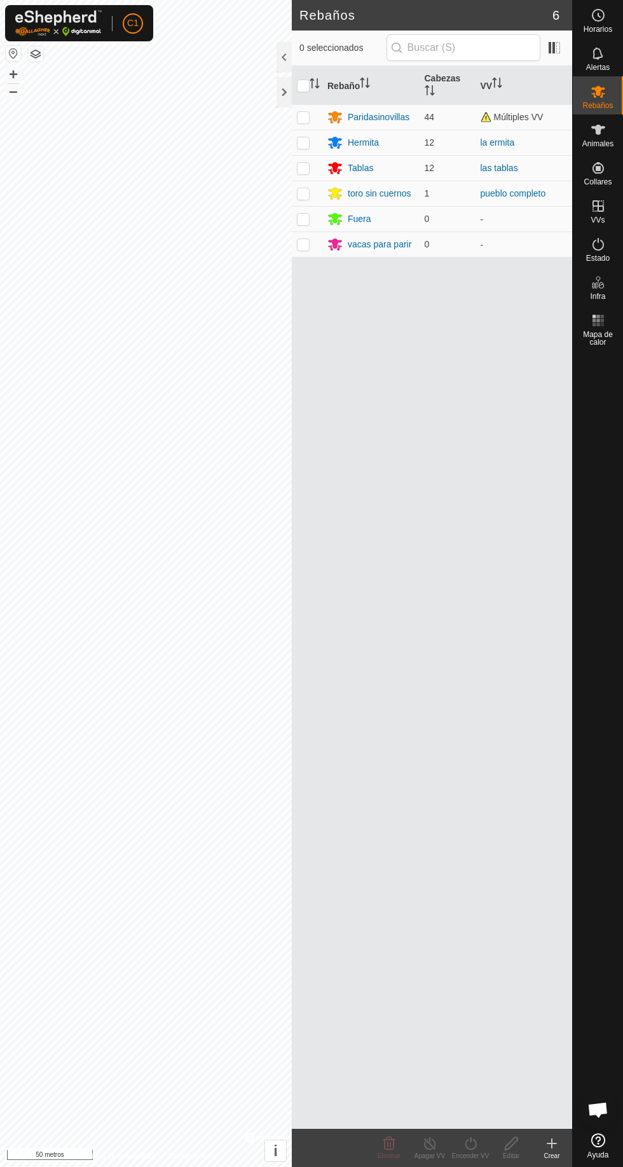
click at [607, 136] on es-animals-svg-icon at bounding box center [598, 130] width 23 height 20
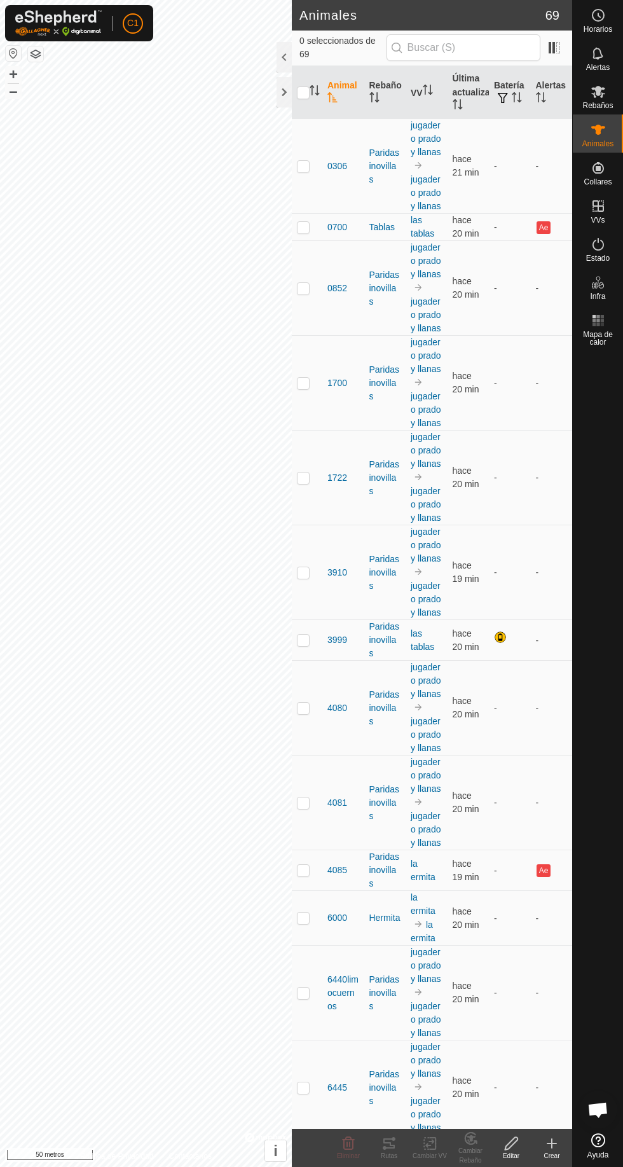
click at [598, 244] on icon at bounding box center [598, 244] width 15 height 15
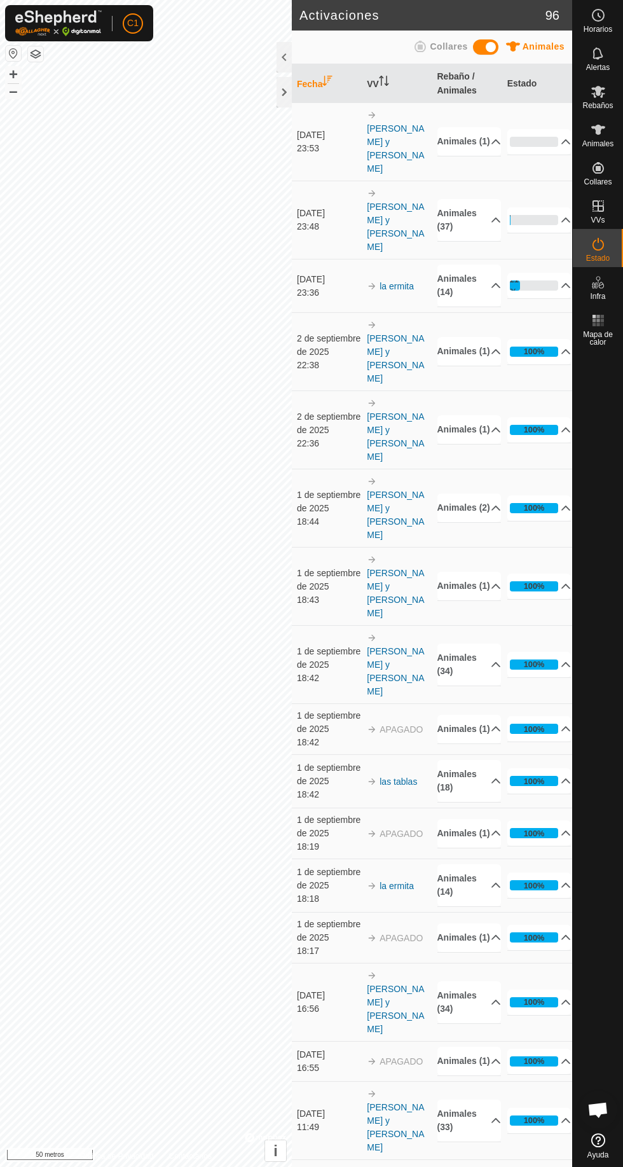
click at [325, 130] on font "5 de septiembre de 2025" at bounding box center [311, 135] width 28 height 10
click at [491, 137] on icon at bounding box center [496, 142] width 10 height 10
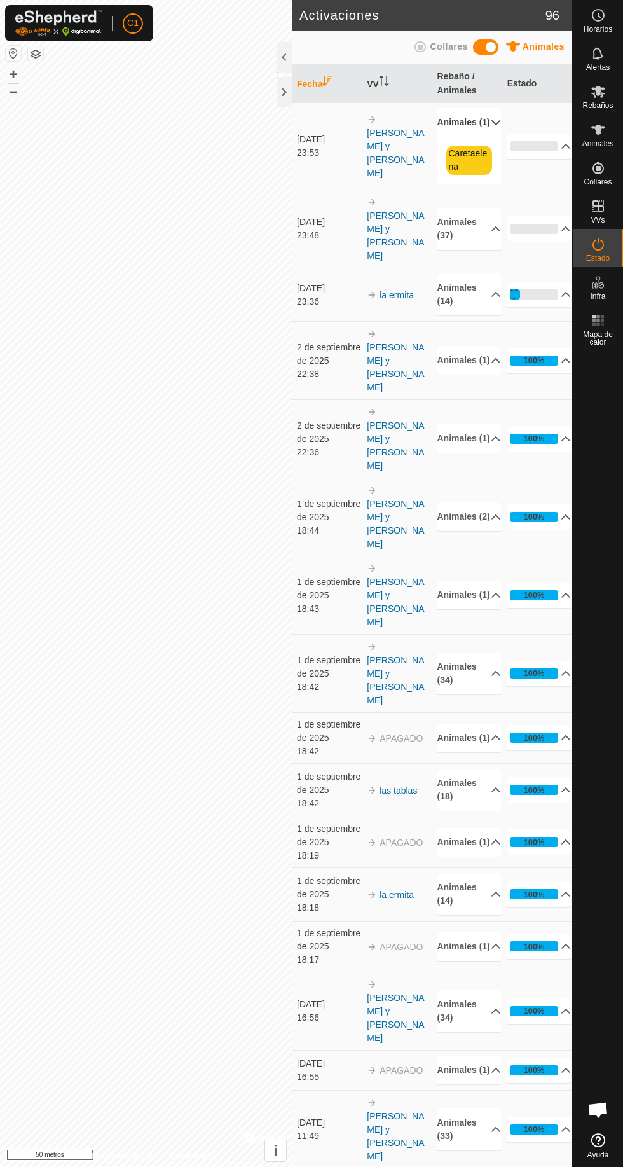
click at [469, 169] on font "Caretaelena" at bounding box center [468, 160] width 39 height 24
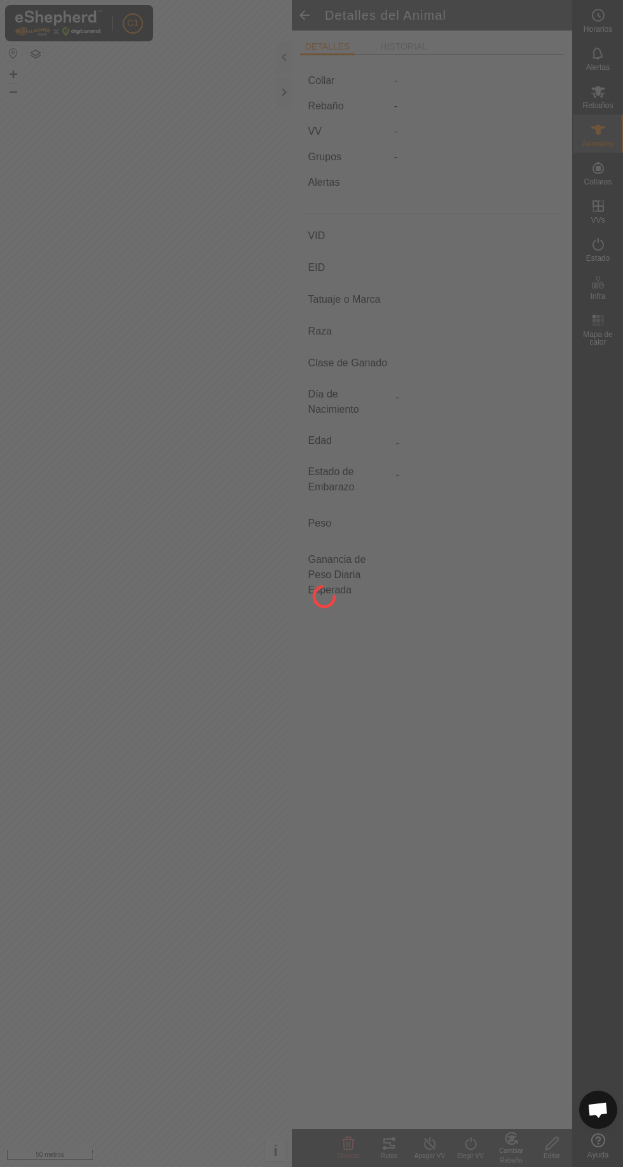
type input "Caretaelena"
type input "-"
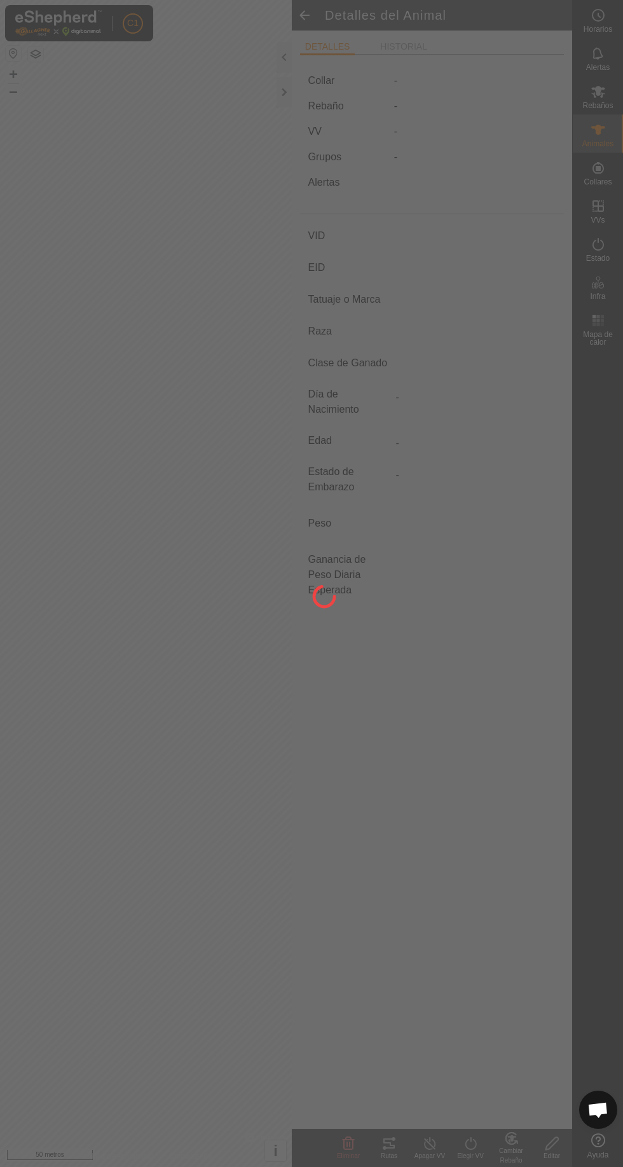
type input "0 kg"
type input "-"
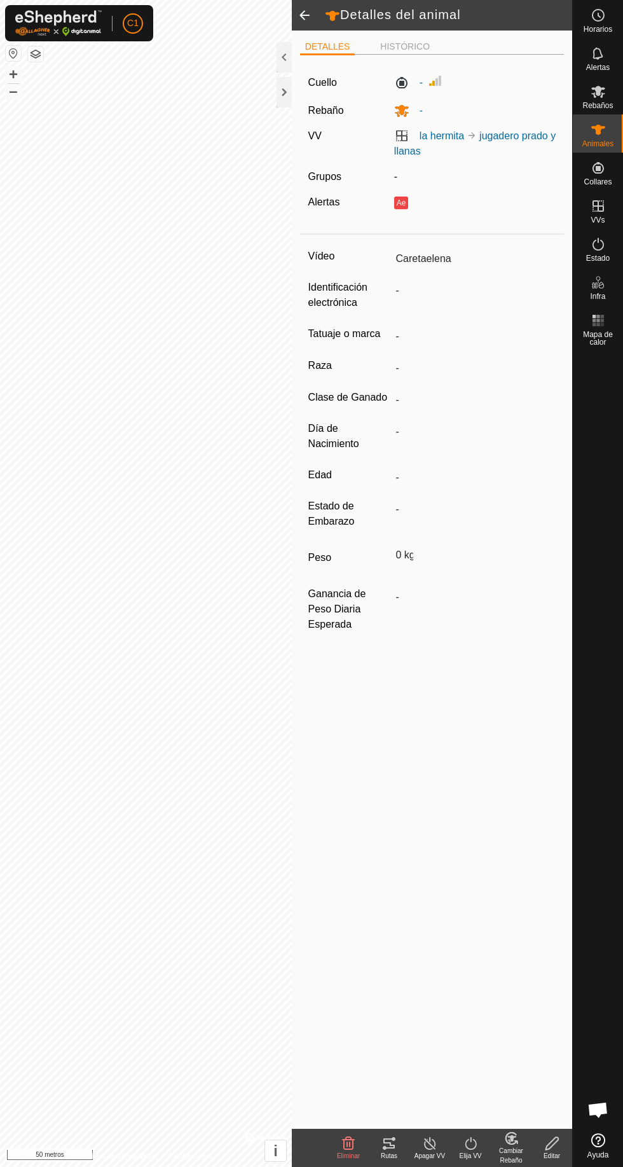
click at [449, 141] on font "la hermita" at bounding box center [442, 135] width 45 height 11
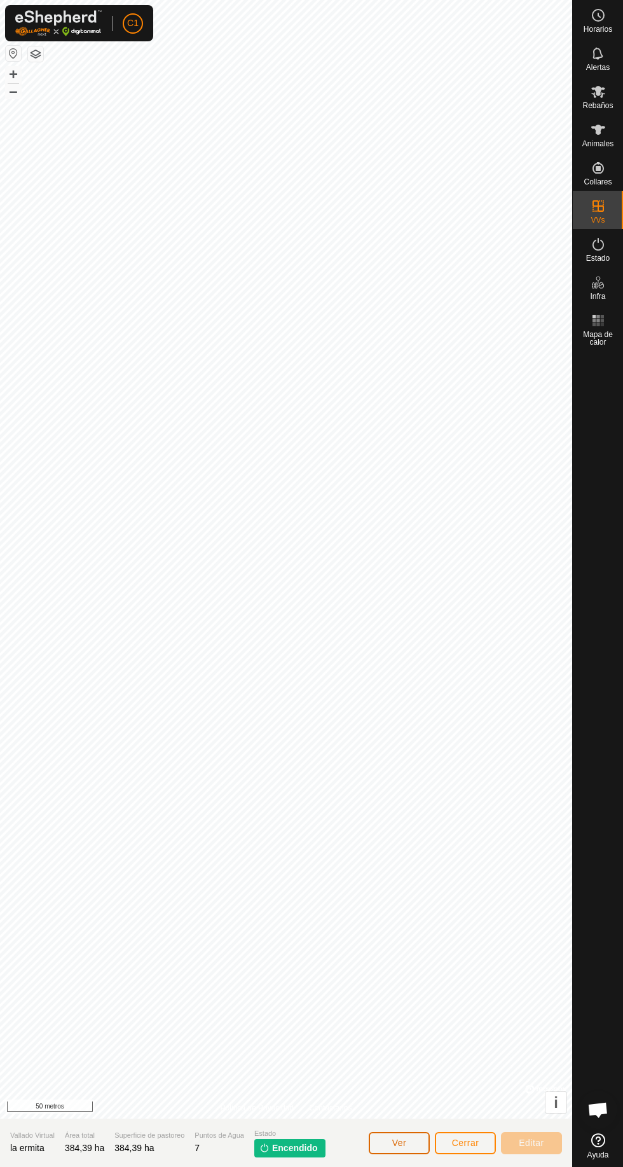
click at [410, 1149] on button "Ver" at bounding box center [399, 1143] width 61 height 22
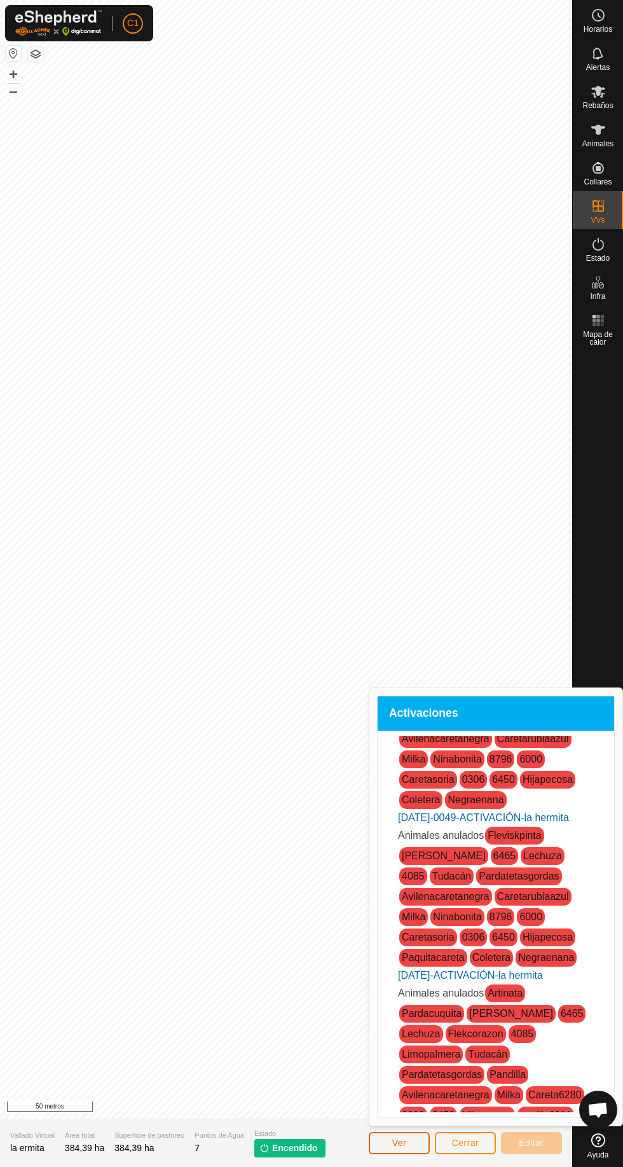
scroll to position [225, 0]
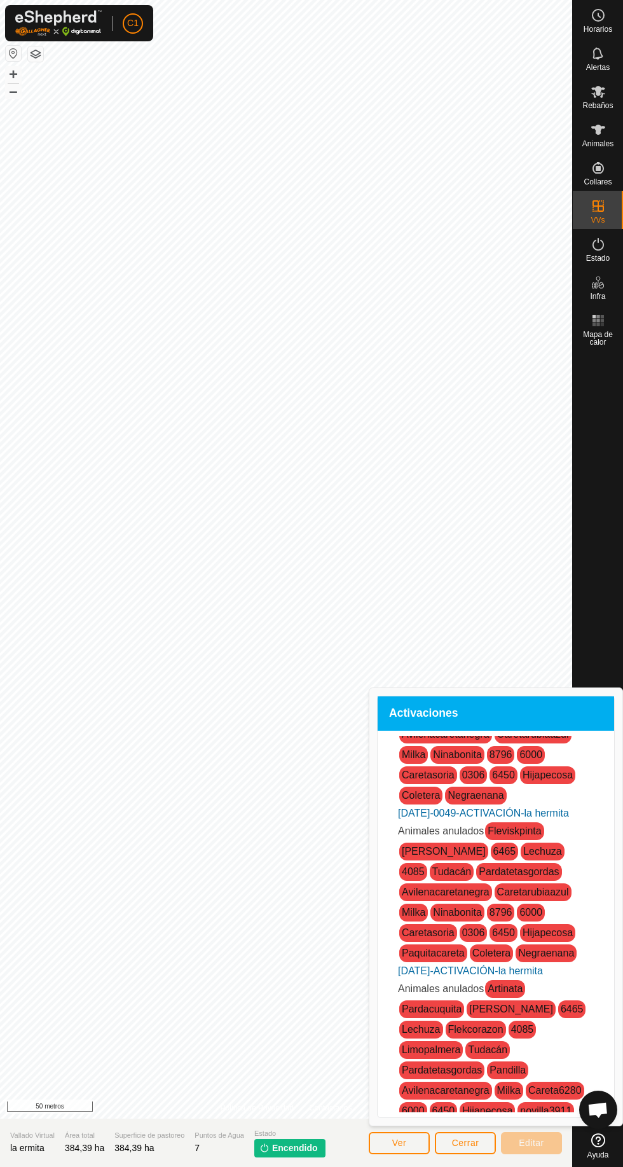
click at [299, 1151] on font "Encendido" at bounding box center [295, 1148] width 46 height 10
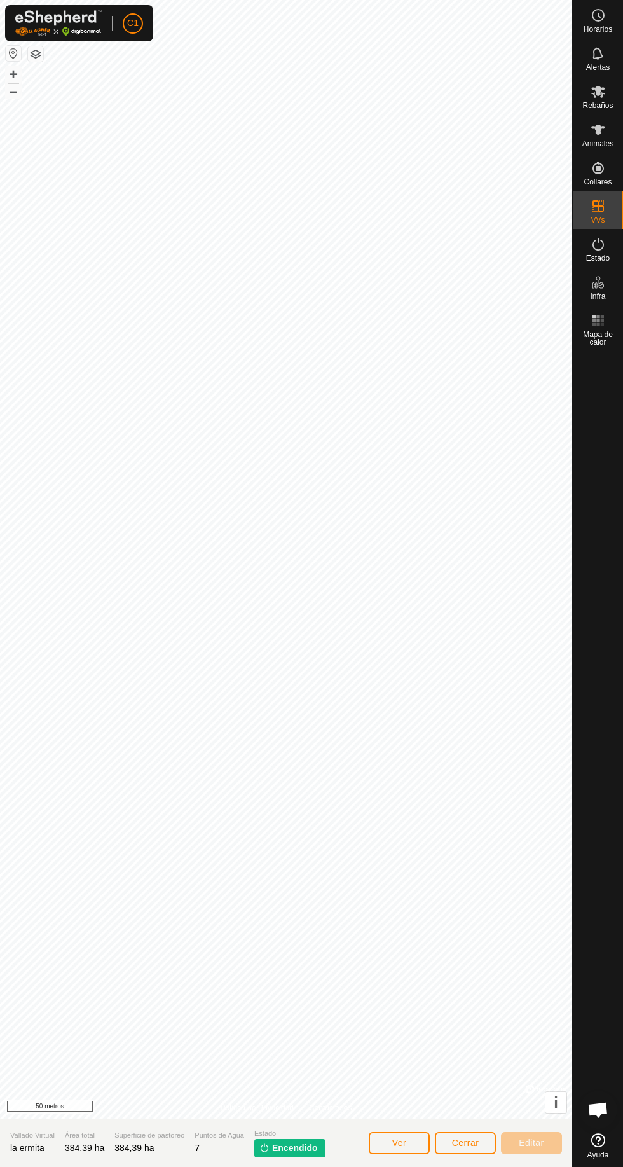
click at [310, 1149] on font "Encendido" at bounding box center [295, 1148] width 46 height 10
click at [306, 1147] on font "Encendido" at bounding box center [295, 1148] width 46 height 10
click at [604, 256] on font "Estado" at bounding box center [598, 258] width 24 height 9
click at [608, 249] on es-activation-svg-icon at bounding box center [598, 244] width 23 height 20
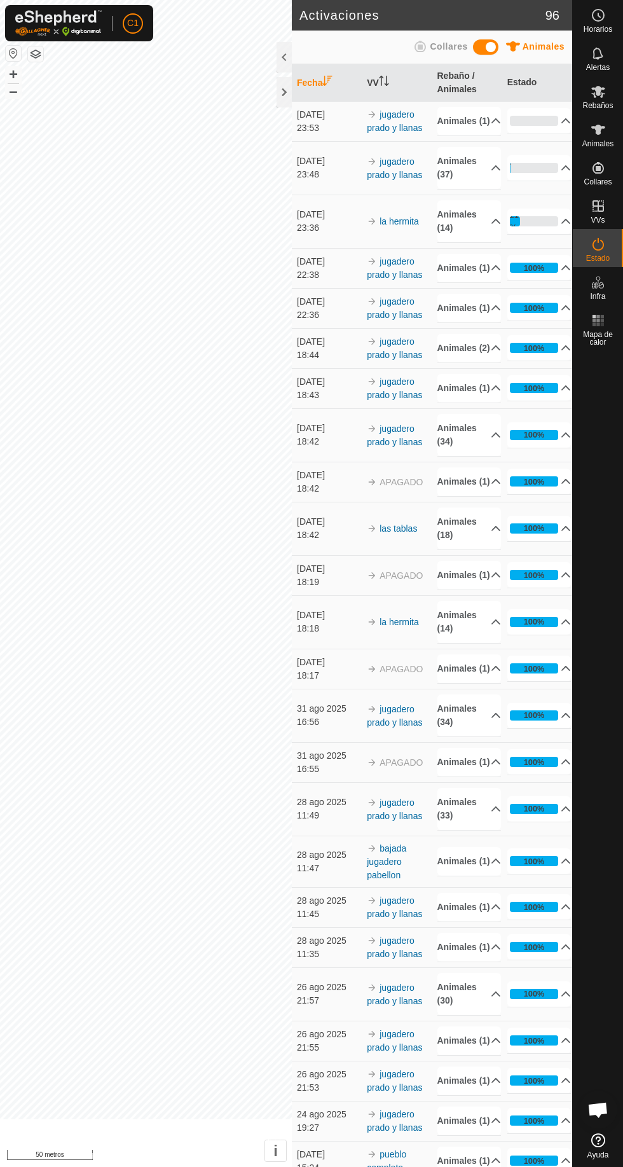
click at [622, 252] on div "Estado" at bounding box center [598, 248] width 50 height 38
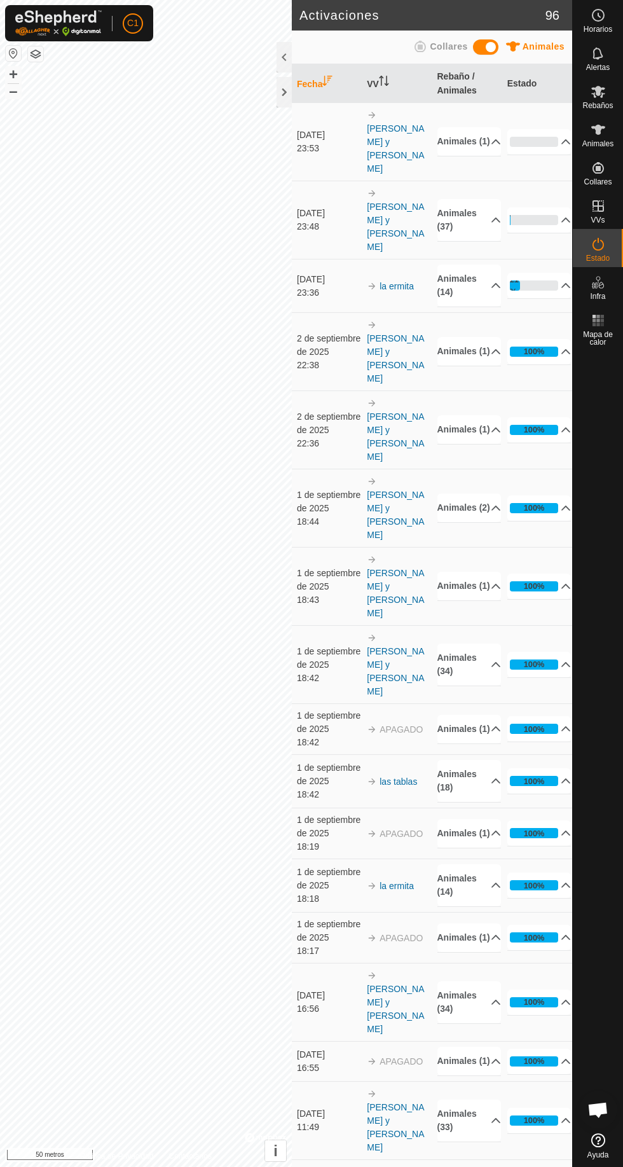
click at [588, 129] on es-animals-svg-icon at bounding box center [598, 130] width 23 height 20
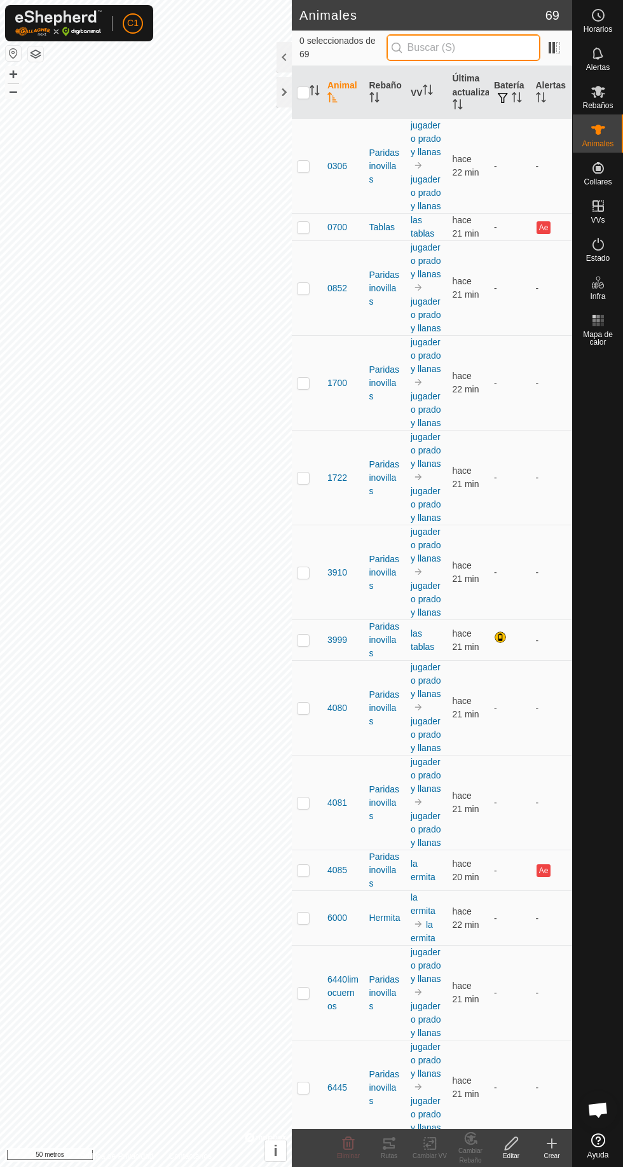
click at [462, 47] on input "text" at bounding box center [464, 47] width 154 height 27
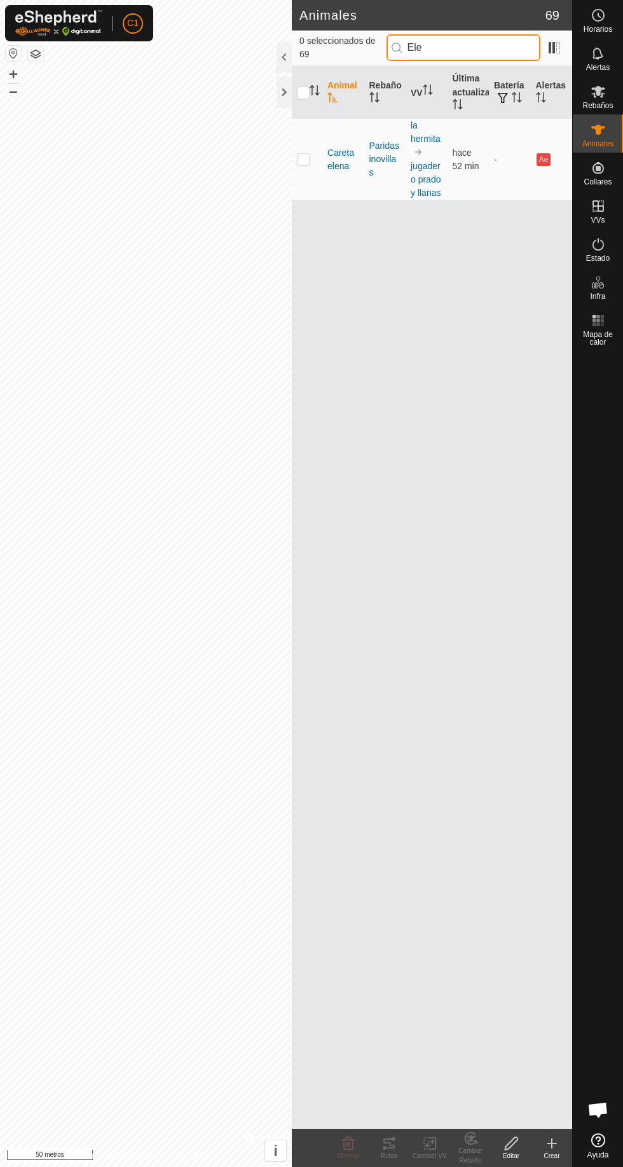
type input "Ele"
click at [305, 148] on td at bounding box center [307, 159] width 31 height 81
checkbox input "true"
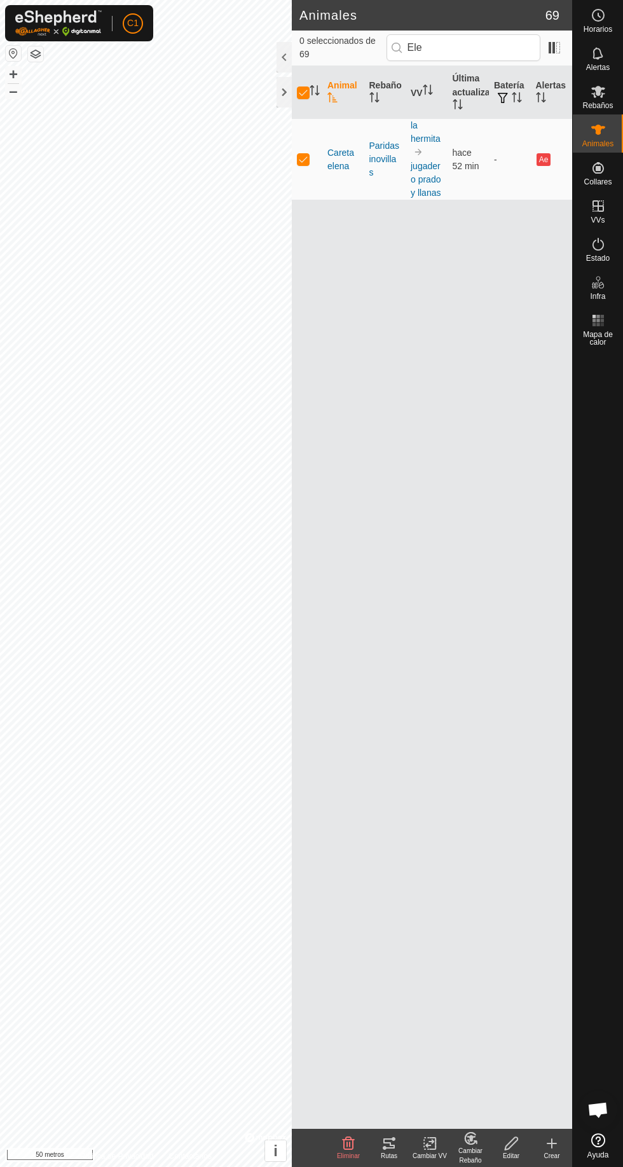
click at [279, 46] on div at bounding box center [284, 57] width 15 height 31
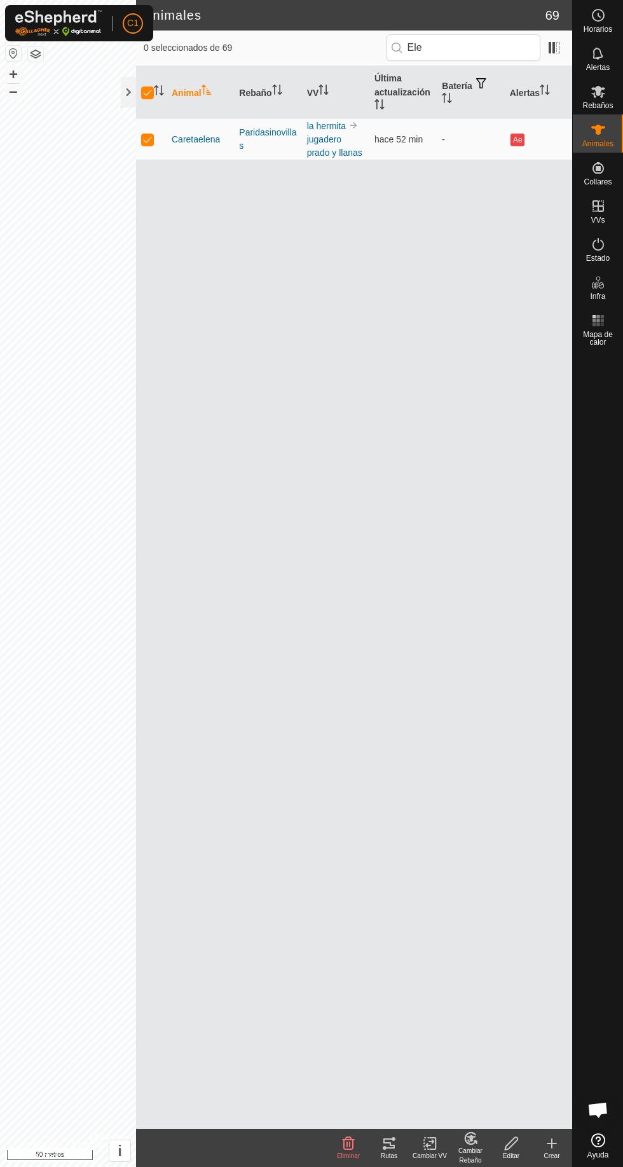
click at [522, 142] on font "Ae" at bounding box center [518, 139] width 10 height 9
click at [521, 139] on font "Ae" at bounding box center [518, 139] width 10 height 9
click at [446, 1141] on change-vp-svg-icon at bounding box center [430, 1143] width 41 height 15
click at [495, 1109] on link "Apagar VV" at bounding box center [473, 1115] width 126 height 25
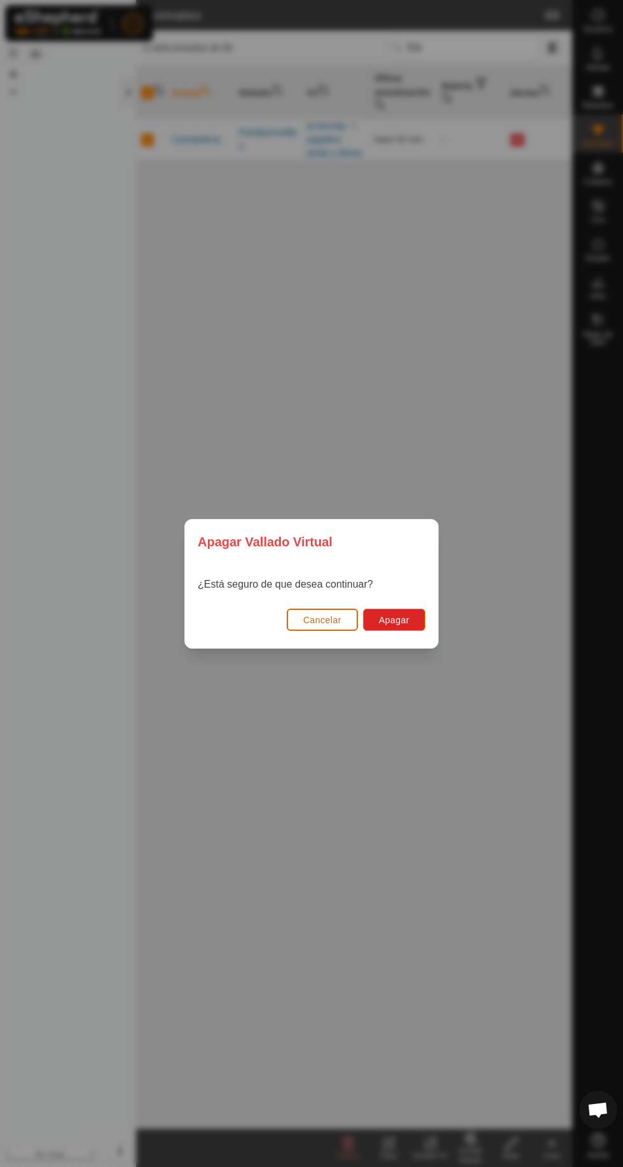
click at [321, 619] on font "Cancelar" at bounding box center [322, 620] width 38 height 10
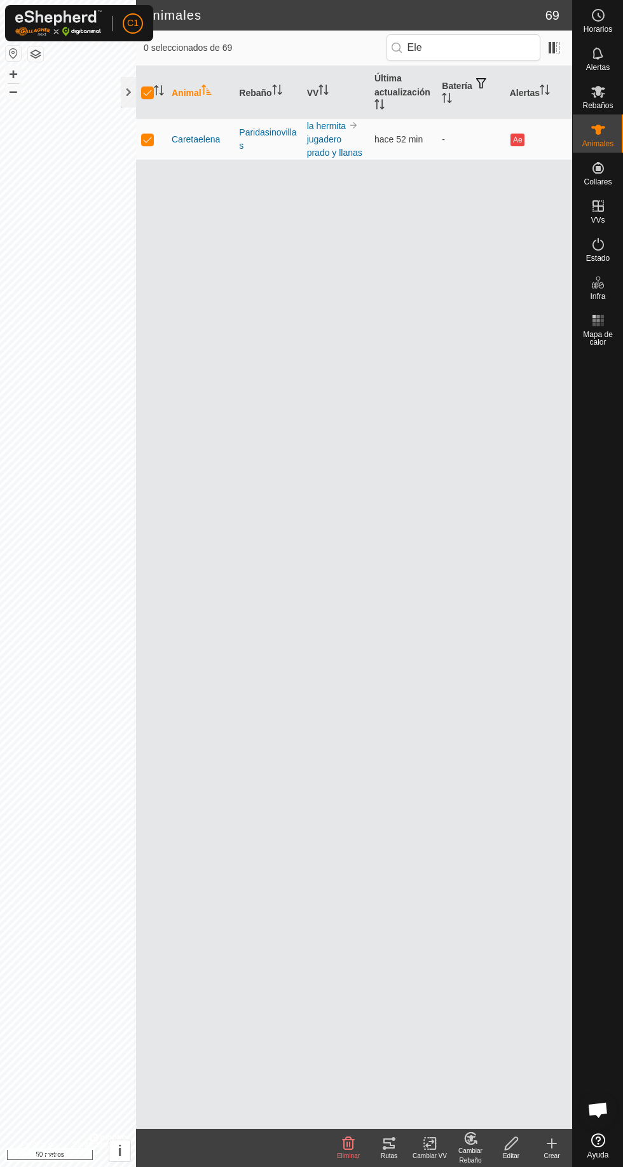
click at [459, 1138] on change-mob-svg-icon at bounding box center [470, 1138] width 41 height 15
click at [433, 1143] on icon at bounding box center [429, 1143] width 9 height 8
click at [488, 1084] on link "Elija VV..." at bounding box center [473, 1088] width 126 height 25
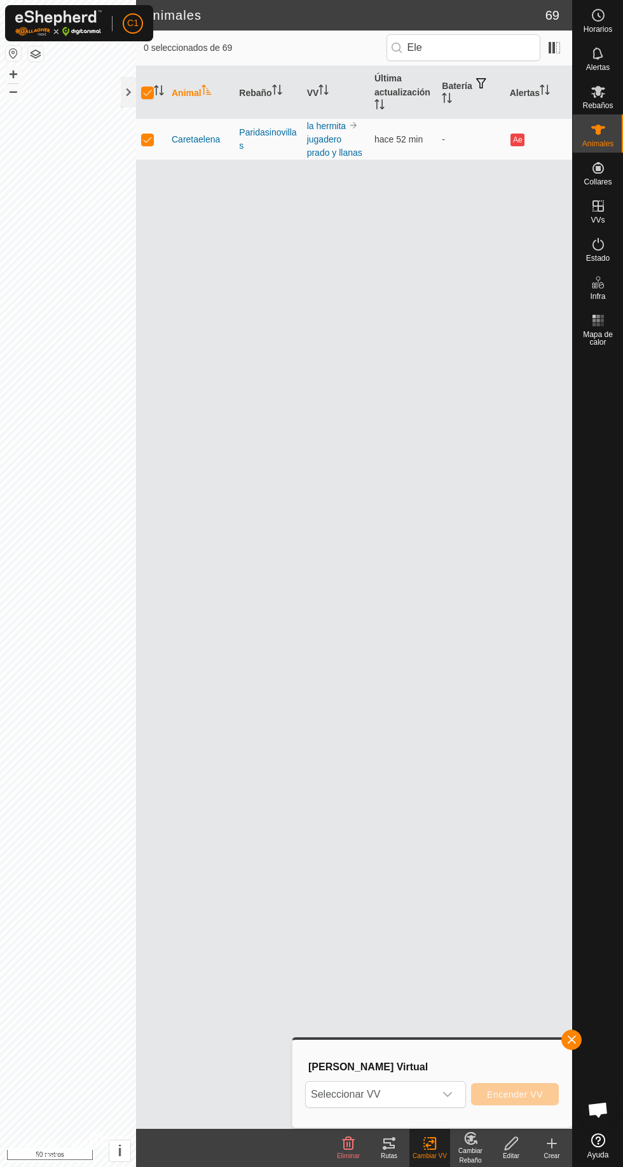
click at [435, 1091] on span "Seleccionar VV" at bounding box center [370, 1094] width 129 height 25
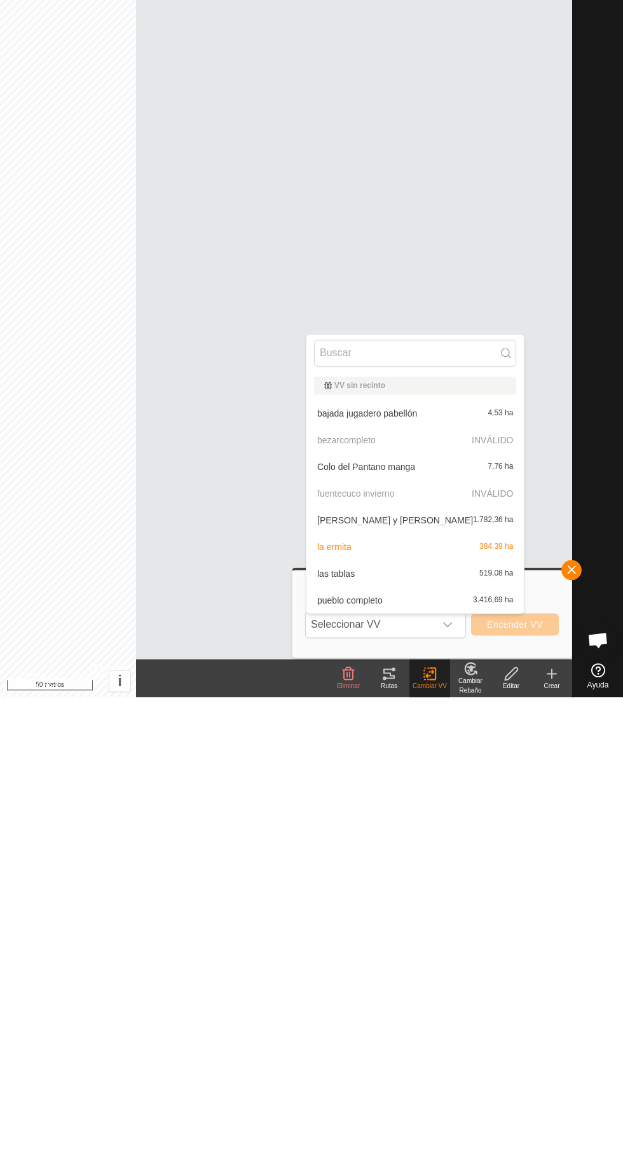
click at [395, 995] on div "Jugadero Prado y Llanas 1.782,36 ha" at bounding box center [415, 990] width 202 height 15
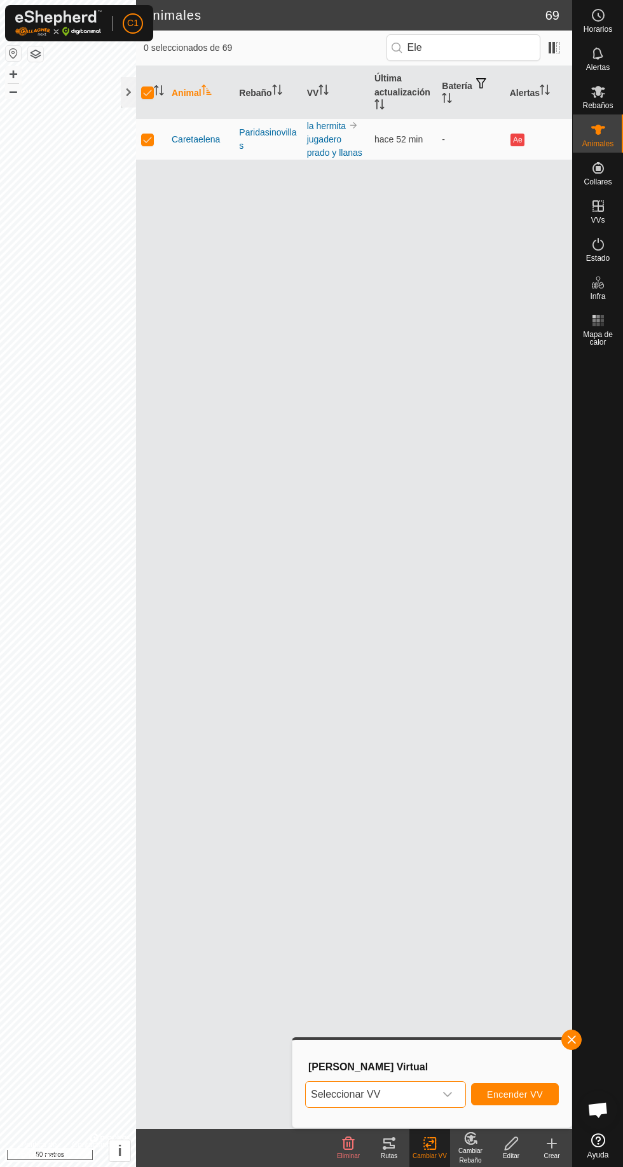
click at [392, 1143] on icon at bounding box center [389, 1143] width 15 height 15
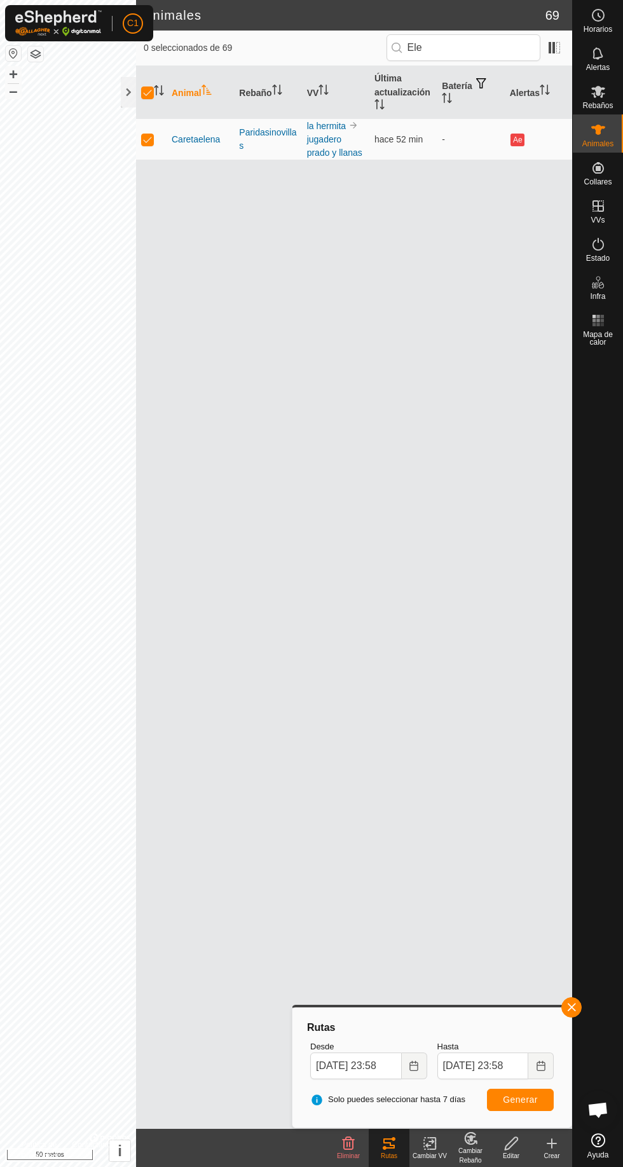
click at [128, 83] on div at bounding box center [128, 92] width 15 height 31
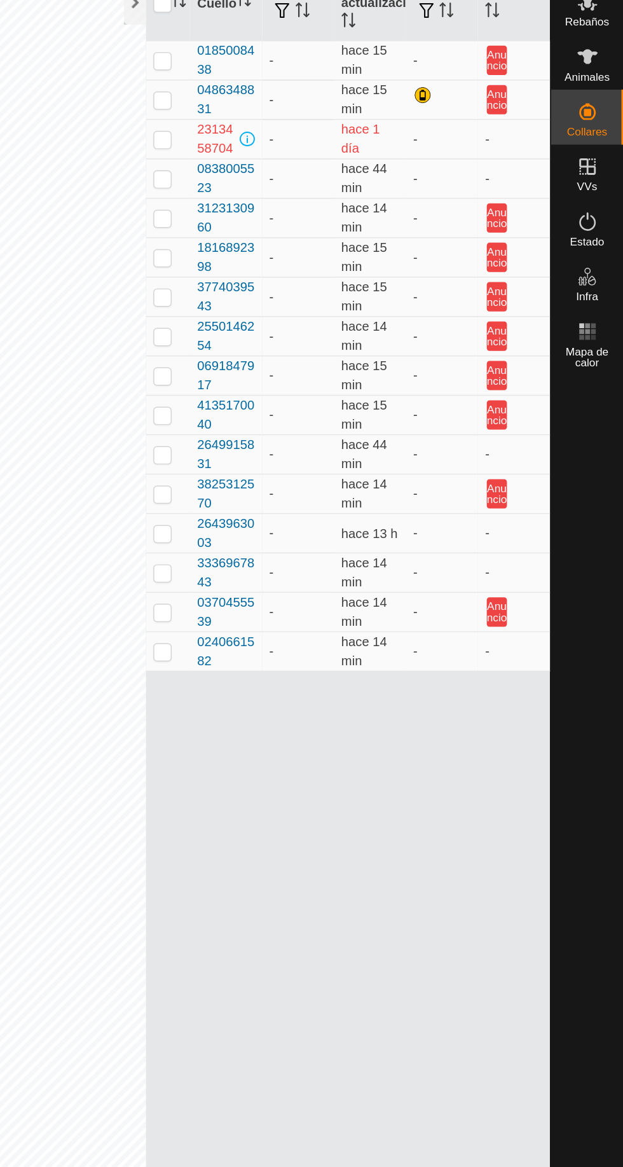
click at [607, 243] on es-activation-svg-icon at bounding box center [598, 244] width 23 height 20
click at [604, 256] on font "Estado" at bounding box center [598, 258] width 24 height 9
click at [605, 242] on icon at bounding box center [598, 244] width 15 height 15
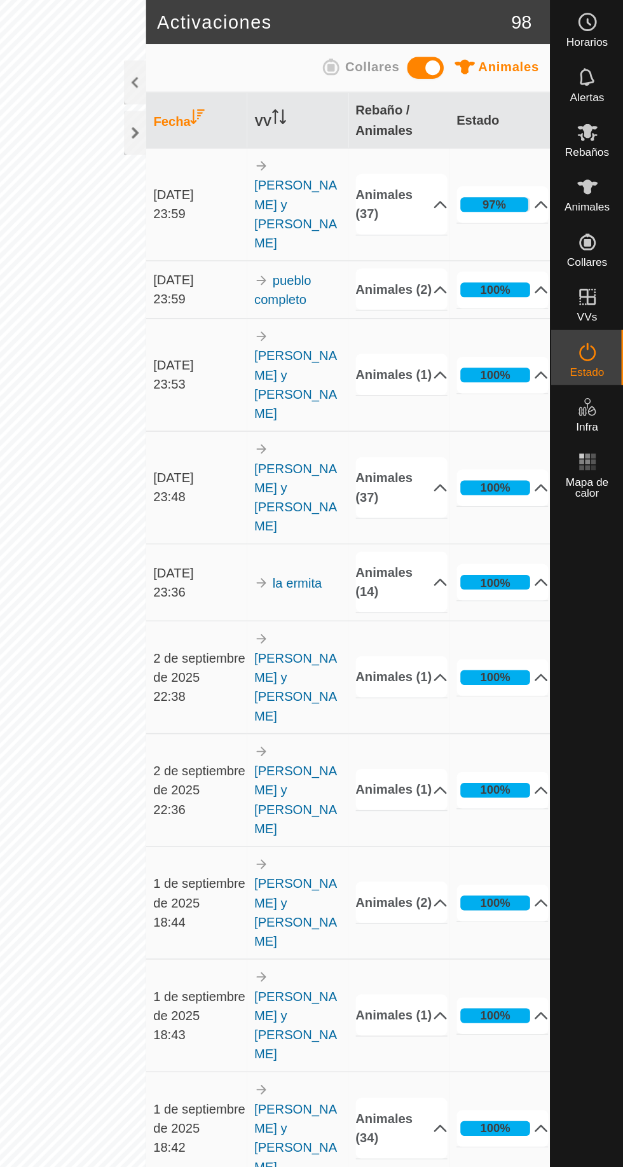
click at [476, 194] on font "Animales (2)" at bounding box center [464, 200] width 53 height 13
